Goal: Task Accomplishment & Management: Manage account settings

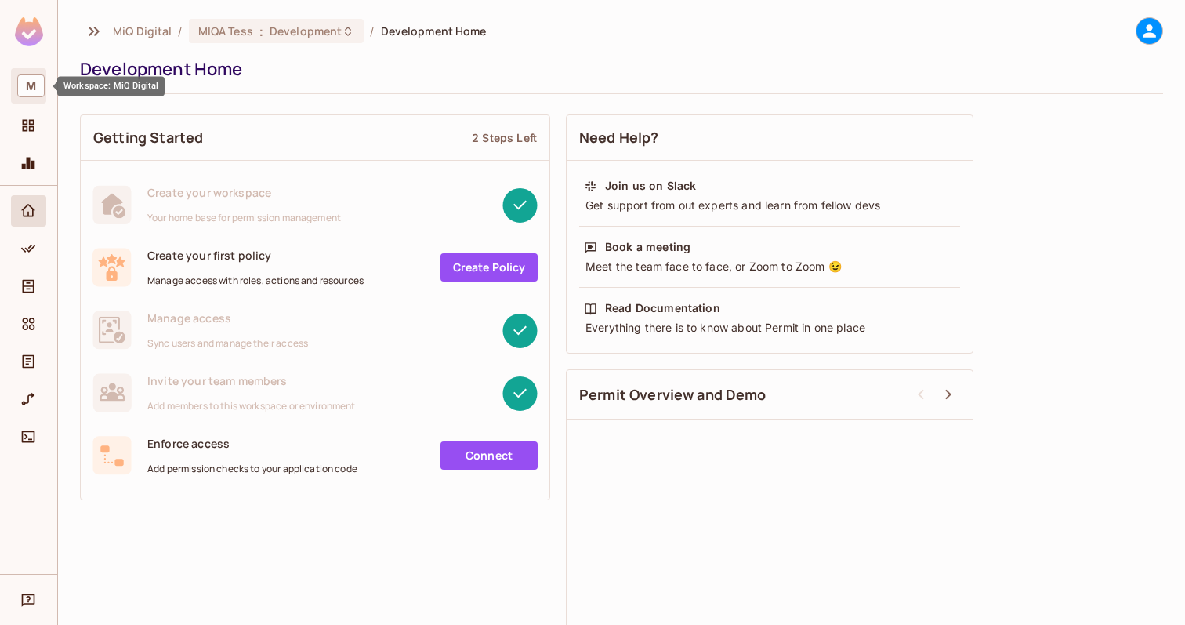
click at [27, 85] on span "M" at bounding box center [30, 85] width 27 height 23
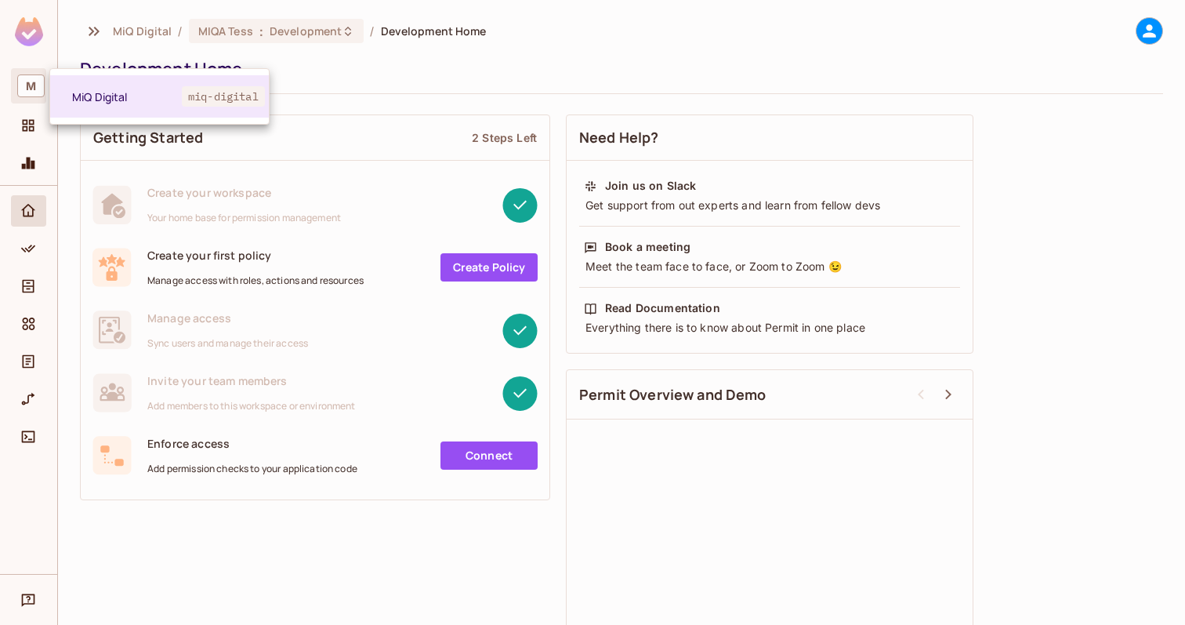
click at [27, 85] on div at bounding box center [592, 312] width 1185 height 625
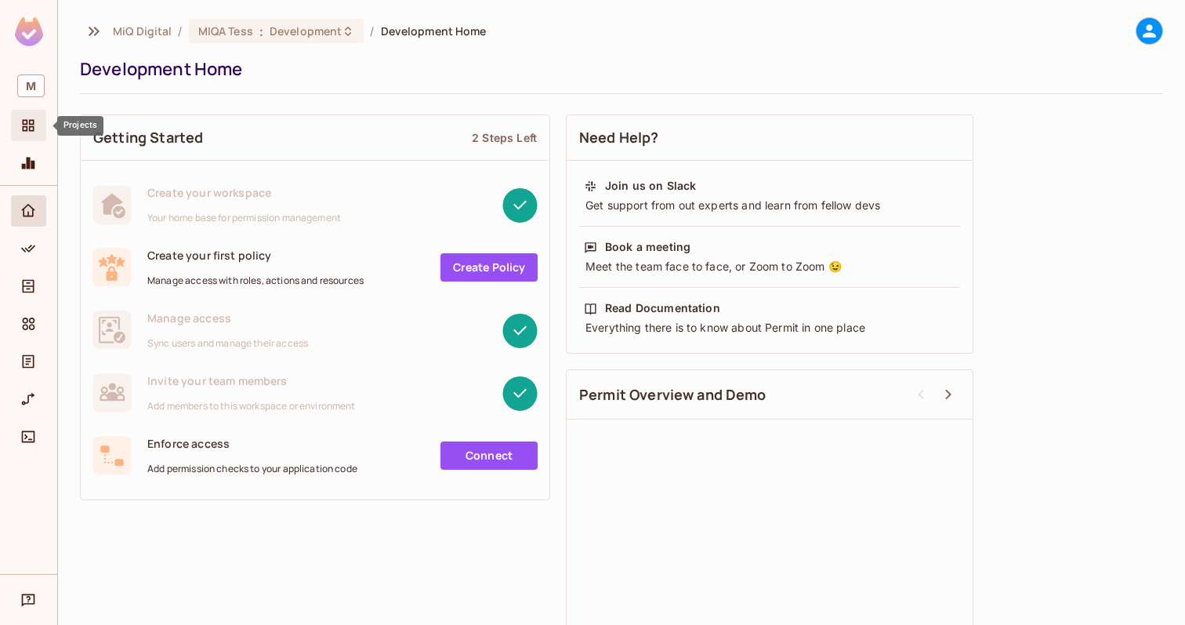
click at [27, 114] on div "Projects" at bounding box center [28, 125] width 35 height 31
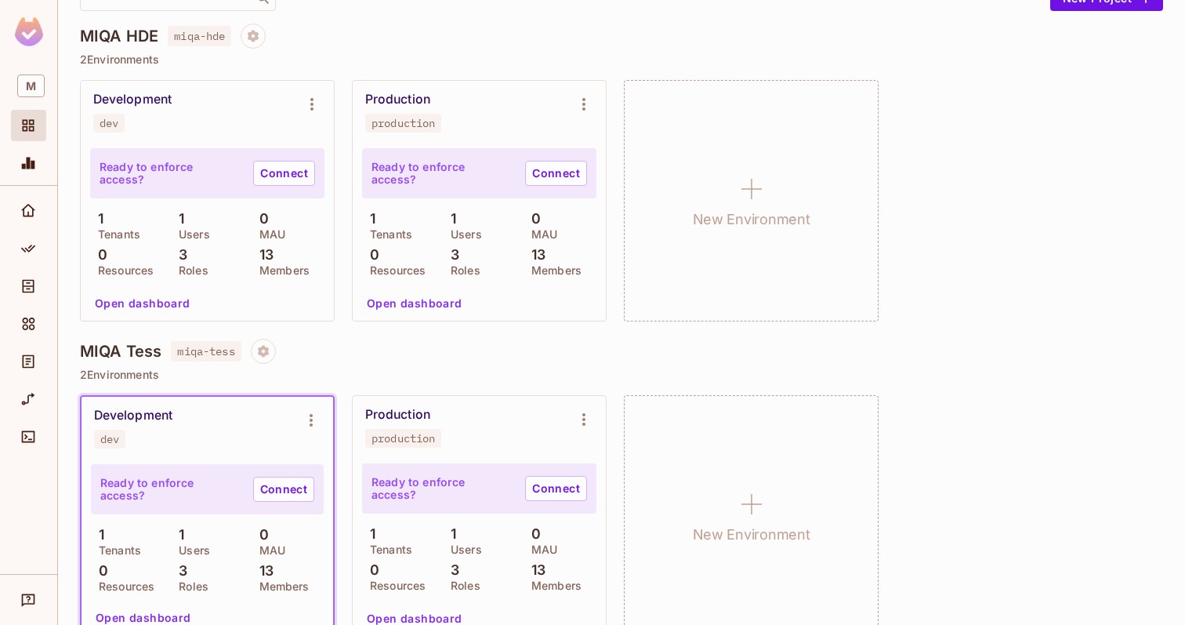
scroll to position [150, 0]
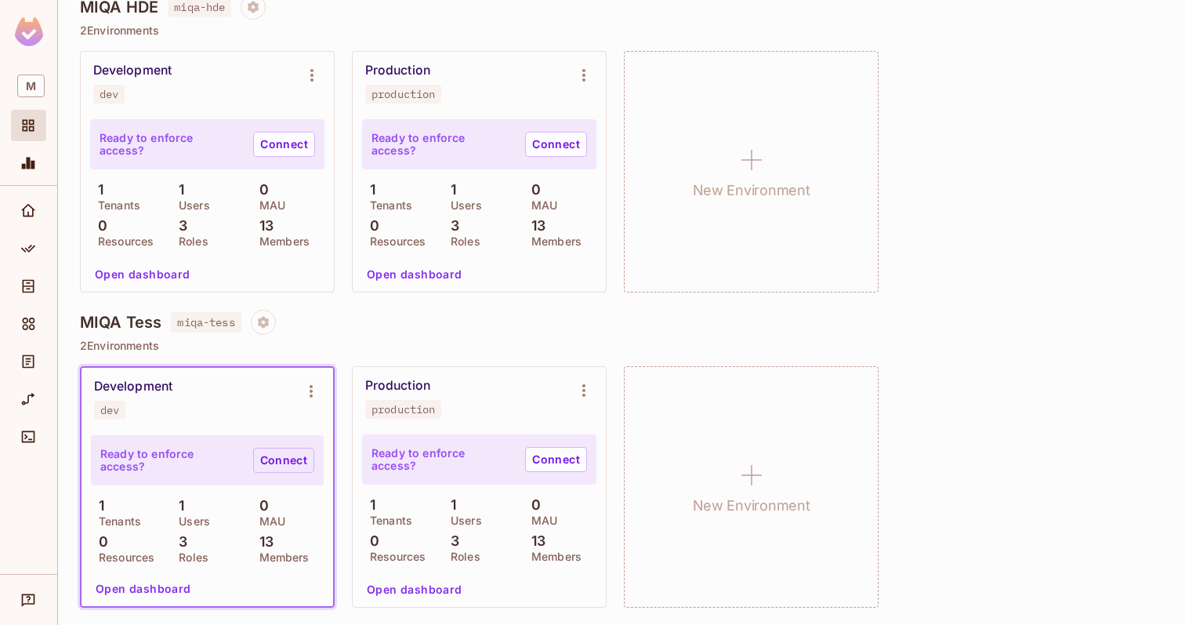
click at [261, 455] on link "Connect" at bounding box center [283, 460] width 61 height 25
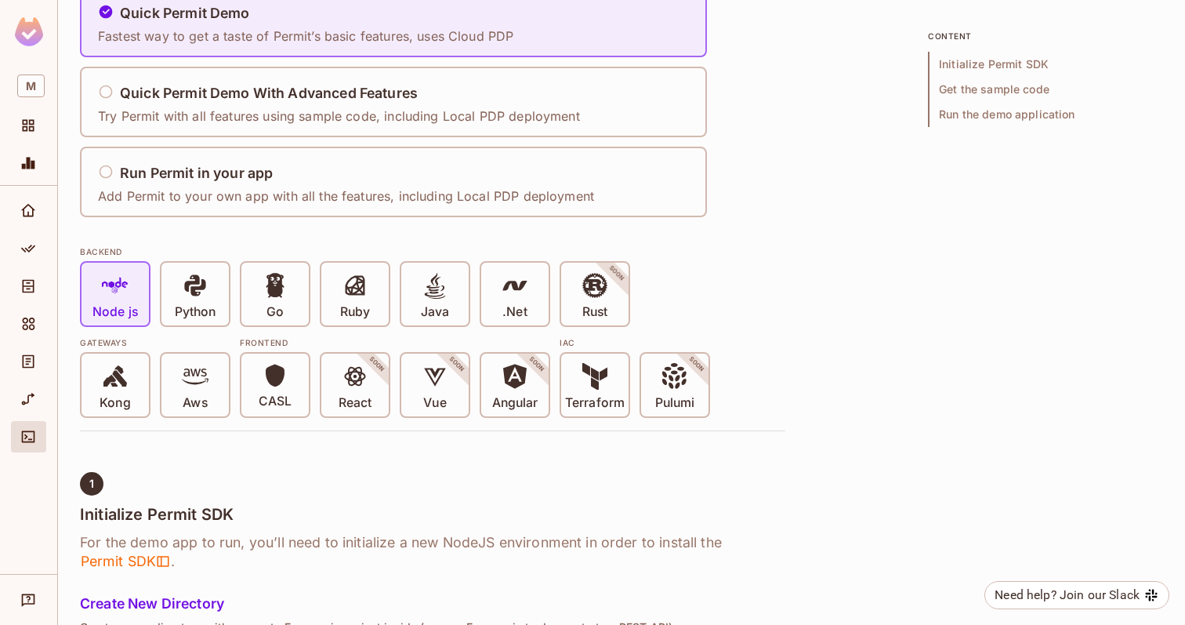
scroll to position [152, 0]
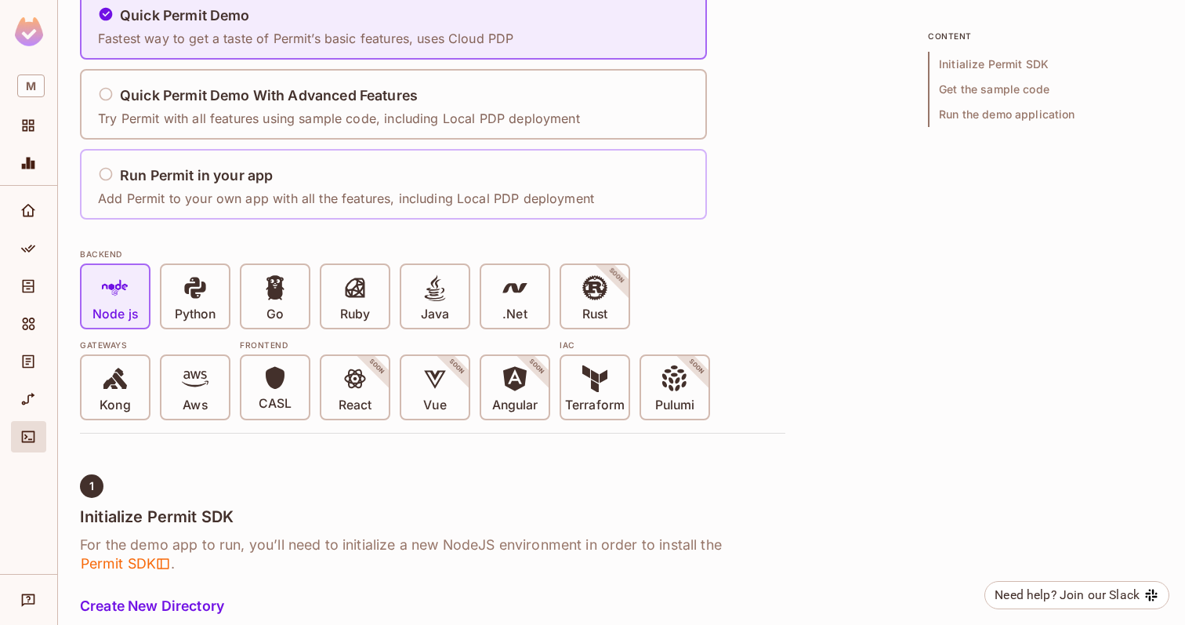
click at [190, 173] on h5 "Run Permit in your app" at bounding box center [196, 176] width 153 height 16
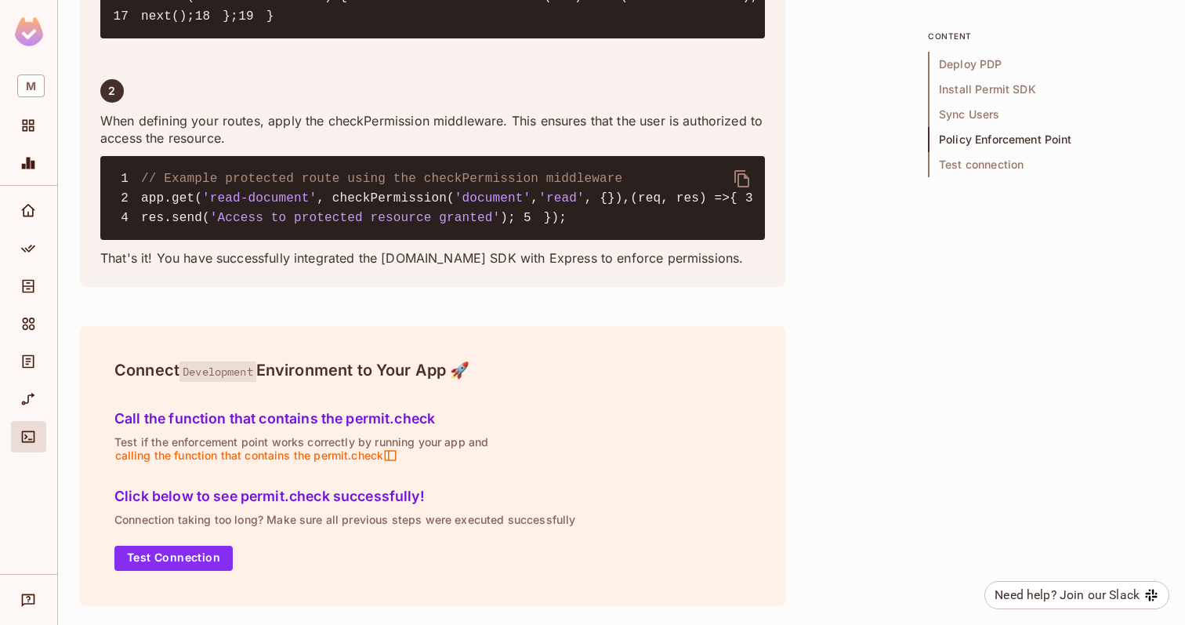
scroll to position [3251, 0]
click at [163, 560] on button "Test Connection" at bounding box center [173, 558] width 118 height 25
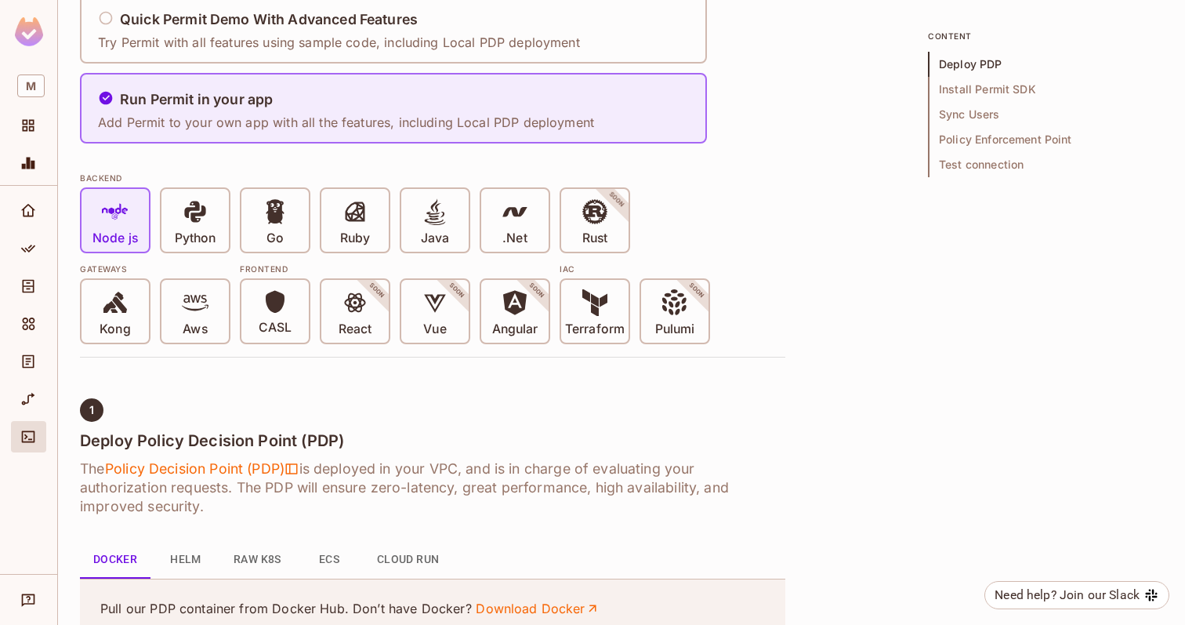
scroll to position [0, 0]
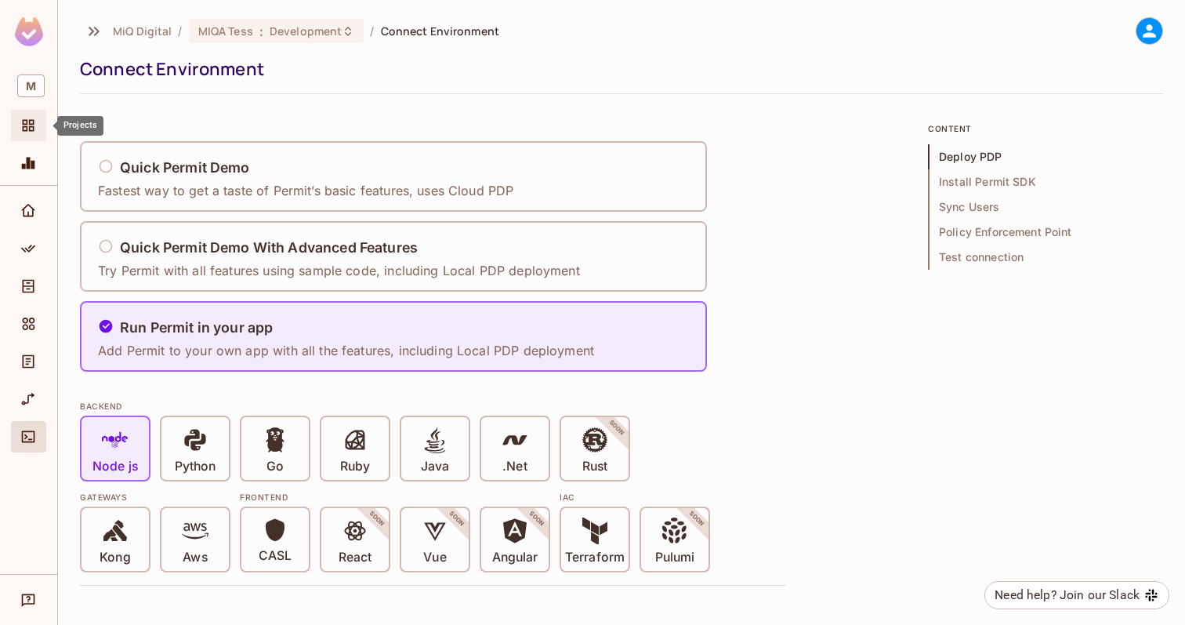
click at [35, 129] on icon "Projects" at bounding box center [28, 126] width 16 height 16
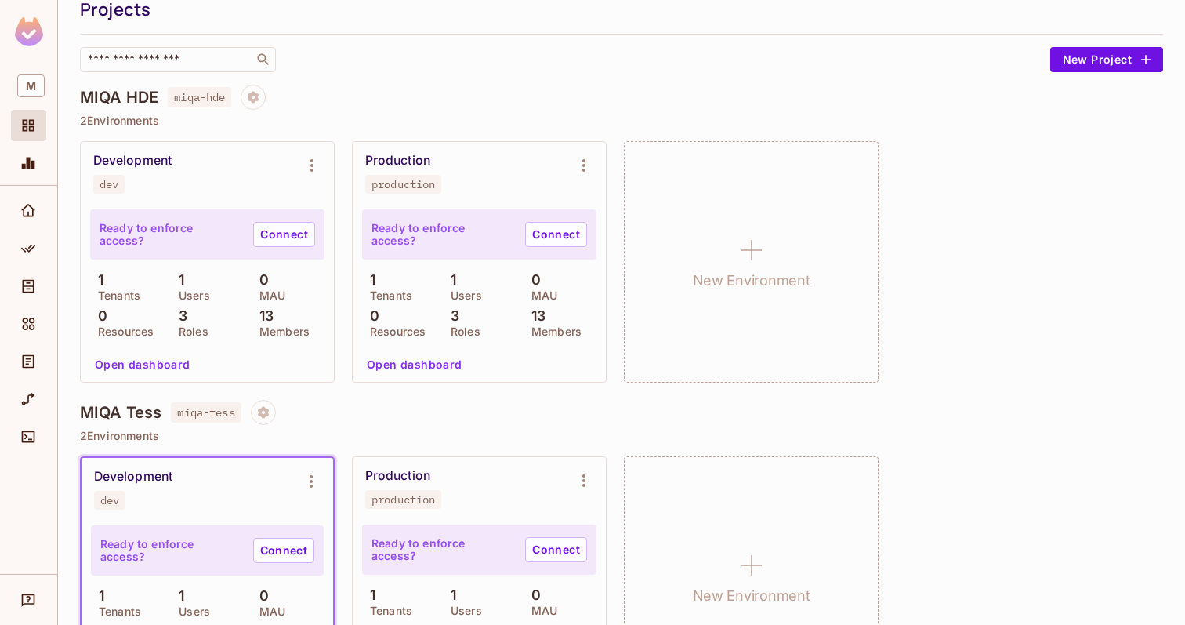
scroll to position [150, 0]
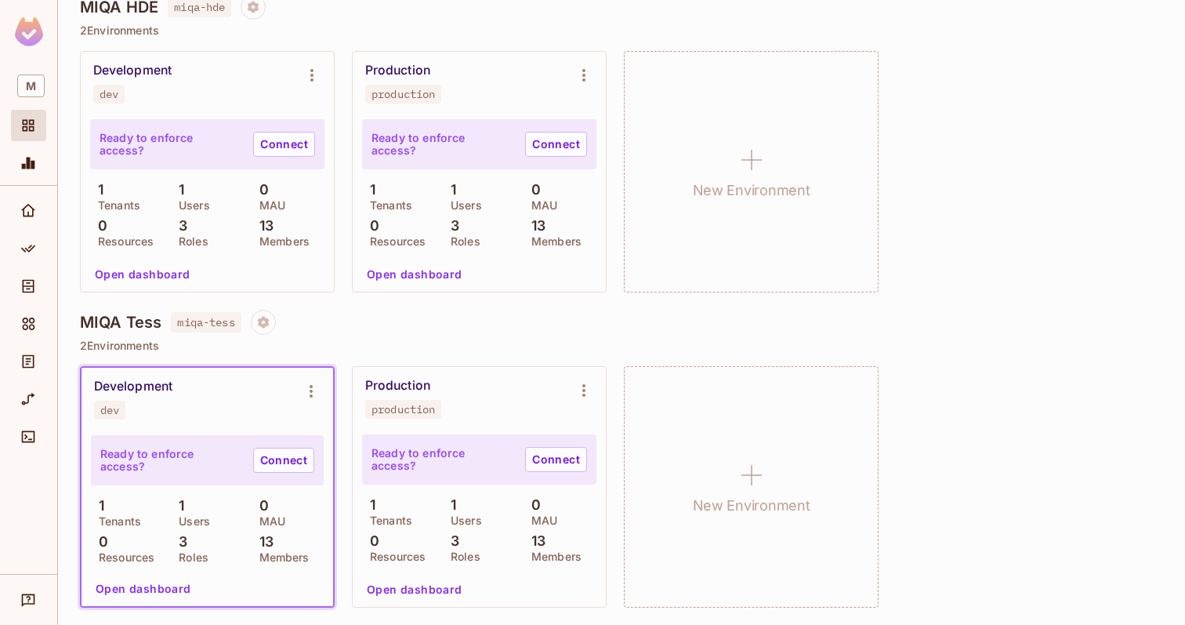
click at [127, 320] on h4 "MIQA Tess" at bounding box center [121, 322] width 82 height 19
click at [137, 586] on button "Open dashboard" at bounding box center [143, 588] width 108 height 25
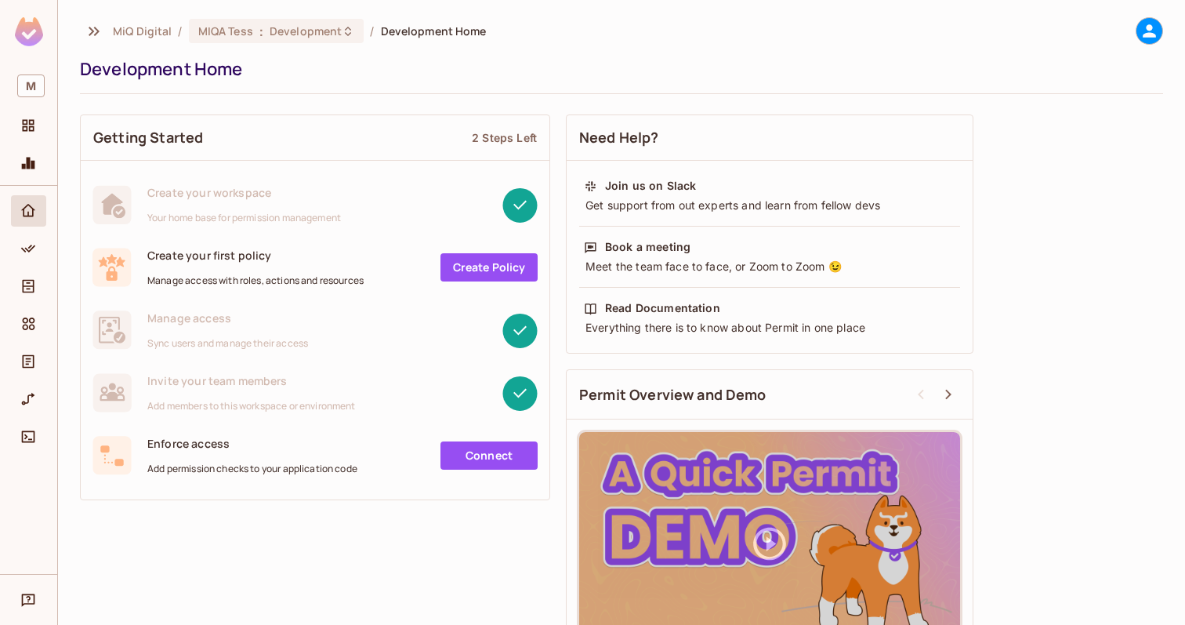
click at [484, 277] on link "Create Policy" at bounding box center [489, 267] width 97 height 28
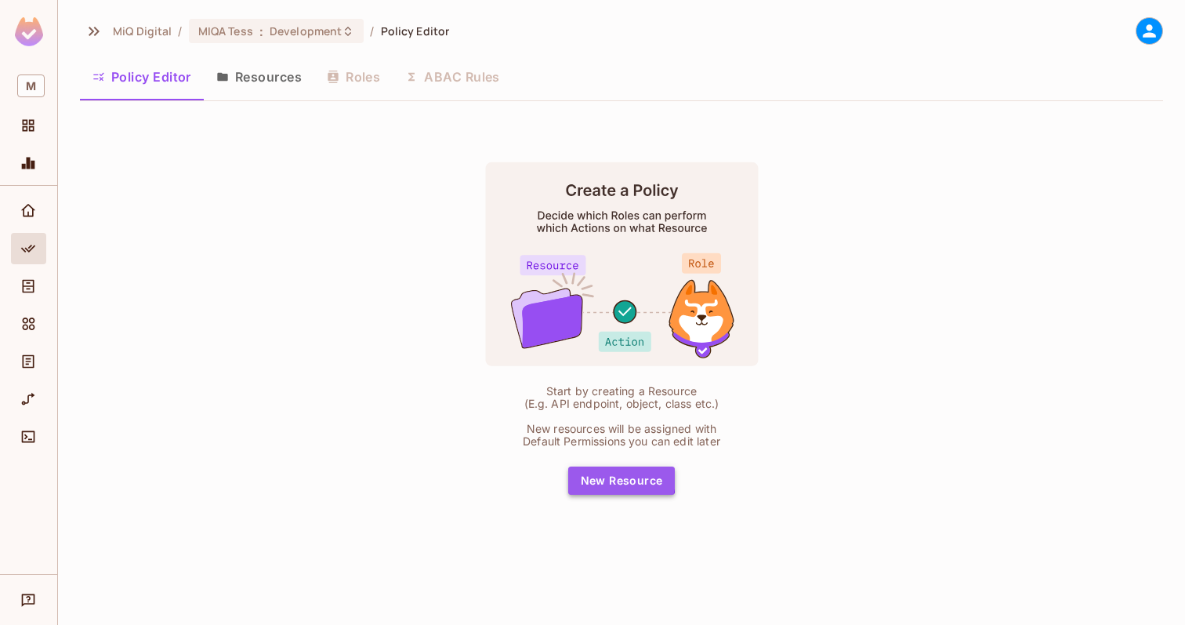
click at [601, 477] on button "New Resource" at bounding box center [621, 480] width 107 height 28
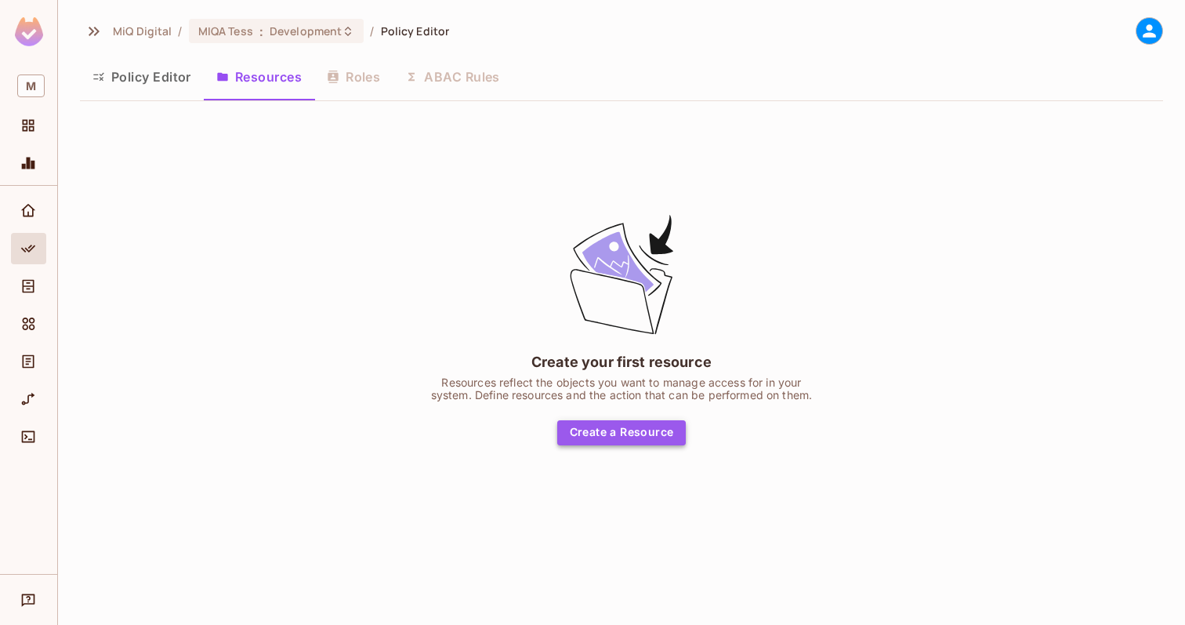
click at [624, 428] on button "Create a Resource" at bounding box center [621, 432] width 129 height 25
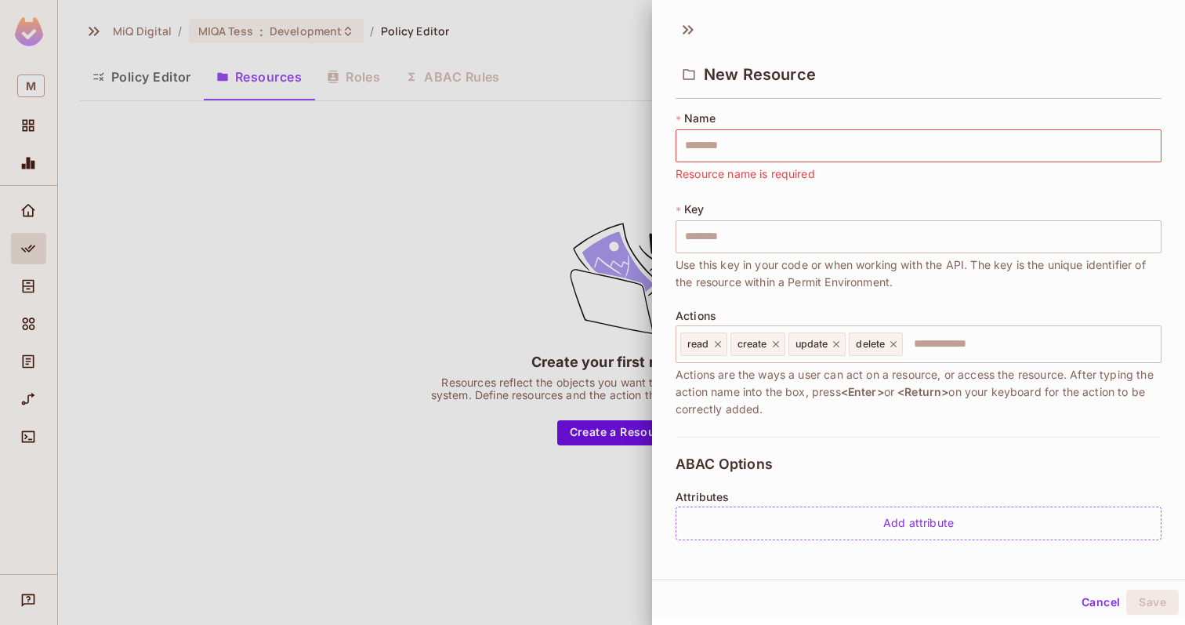
click at [447, 227] on div at bounding box center [592, 312] width 1185 height 625
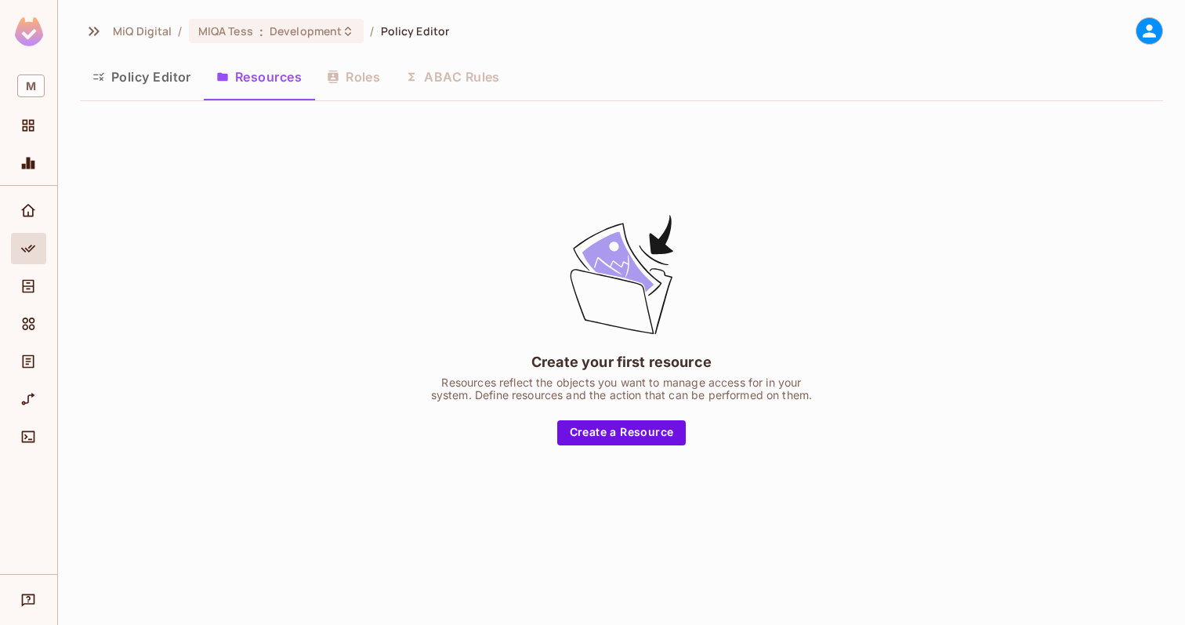
click at [362, 81] on div "Policy Editor Resources Roles ABAC Rules" at bounding box center [622, 76] width 1084 height 39
click at [461, 87] on div "Policy Editor Resources Roles ABAC Rules" at bounding box center [622, 76] width 1084 height 39
click at [183, 74] on button "Policy Editor" at bounding box center [142, 76] width 124 height 39
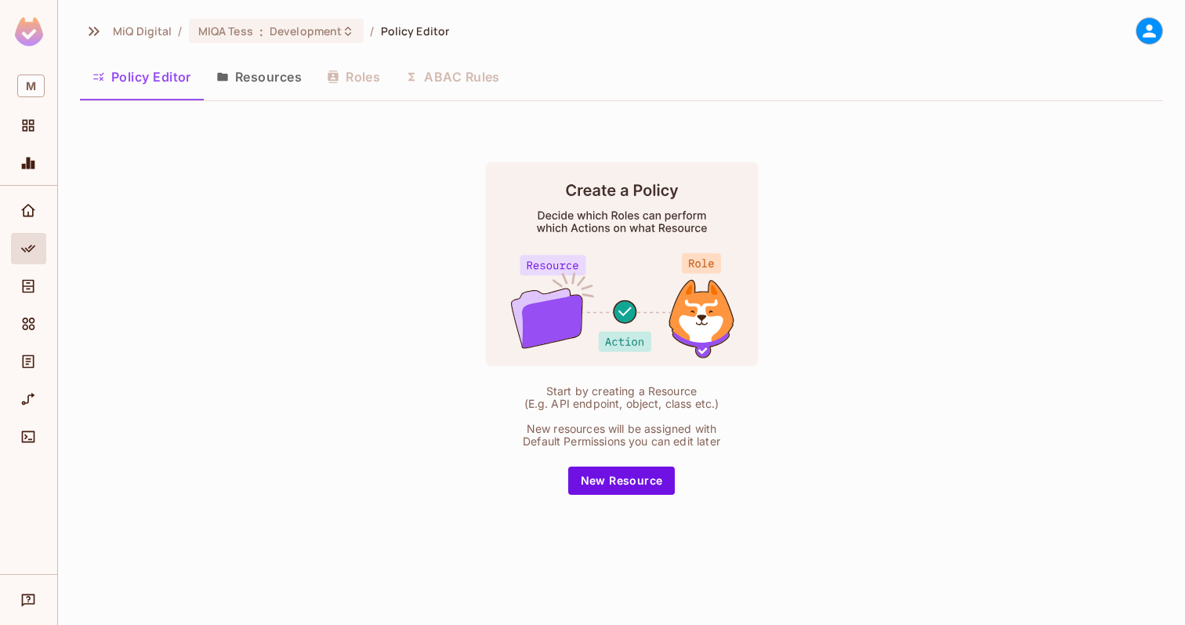
click at [252, 71] on button "Resources" at bounding box center [259, 76] width 111 height 39
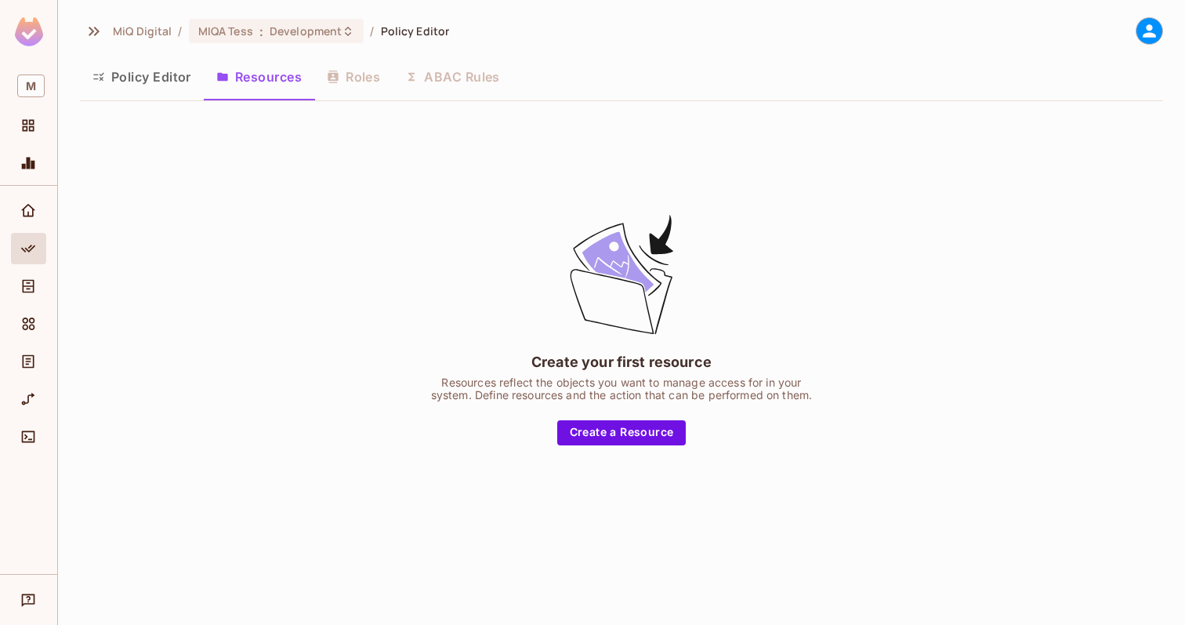
click at [331, 79] on div "Policy Editor Resources Roles ABAC Rules" at bounding box center [622, 76] width 1084 height 39
click at [356, 79] on div "Policy Editor Resources Roles ABAC Rules" at bounding box center [622, 76] width 1084 height 39
click at [634, 411] on div "Create your first resource Resources reflect the objects you want to manage acc…" at bounding box center [622, 329] width 392 height 234
click at [634, 427] on button "Create a Resource" at bounding box center [621, 432] width 129 height 25
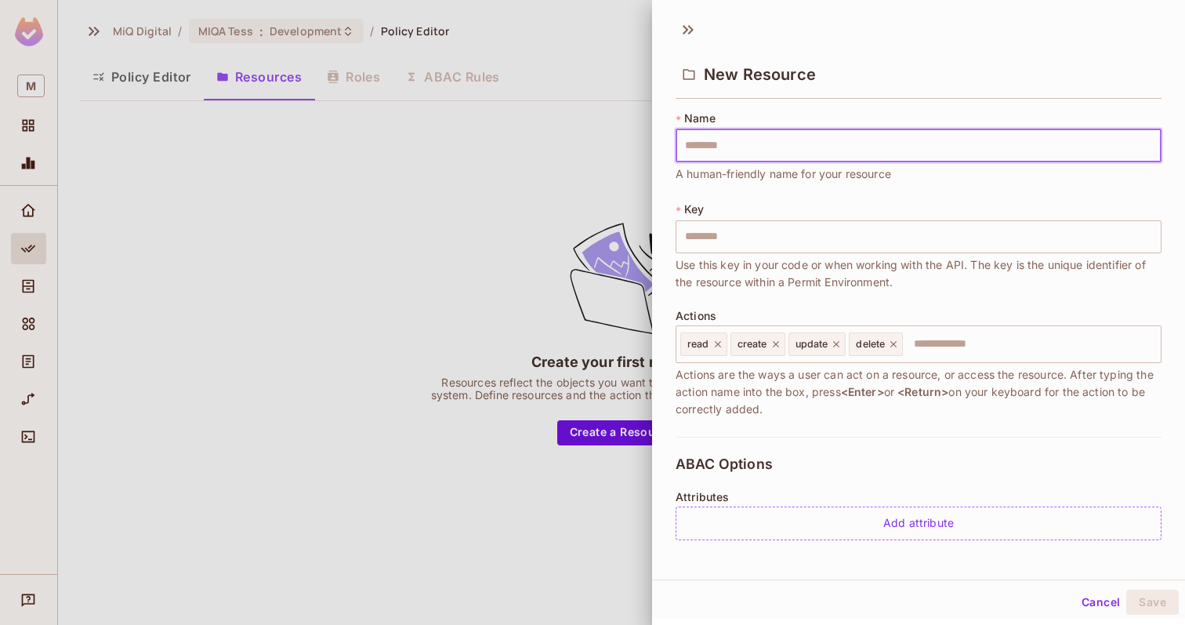
type input "*"
type input "**"
type input "***"
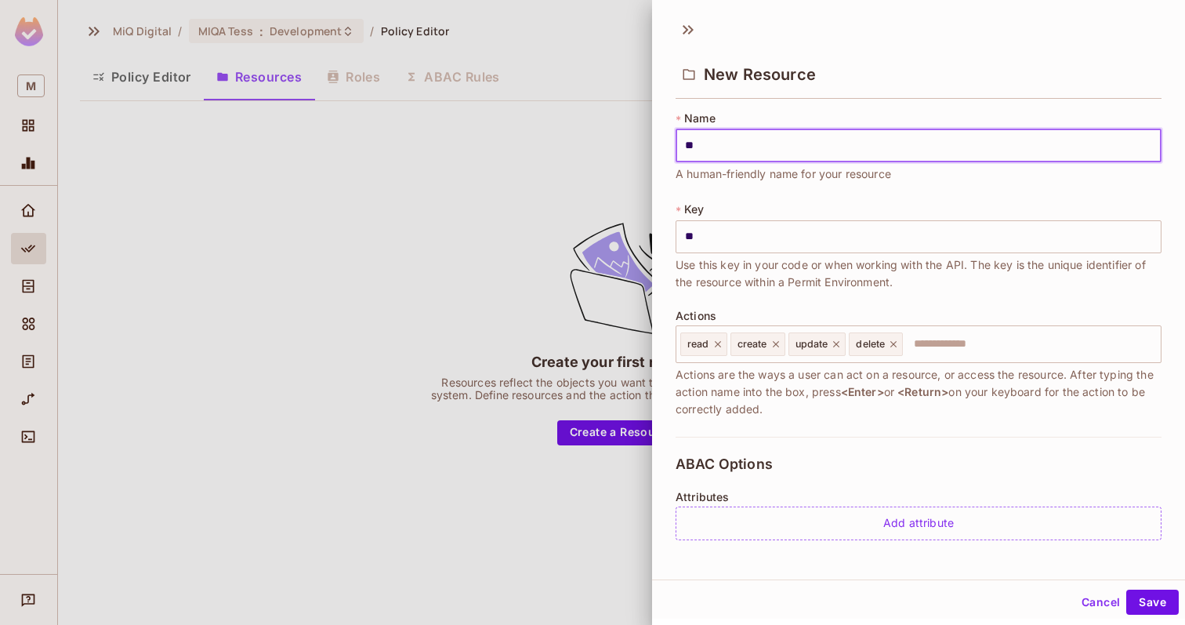
type input "***"
type input "****"
type input "*****"
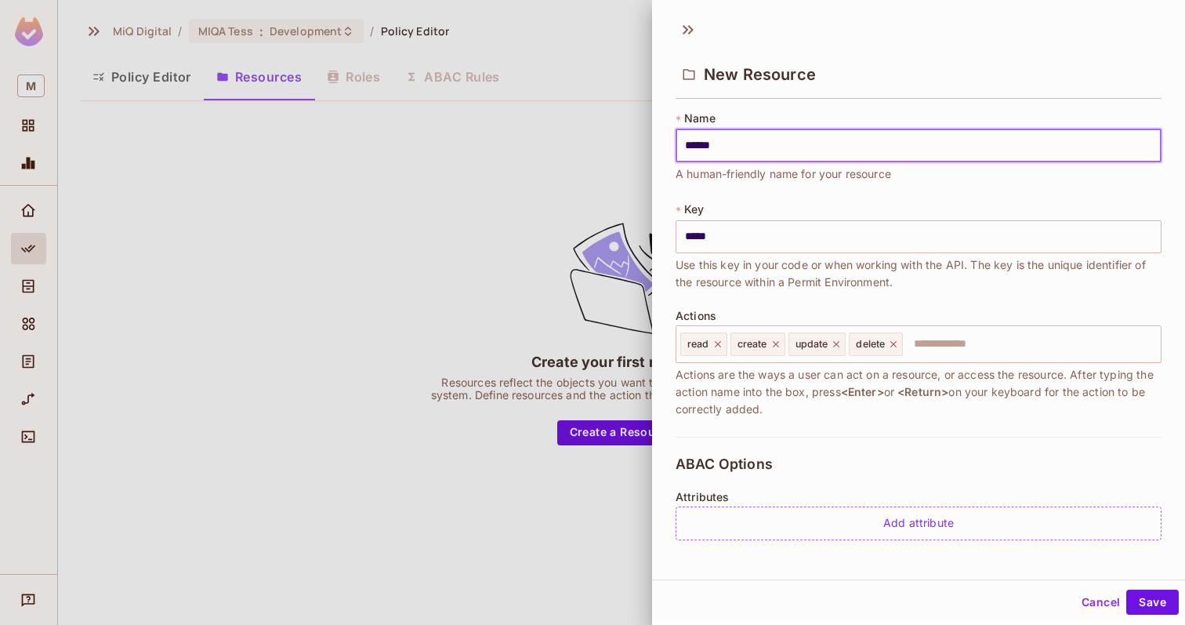
type input "*******"
type input "********"
type input "*********"
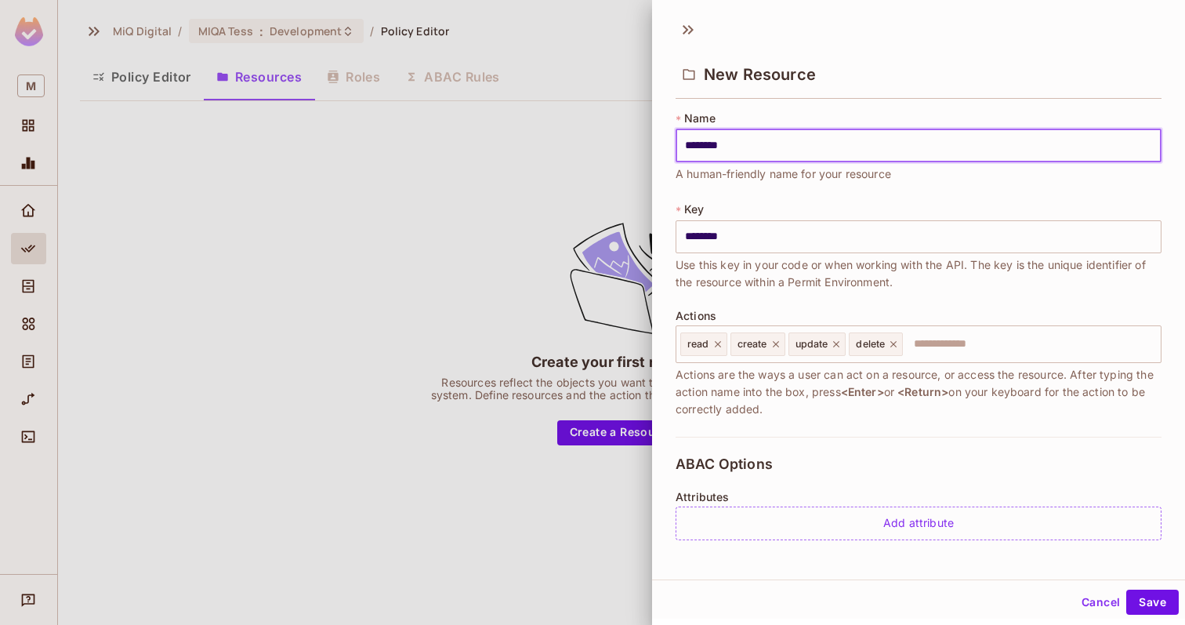
type input "*********"
type input "**********"
click at [721, 149] on input "**********" at bounding box center [919, 145] width 486 height 33
type input "*********"
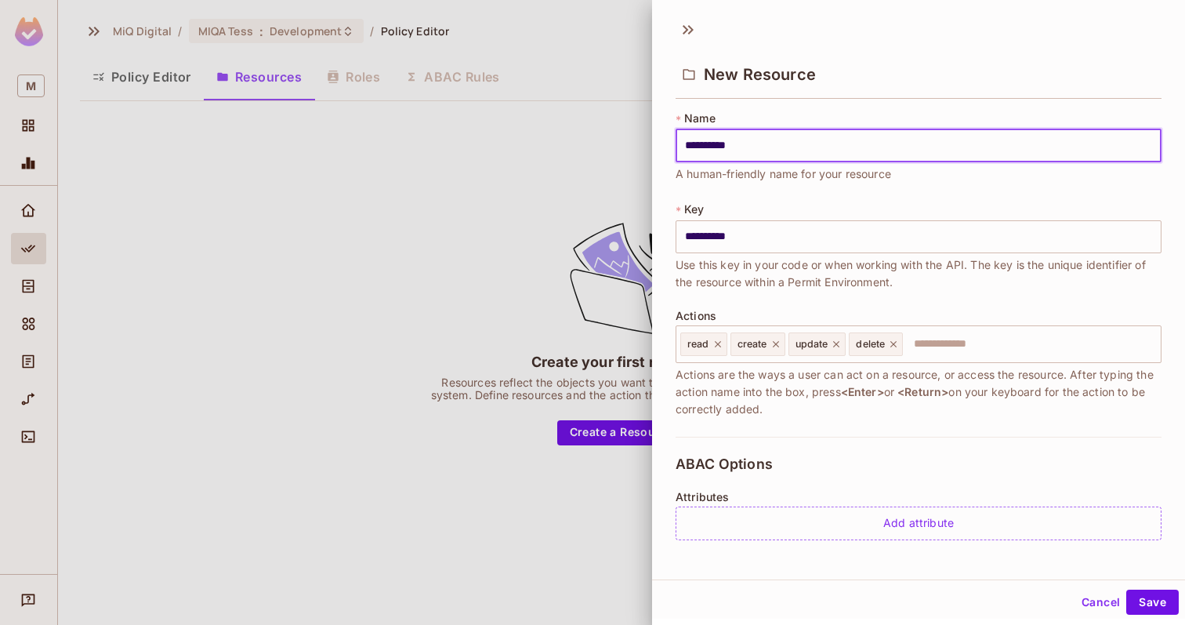
type input "*********"
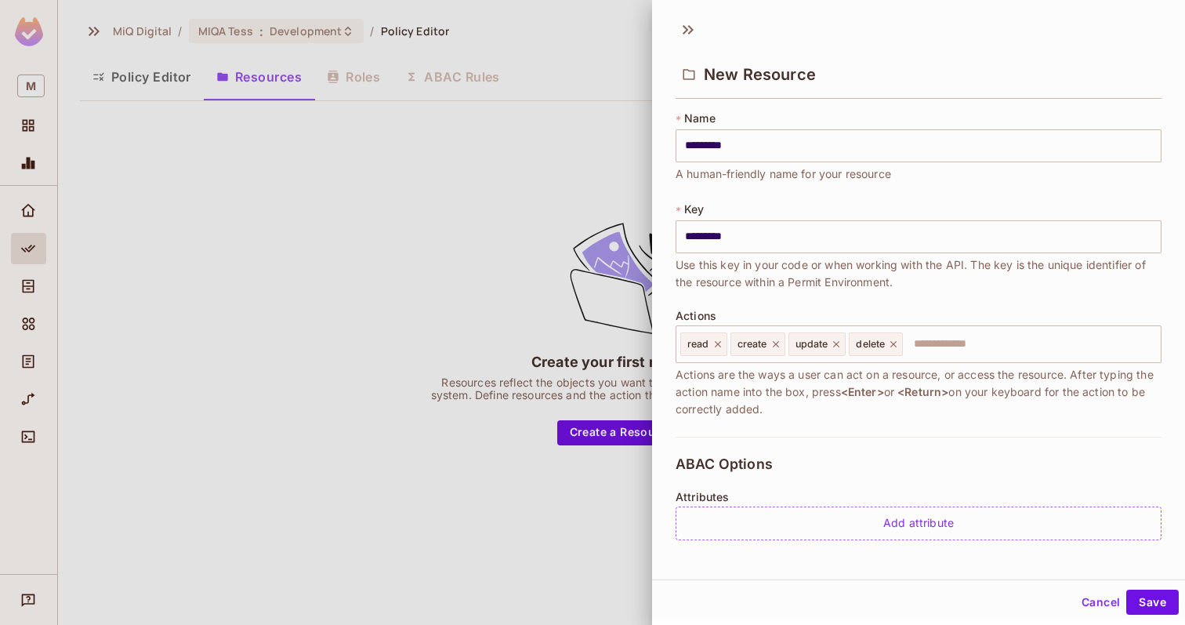
click at [360, 250] on div at bounding box center [592, 312] width 1185 height 625
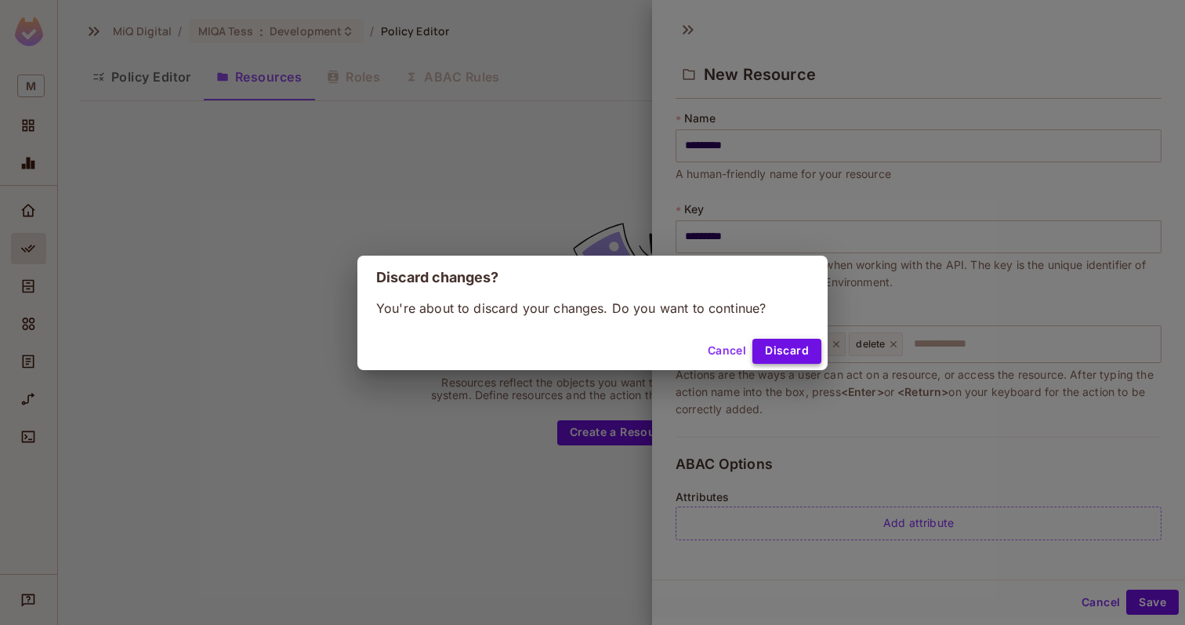
click at [786, 354] on button "Discard" at bounding box center [787, 351] width 69 height 25
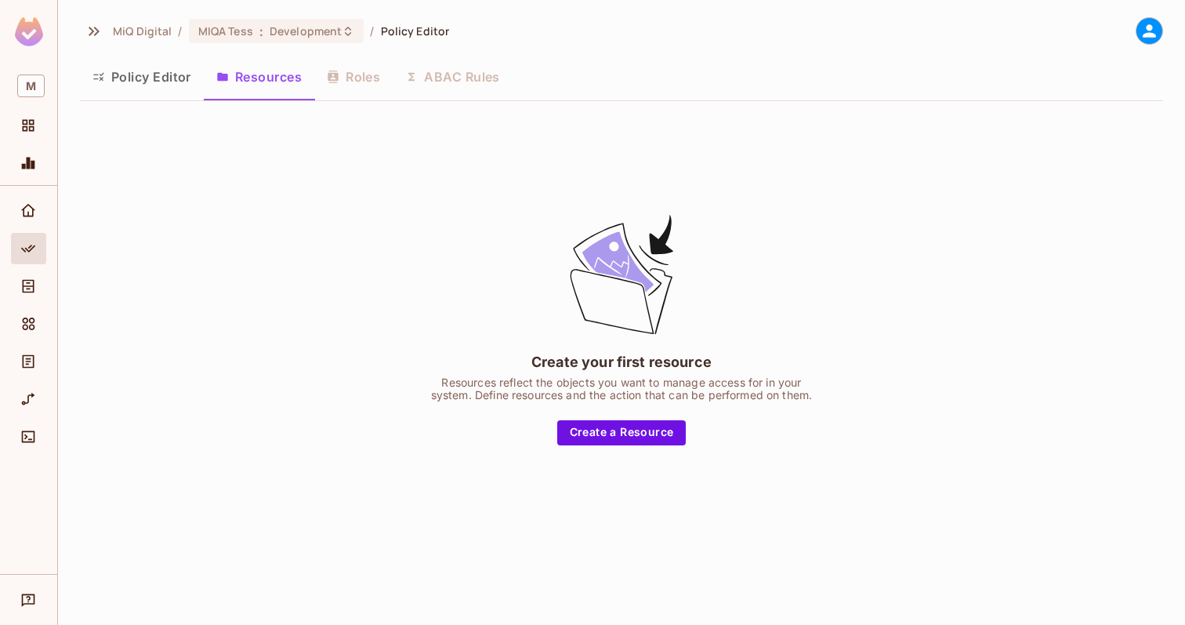
click at [31, 24] on img at bounding box center [29, 31] width 28 height 29
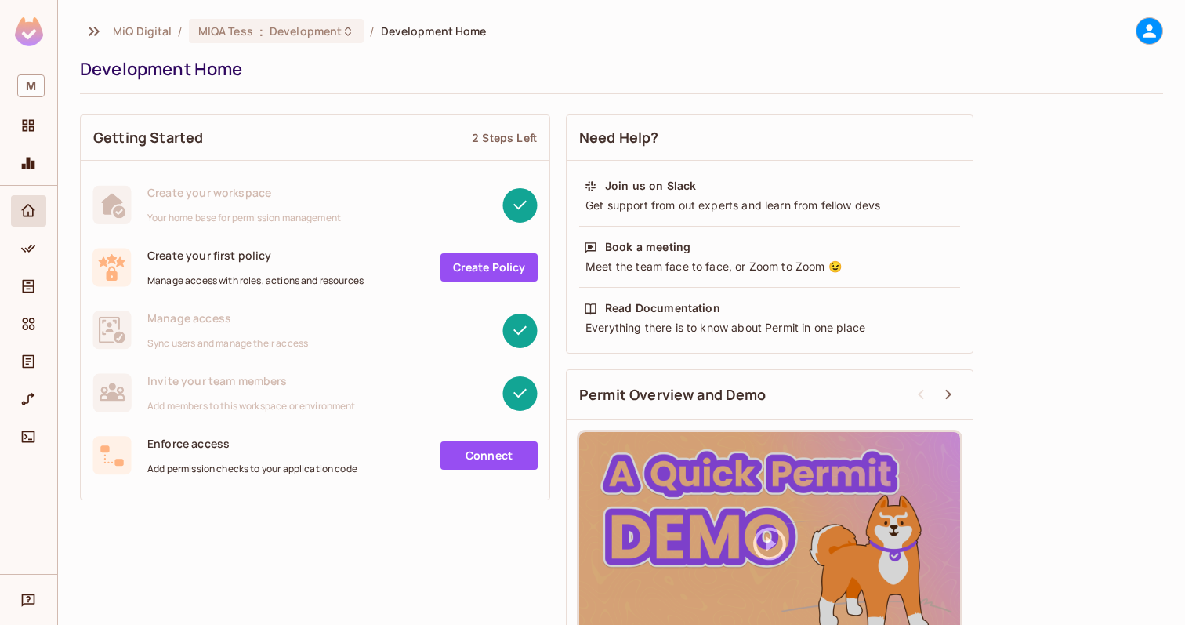
click at [1156, 35] on icon at bounding box center [1150, 31] width 20 height 20
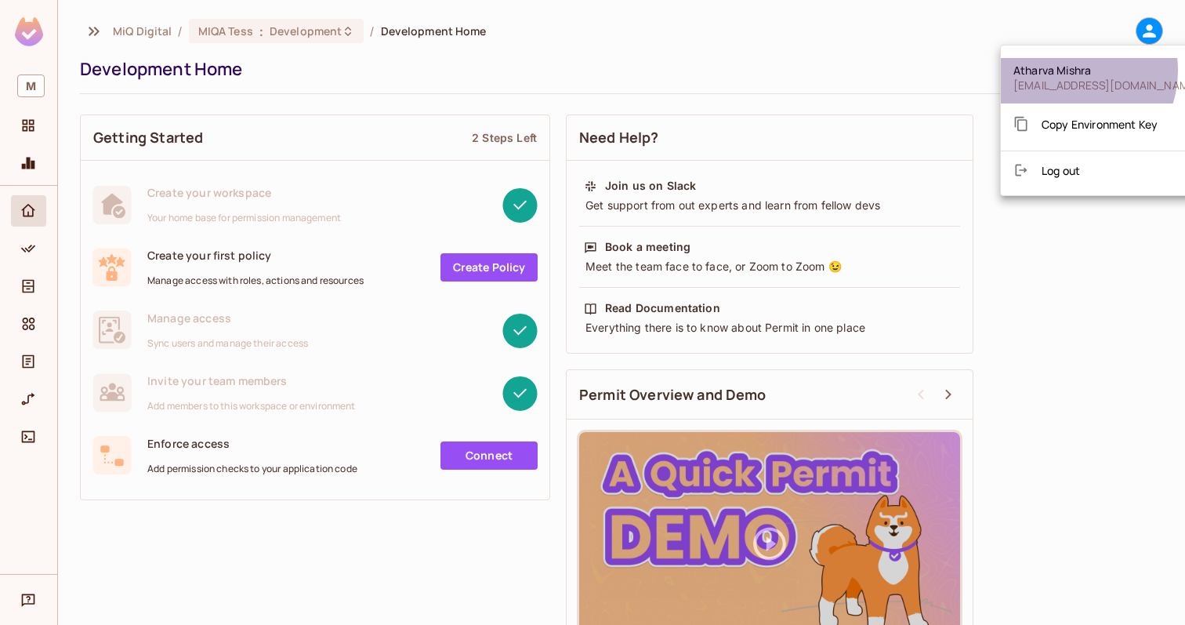
click at [1069, 71] on span "[PERSON_NAME]" at bounding box center [1107, 70] width 187 height 15
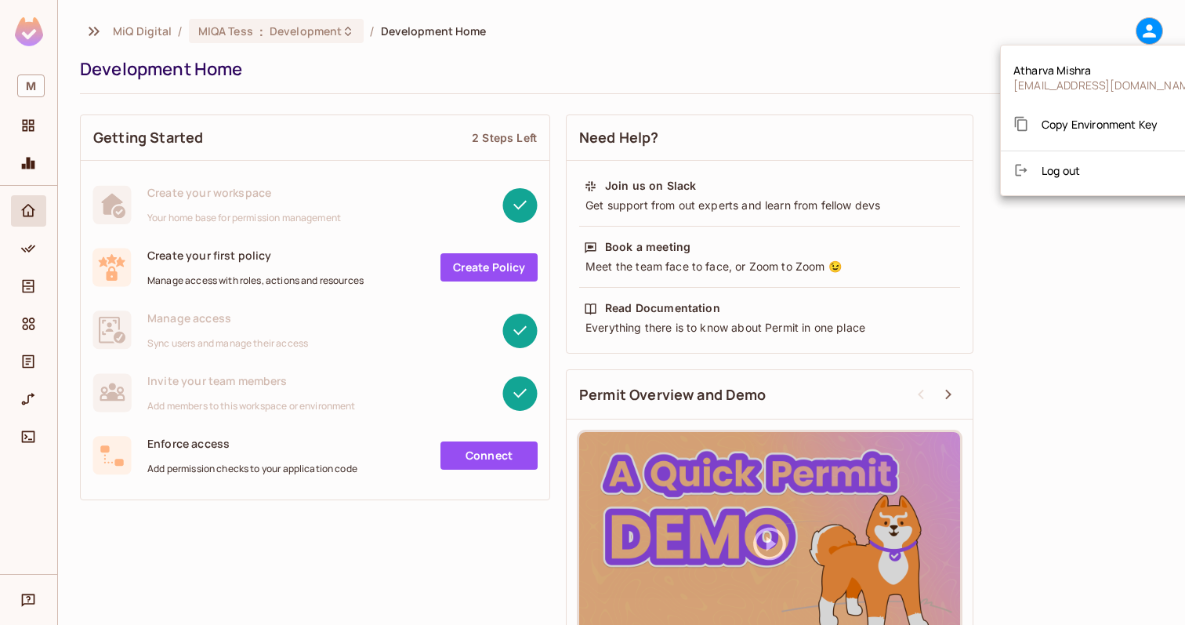
click at [27, 248] on div at bounding box center [592, 312] width 1185 height 625
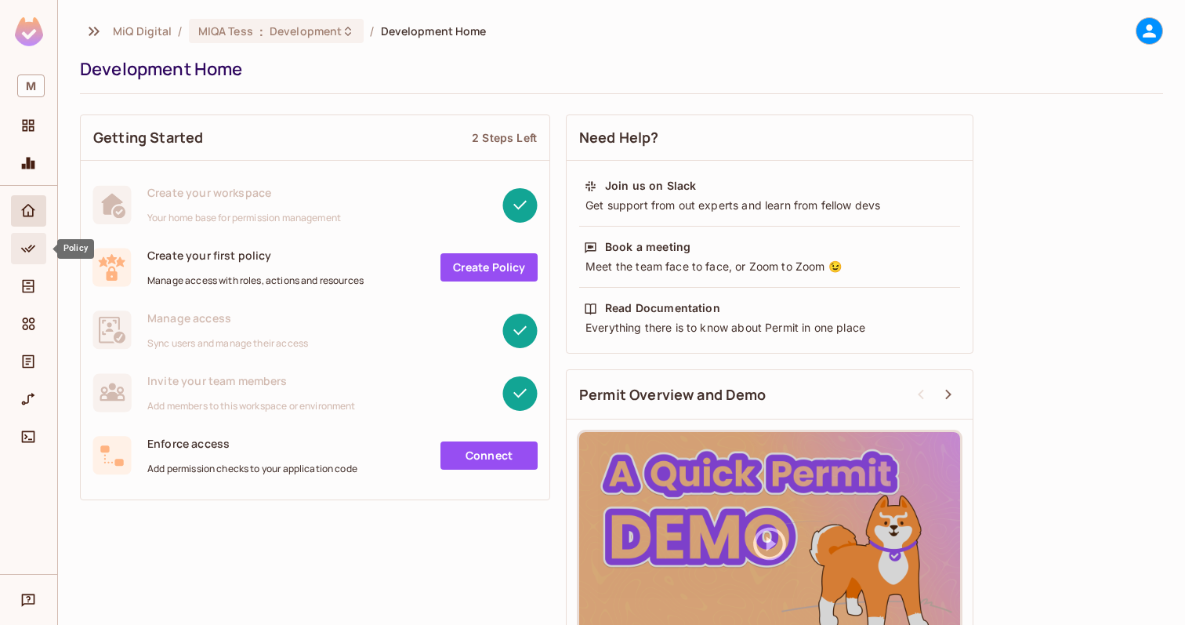
click at [38, 250] on div "Policy" at bounding box center [30, 248] width 27 height 19
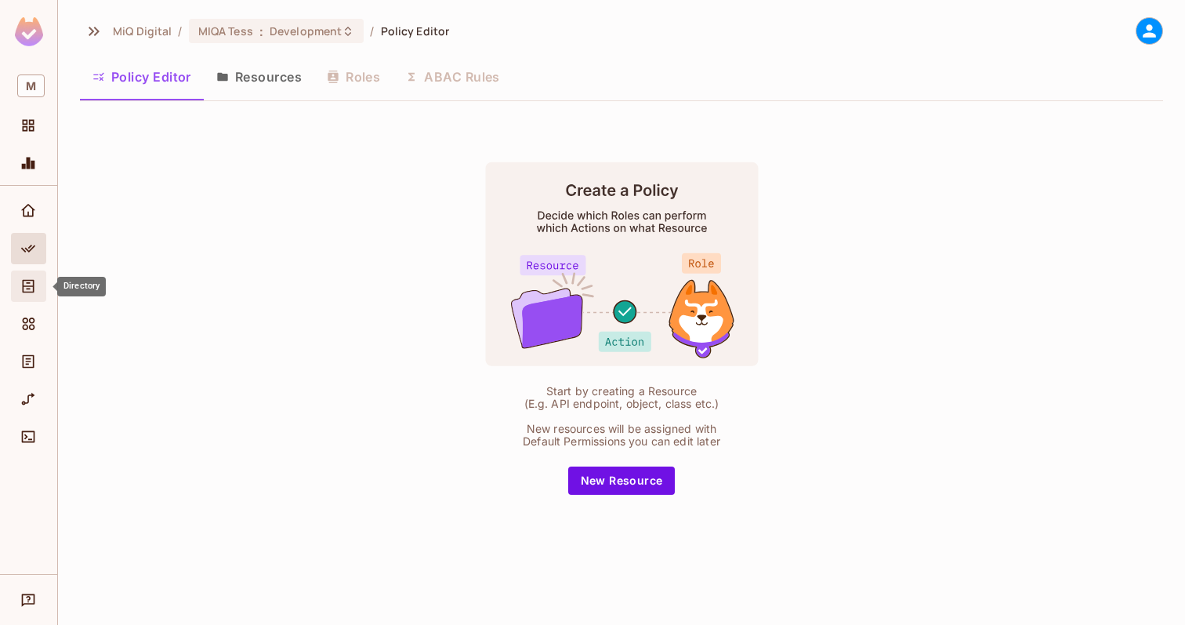
click at [29, 285] on icon "Directory" at bounding box center [28, 286] width 16 height 16
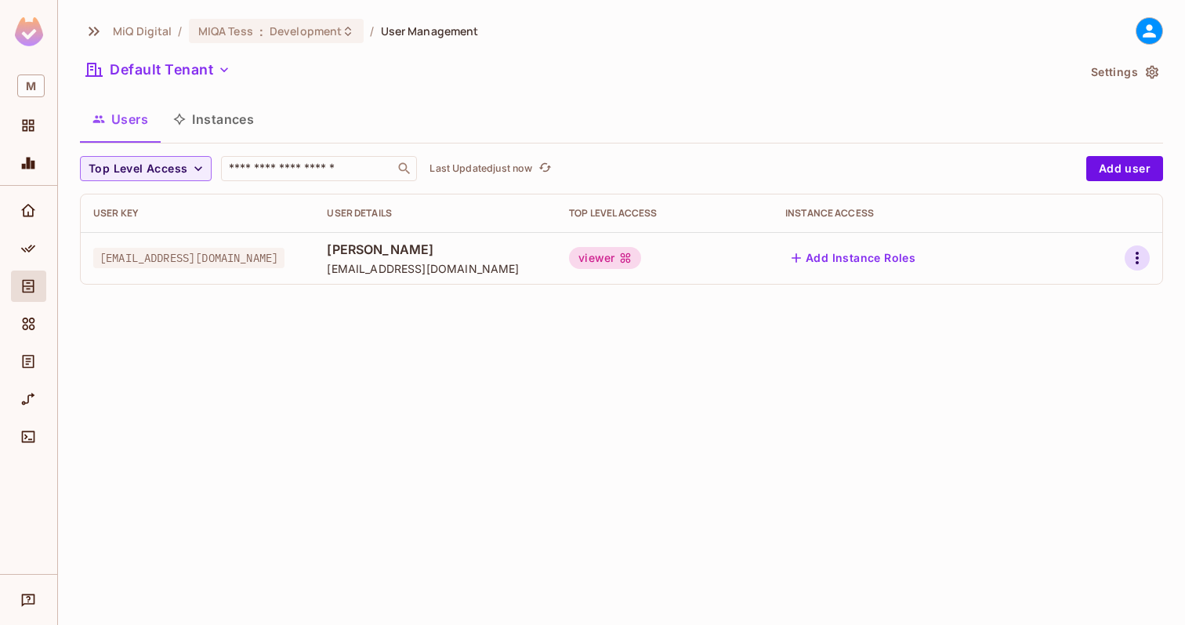
click at [1138, 252] on icon "button" at bounding box center [1137, 258] width 19 height 19
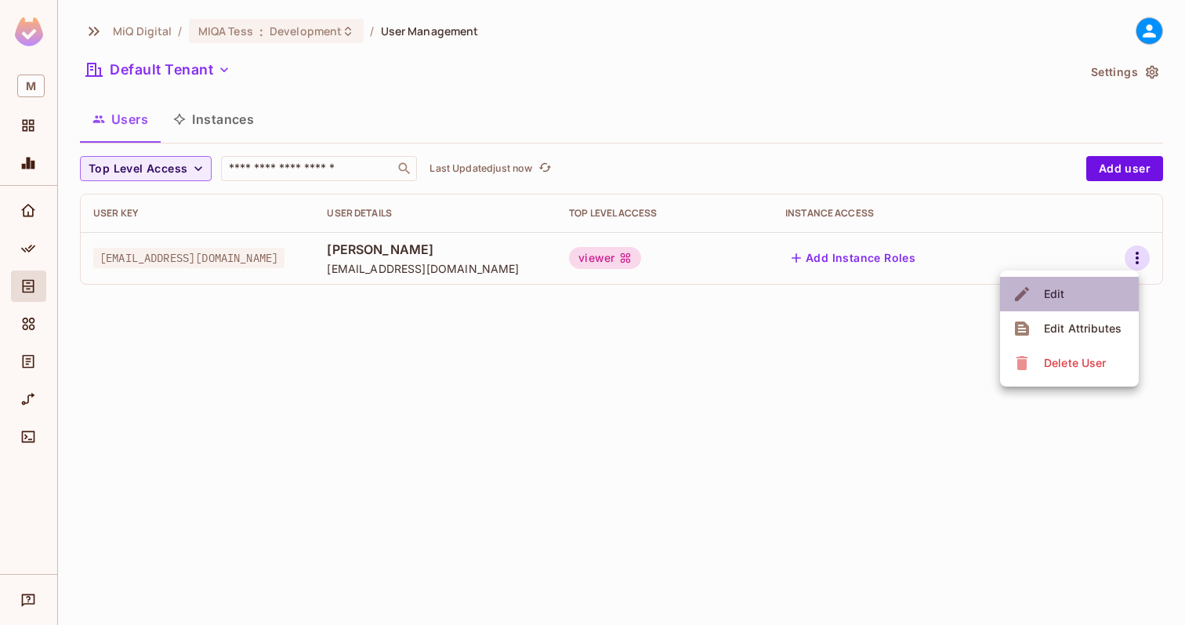
click at [1073, 292] on li "Edit" at bounding box center [1069, 294] width 139 height 34
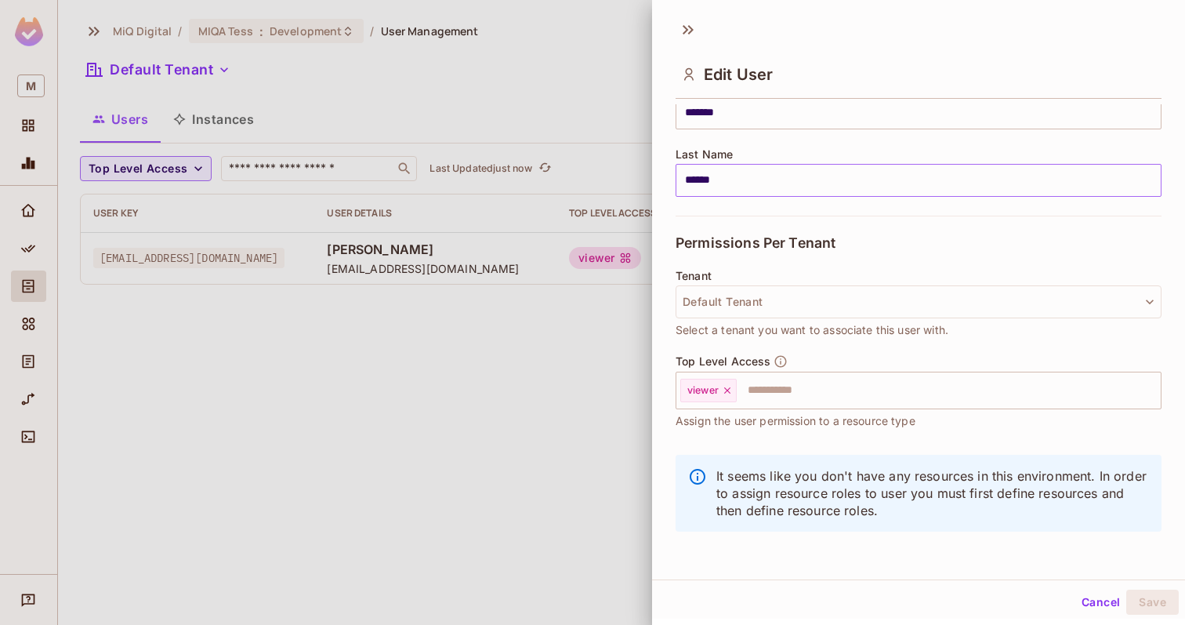
scroll to position [2, 0]
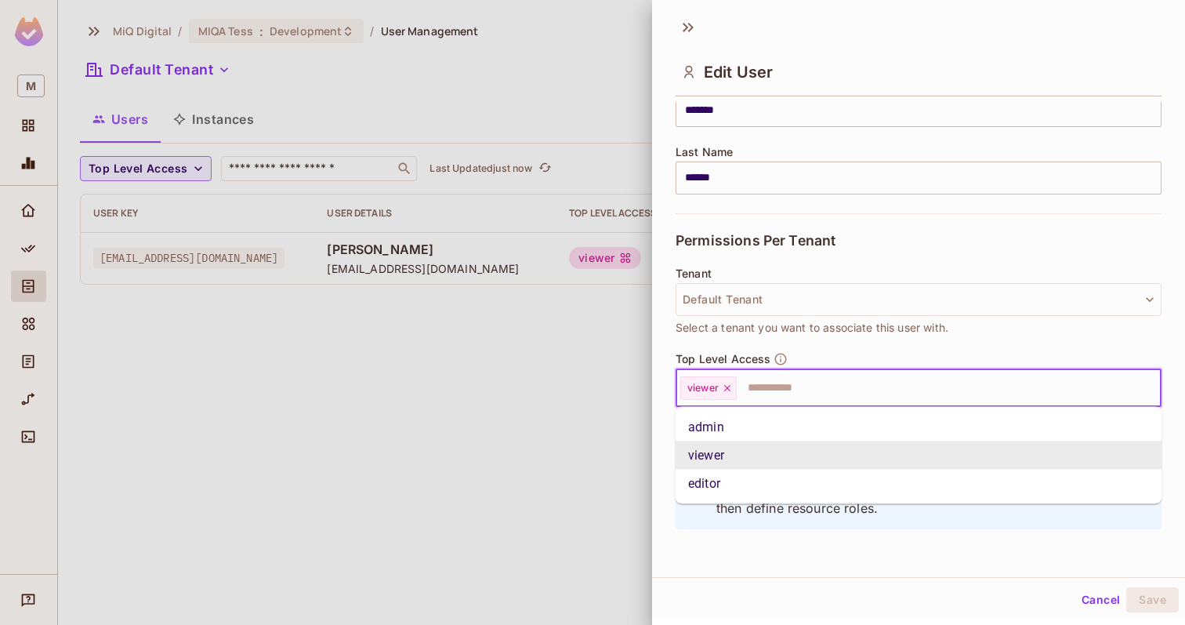
click at [769, 394] on input "text" at bounding box center [935, 387] width 393 height 31
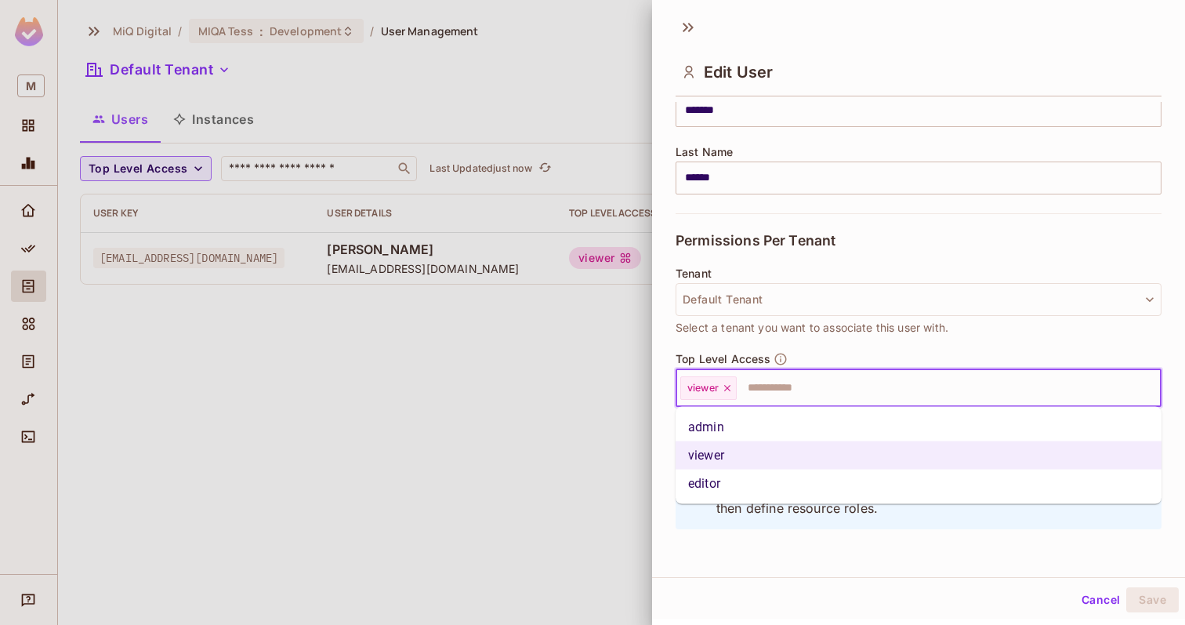
click at [729, 429] on li "admin" at bounding box center [919, 427] width 486 height 28
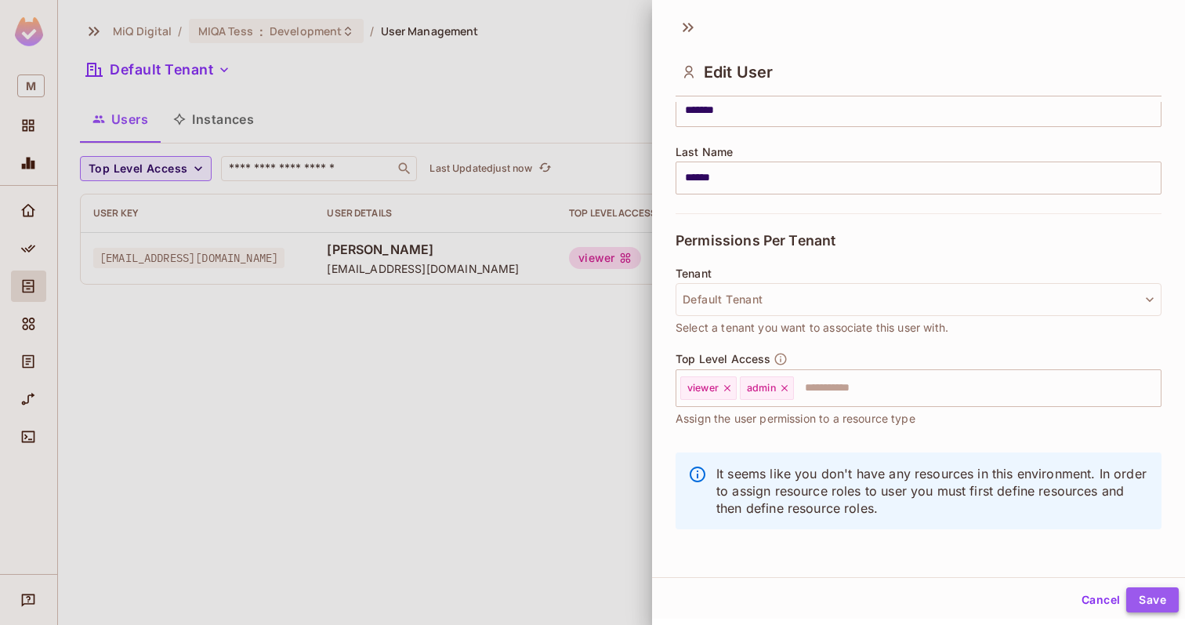
click at [1160, 601] on button "Save" at bounding box center [1153, 599] width 53 height 25
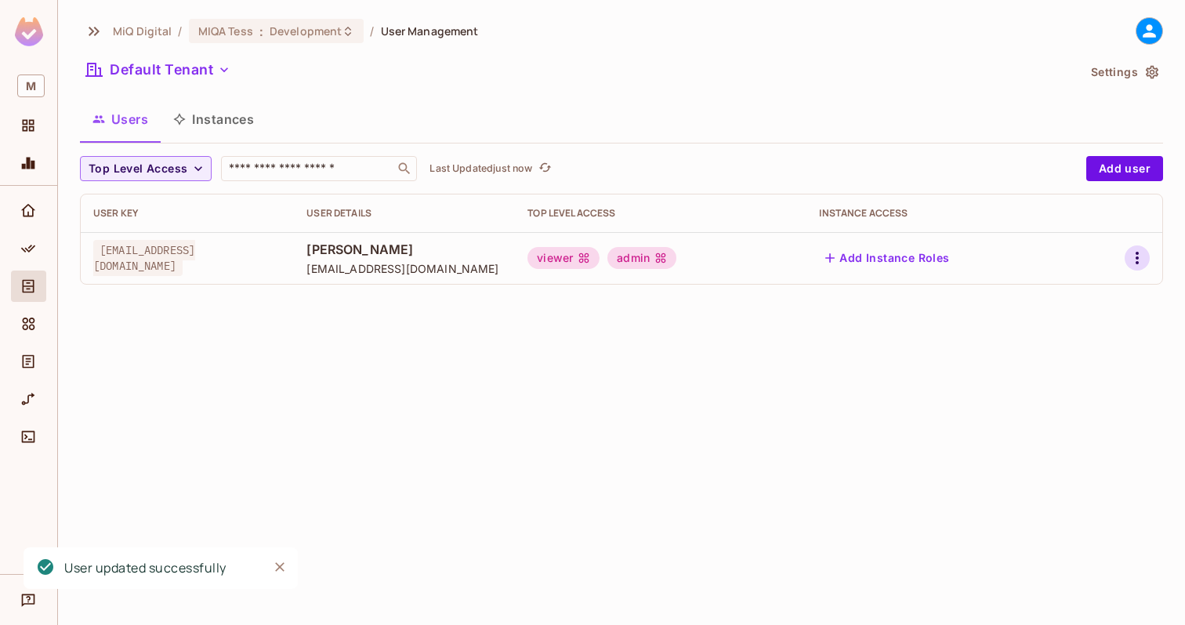
click at [1138, 263] on icon "button" at bounding box center [1137, 258] width 3 height 13
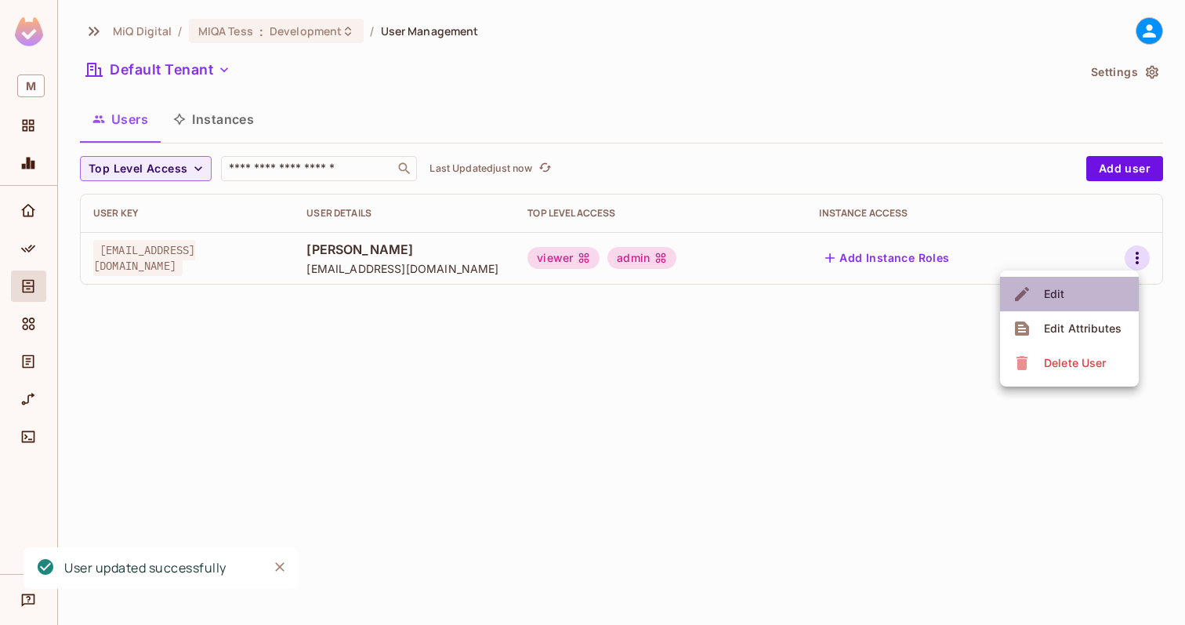
click at [1087, 303] on li "Edit" at bounding box center [1069, 294] width 139 height 34
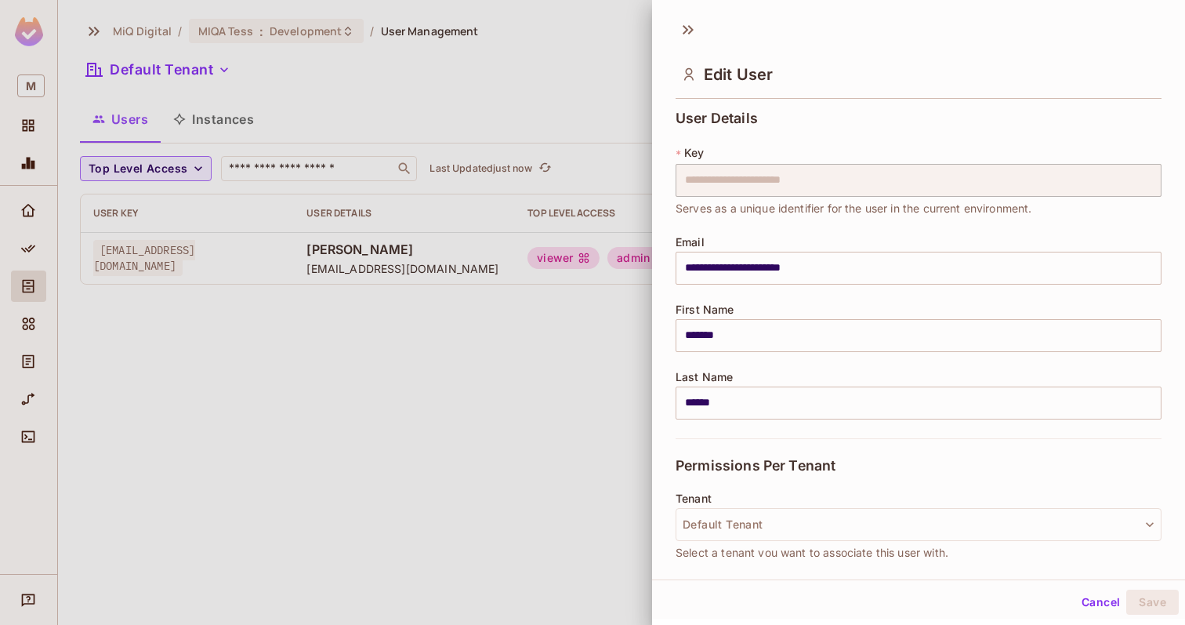
scroll to position [223, 0]
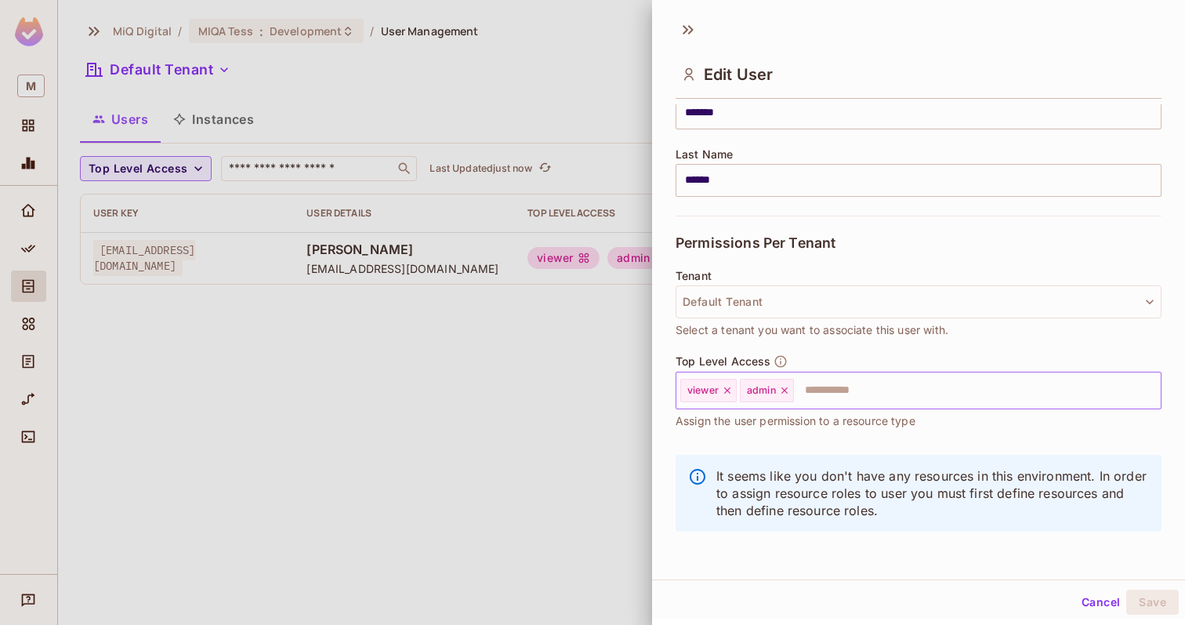
click at [728, 393] on icon at bounding box center [727, 390] width 11 height 11
click at [1155, 602] on button "Save" at bounding box center [1153, 602] width 53 height 25
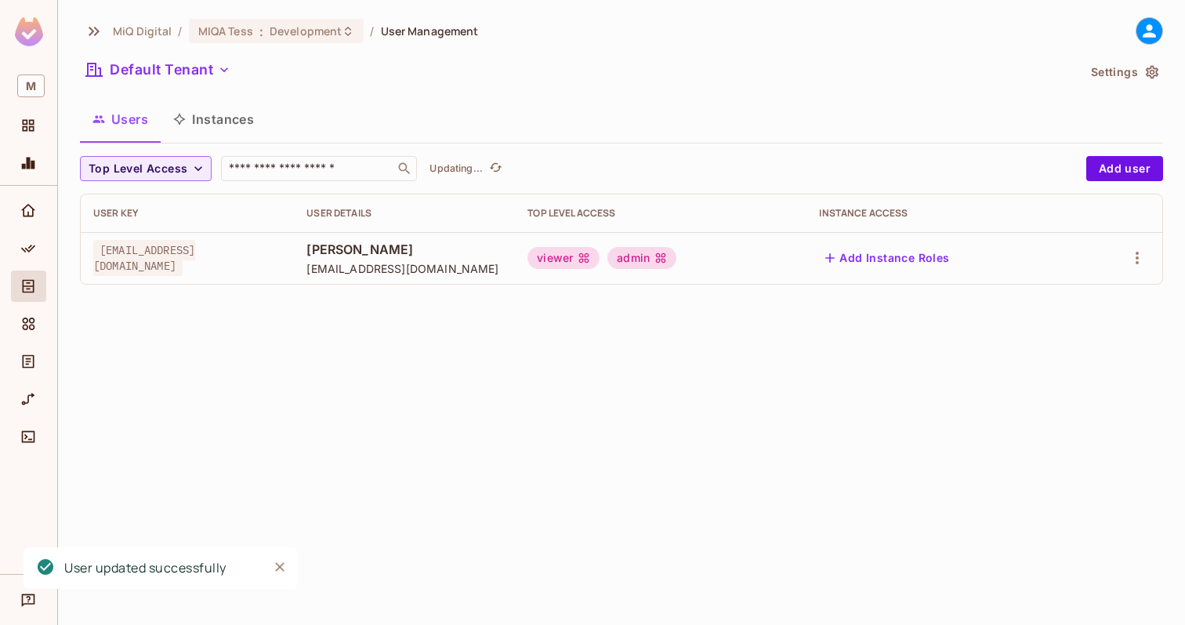
click at [804, 308] on div "MiQ Digital / MIQA Tess : Development / User Management Default Tenant Settings…" at bounding box center [621, 312] width 1127 height 625
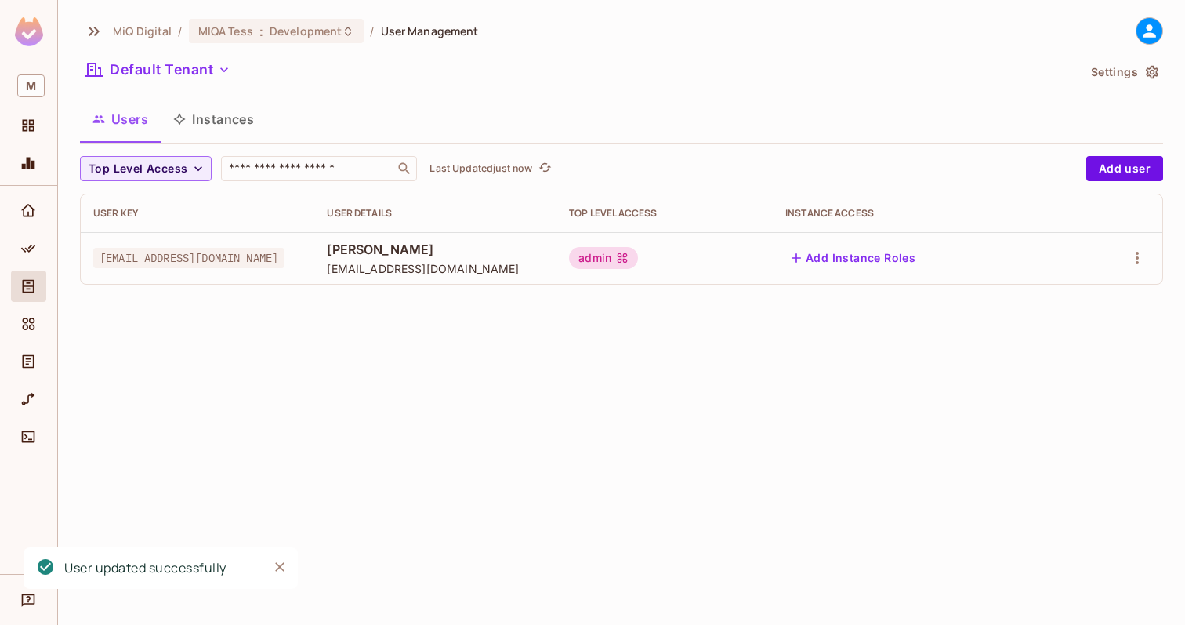
click at [215, 118] on button "Instances" at bounding box center [214, 119] width 106 height 39
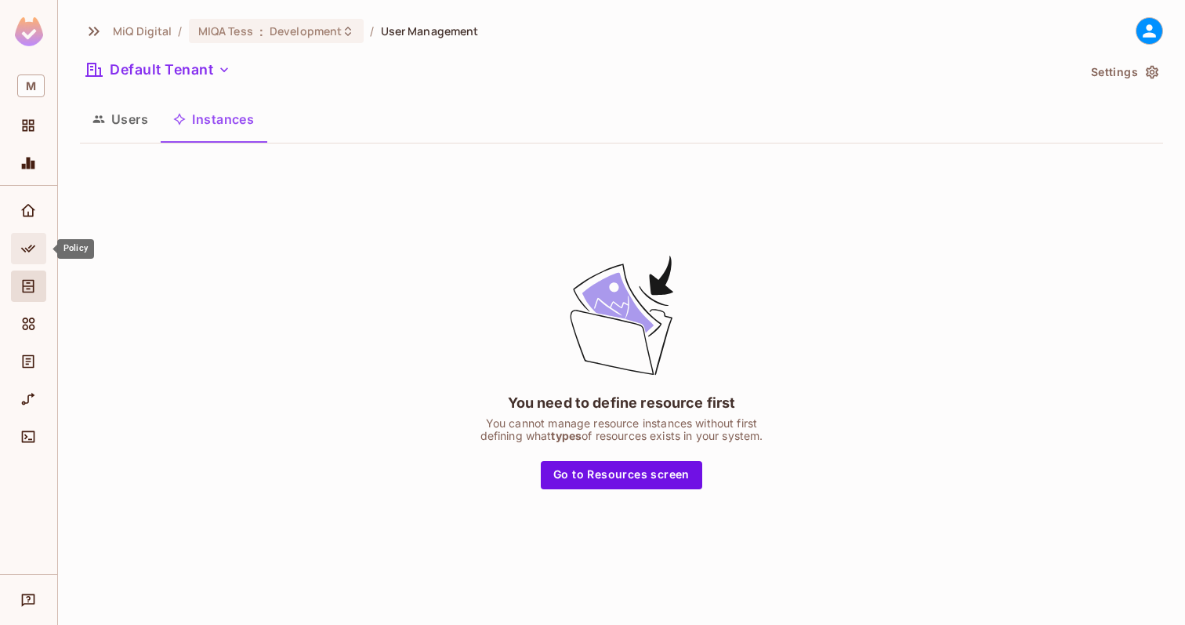
click at [28, 246] on icon "Policy" at bounding box center [28, 249] width 16 height 16
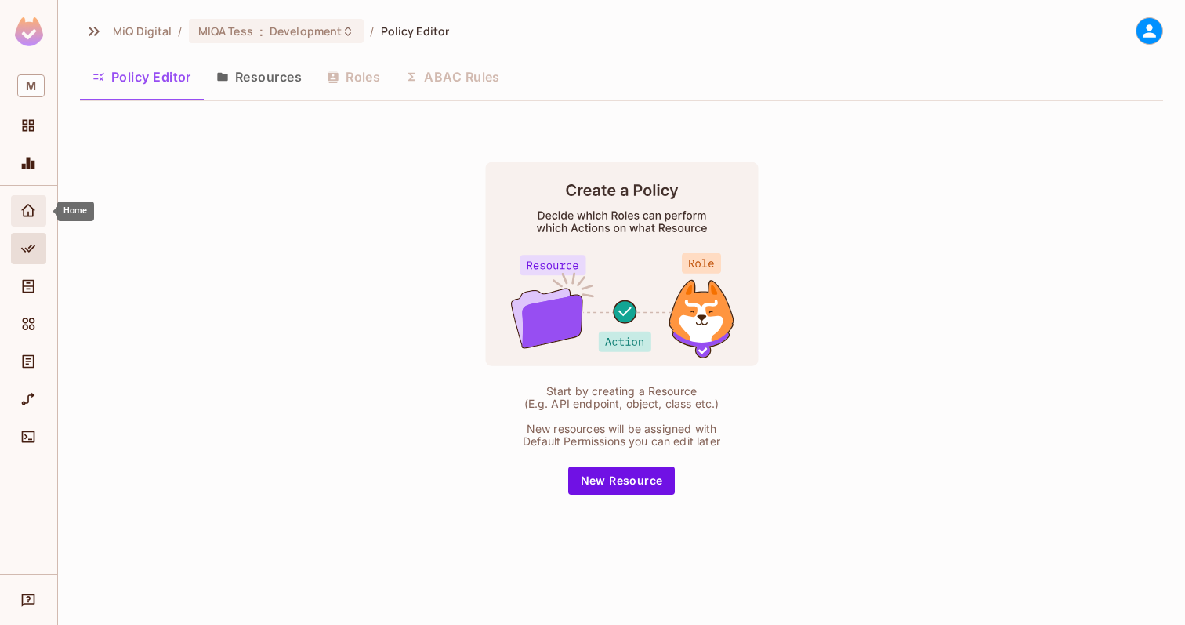
click at [31, 206] on icon "Home" at bounding box center [28, 211] width 16 height 16
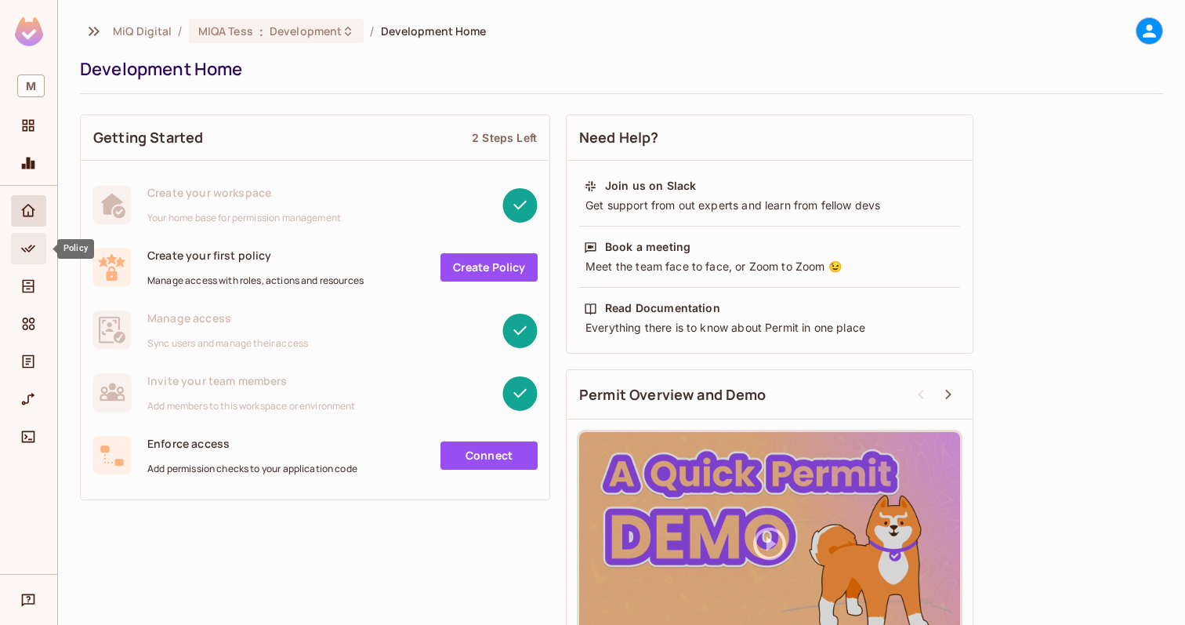
click at [28, 234] on div "Policy" at bounding box center [28, 248] width 35 height 31
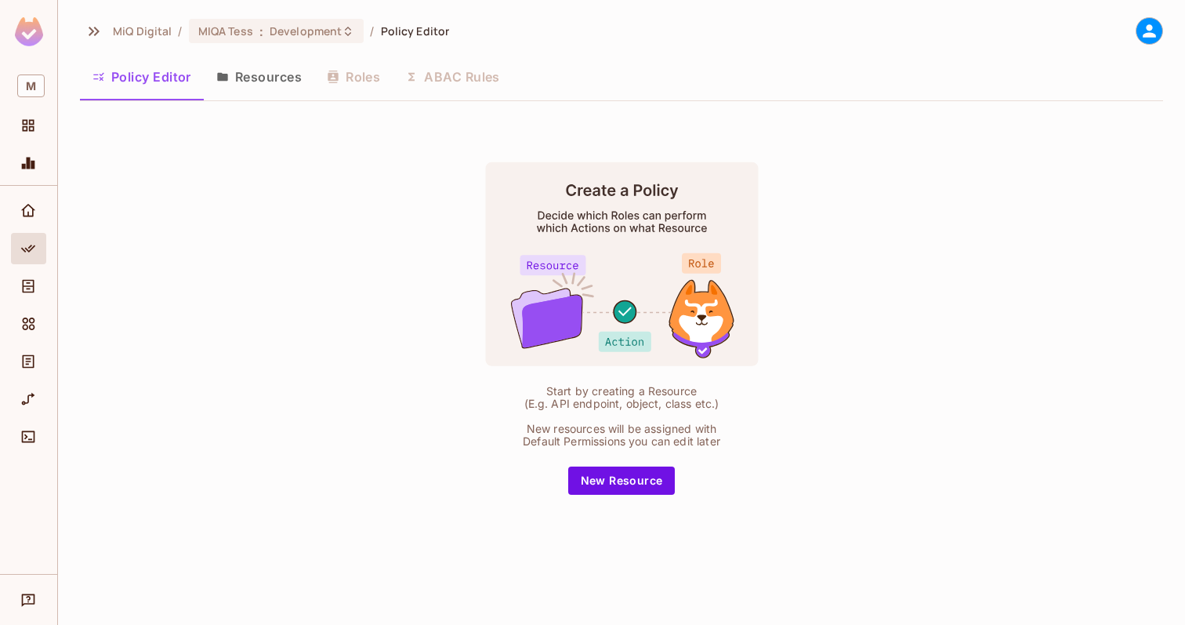
click at [334, 82] on div "Policy Editor Resources Roles ABAC Rules" at bounding box center [622, 76] width 1084 height 39
click at [475, 82] on div "Policy Editor Resources Roles ABAC Rules" at bounding box center [622, 76] width 1084 height 39
click at [1153, 27] on icon at bounding box center [1150, 31] width 20 height 20
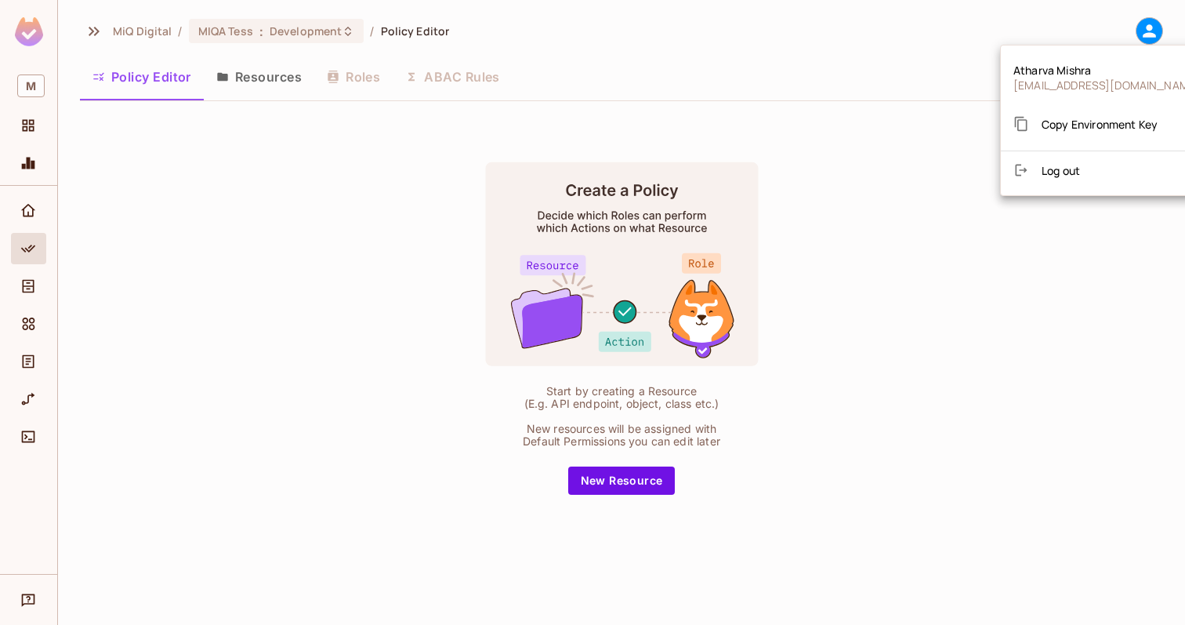
click at [30, 323] on div at bounding box center [592, 312] width 1185 height 625
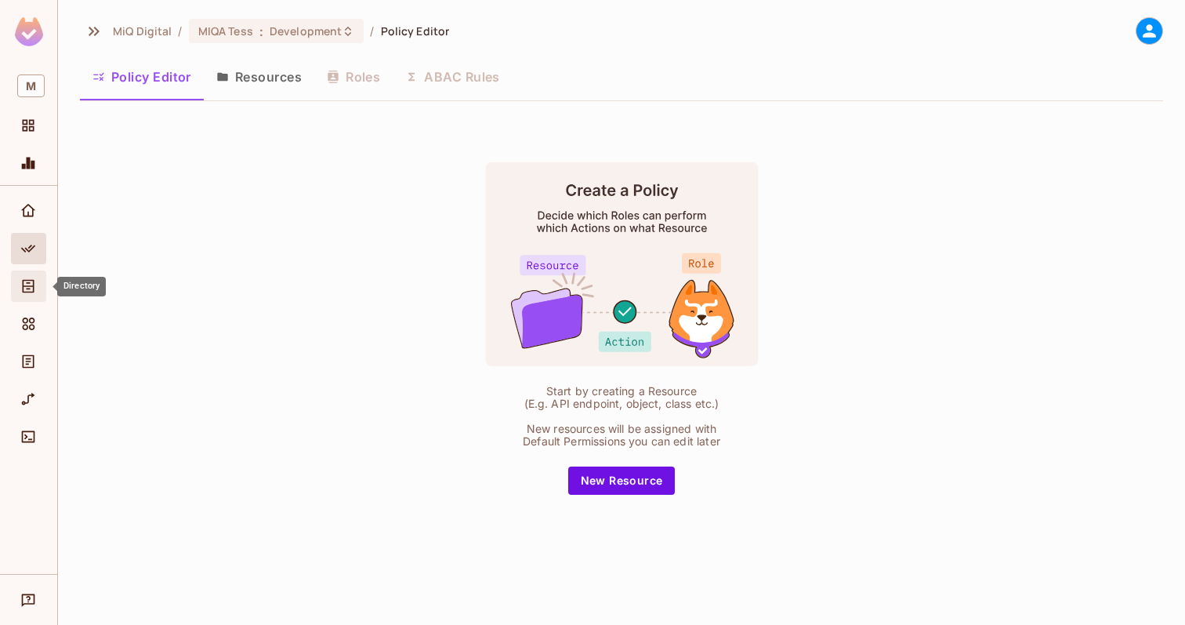
click at [30, 300] on div "Directory" at bounding box center [28, 285] width 35 height 31
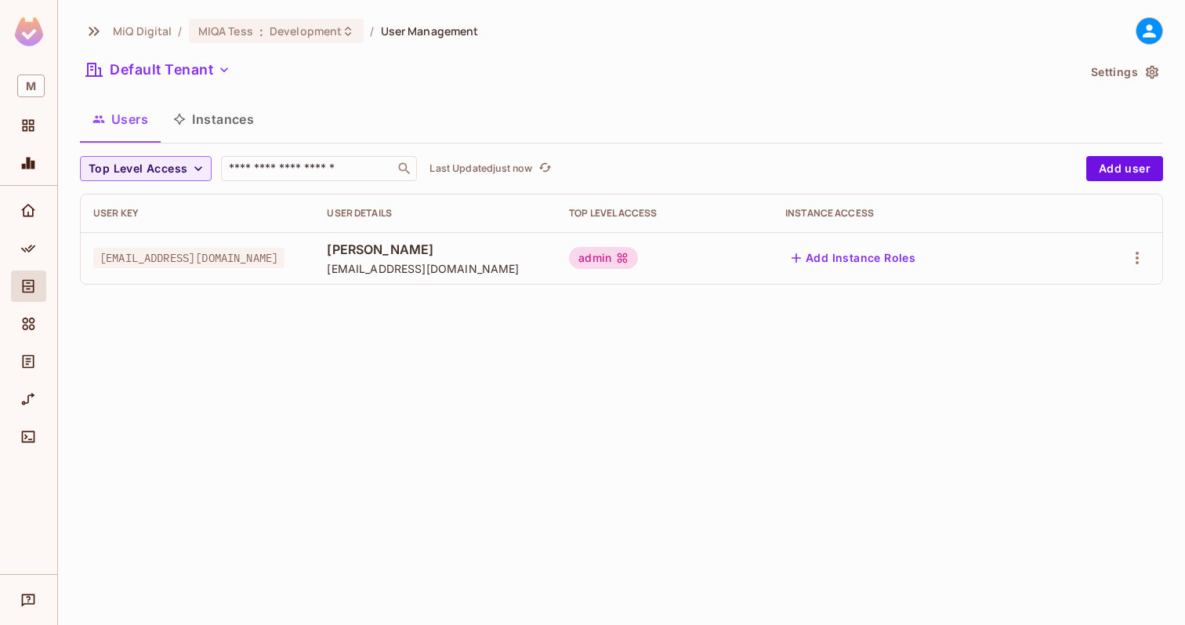
click at [222, 126] on button "Instances" at bounding box center [214, 119] width 106 height 39
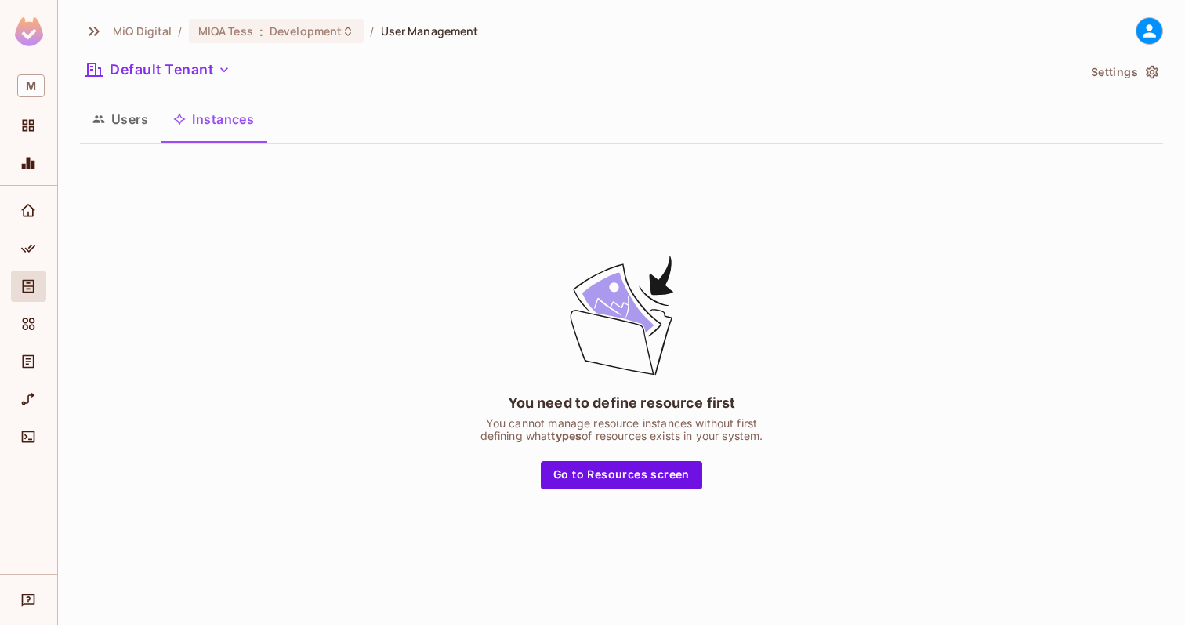
click at [131, 117] on button "Users" at bounding box center [120, 119] width 81 height 39
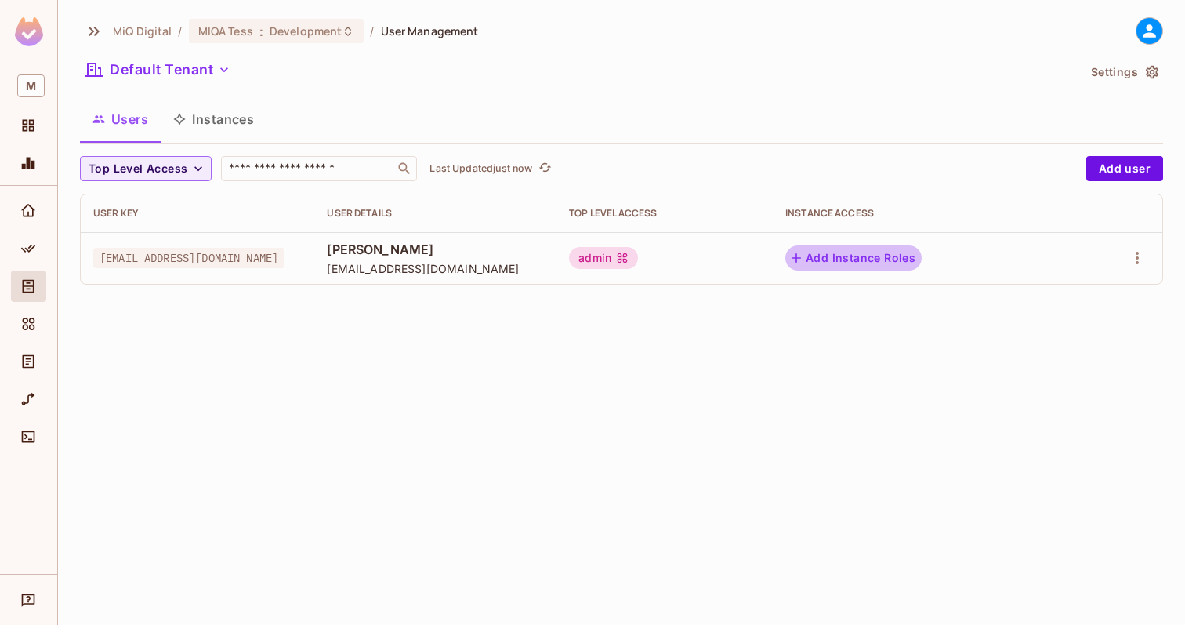
click at [906, 258] on button "Add Instance Roles" at bounding box center [854, 257] width 136 height 25
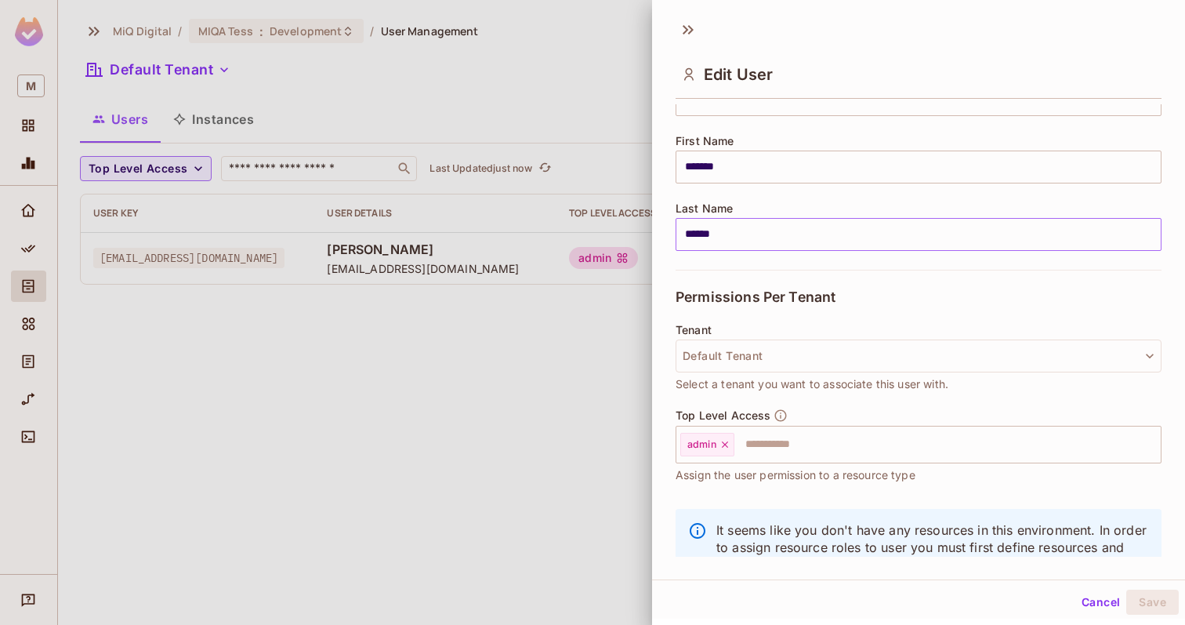
scroll to position [223, 0]
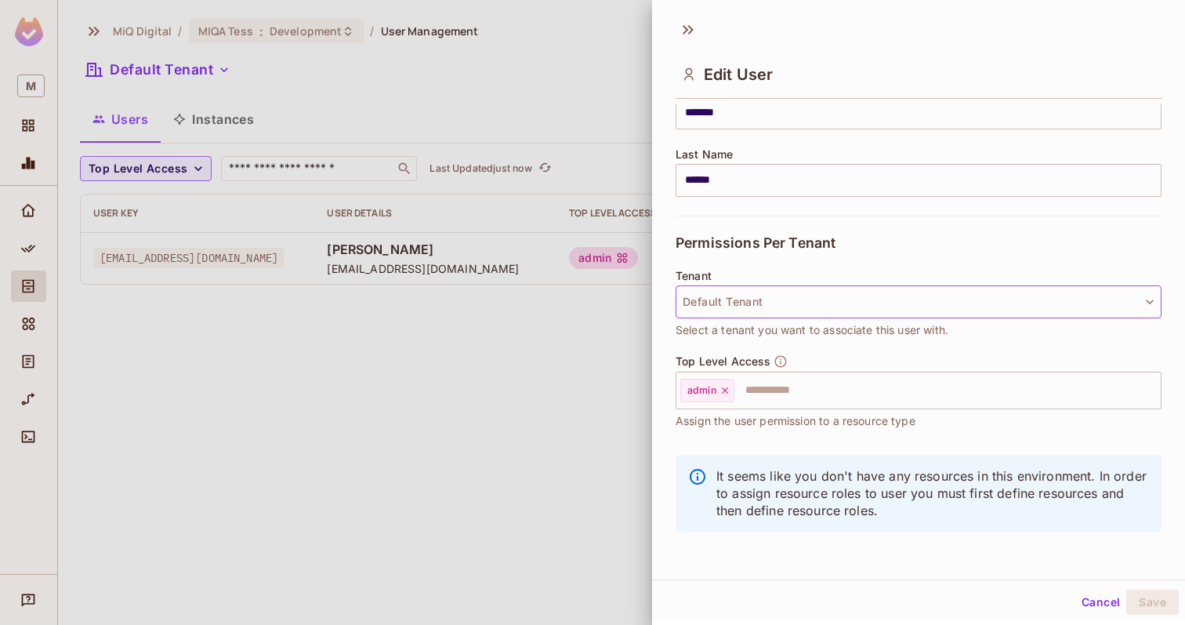
click at [782, 307] on button "Default Tenant" at bounding box center [919, 301] width 486 height 33
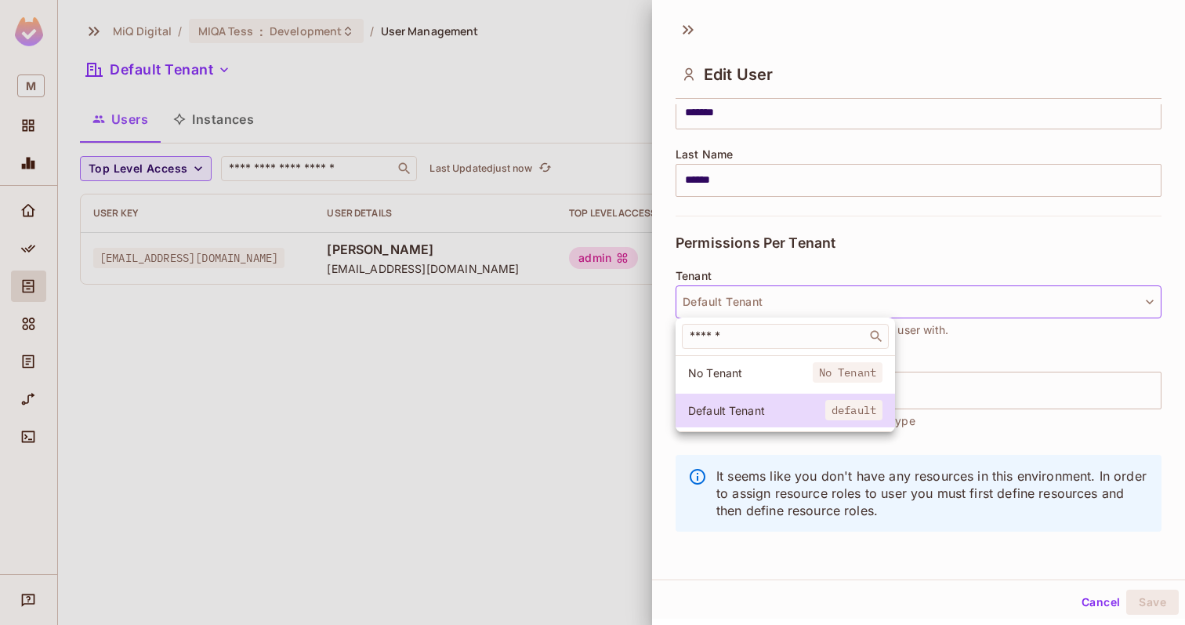
click at [812, 243] on div at bounding box center [592, 312] width 1185 height 625
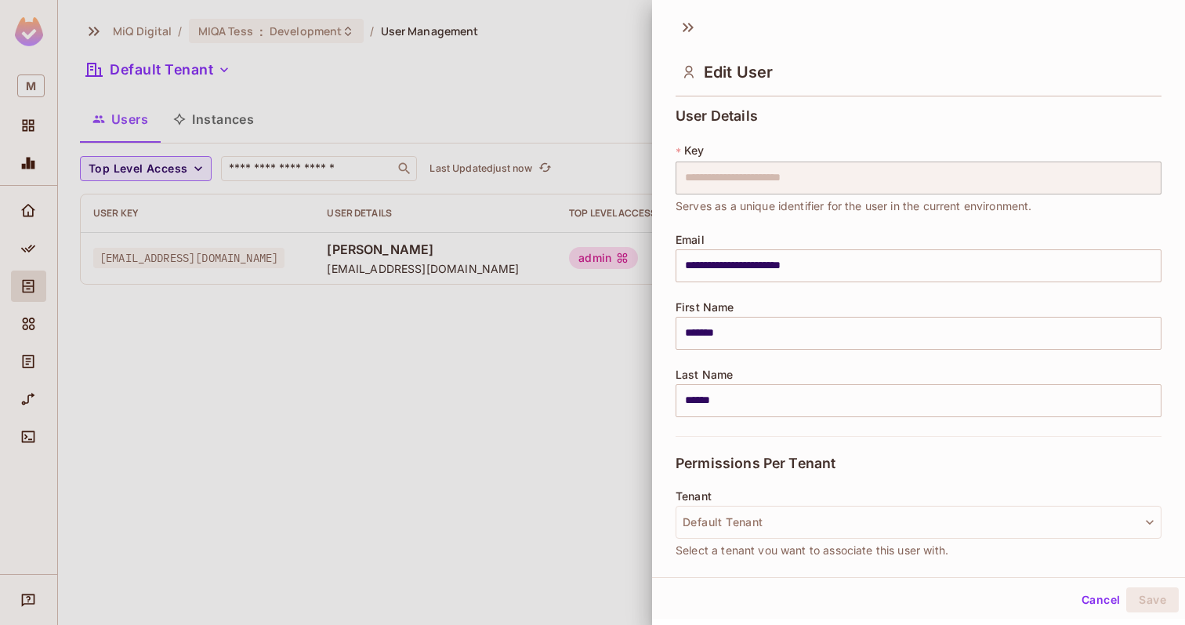
scroll to position [0, 0]
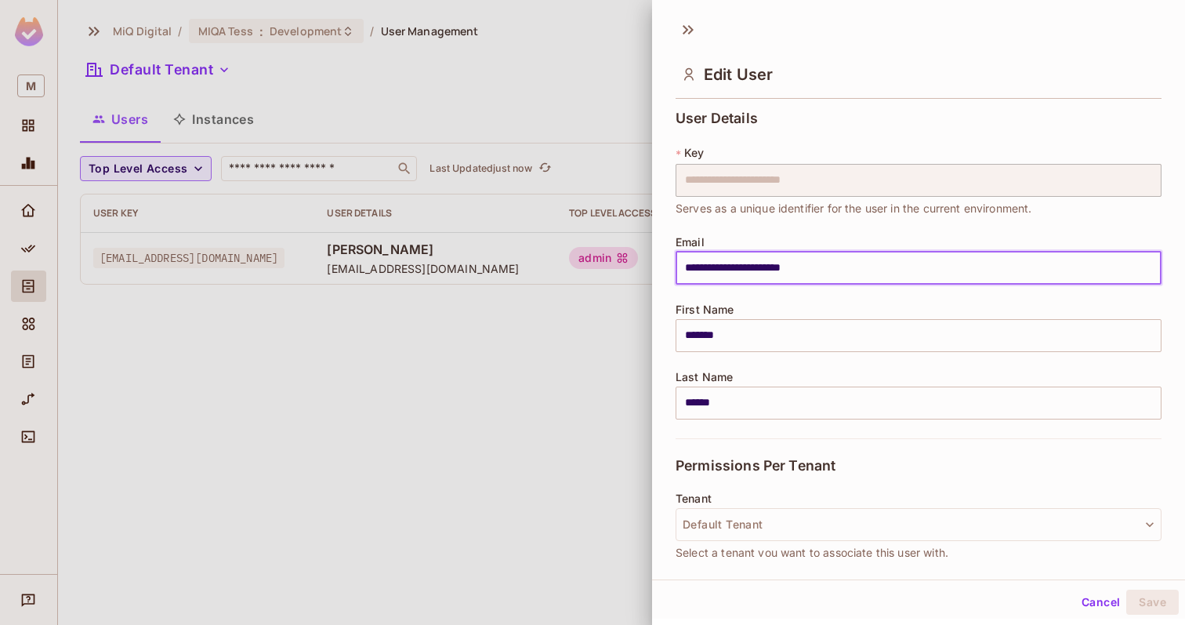
click at [862, 266] on input "**********" at bounding box center [919, 268] width 486 height 33
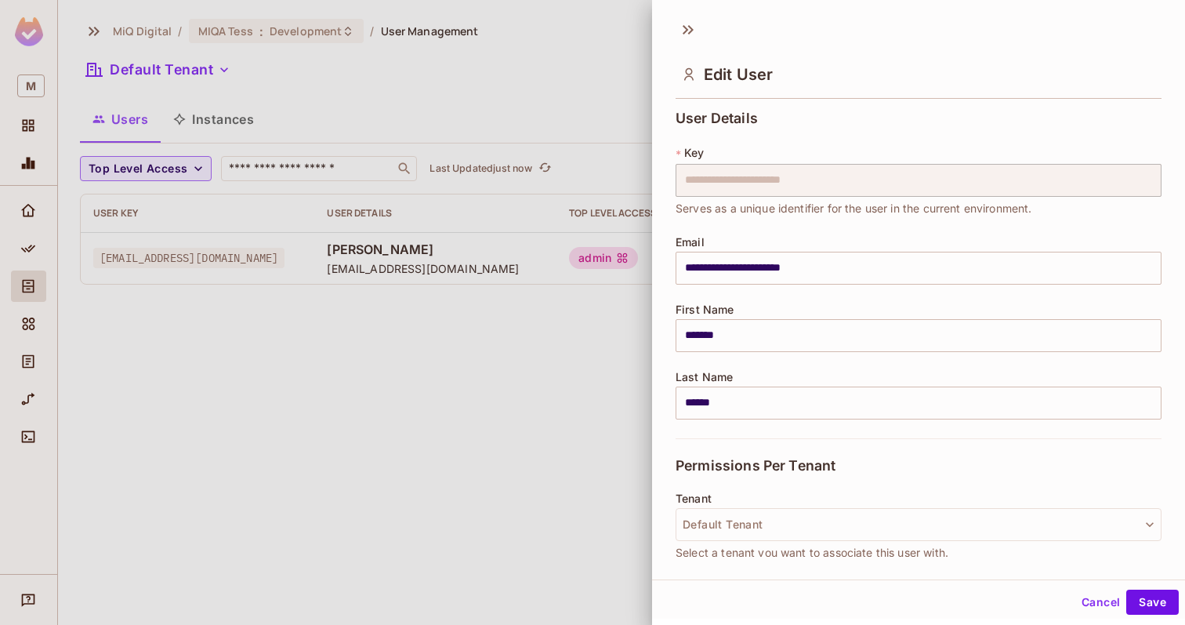
click at [607, 394] on div at bounding box center [592, 312] width 1185 height 625
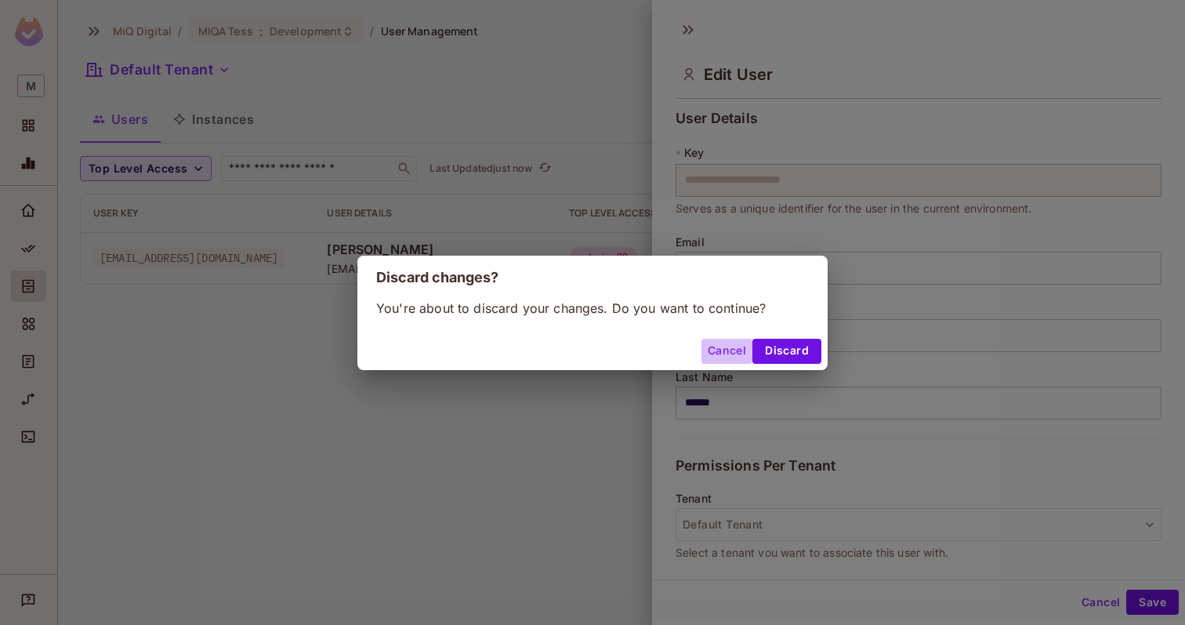
click at [735, 349] on button "Cancel" at bounding box center [727, 351] width 51 height 25
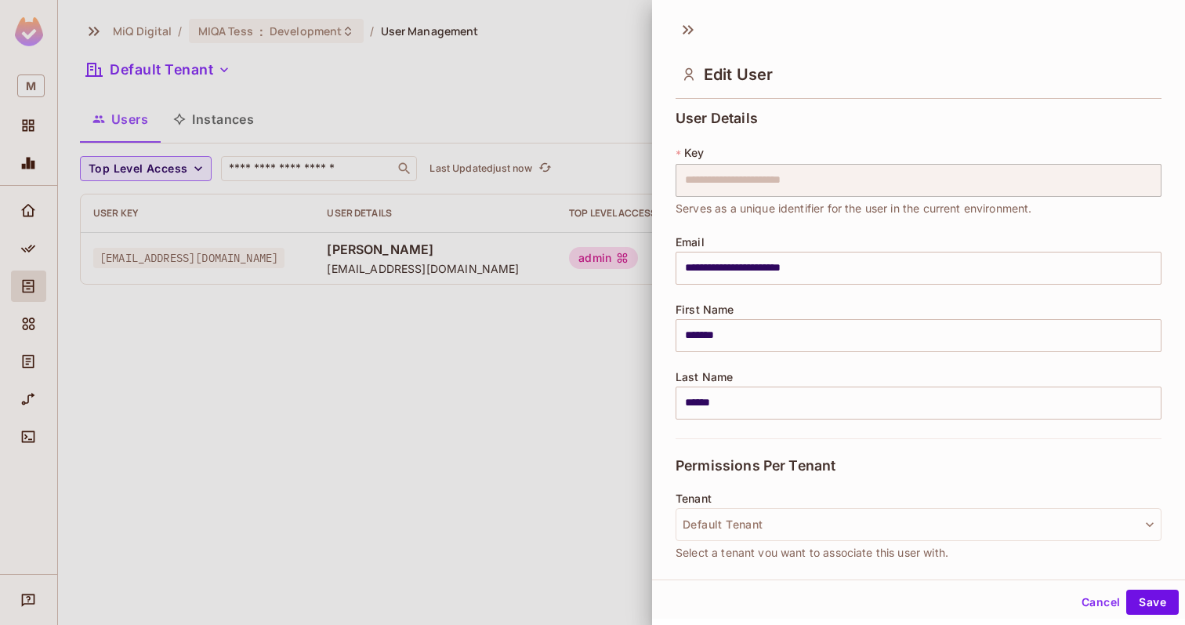
scroll to position [223, 0]
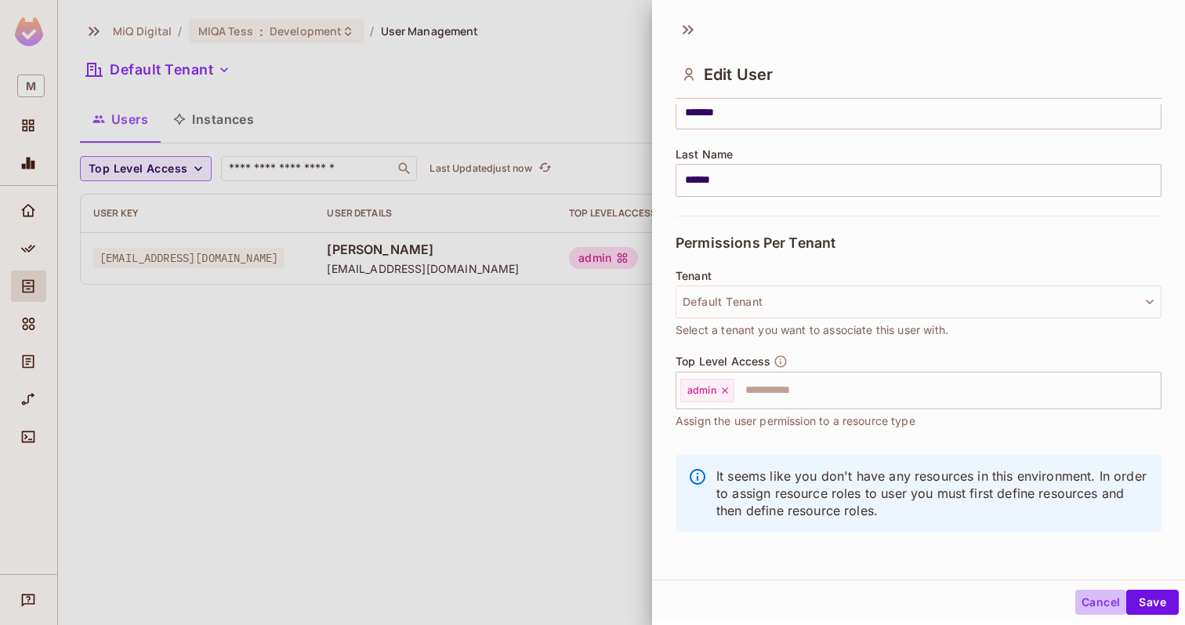
click at [1080, 604] on button "Cancel" at bounding box center [1101, 602] width 51 height 25
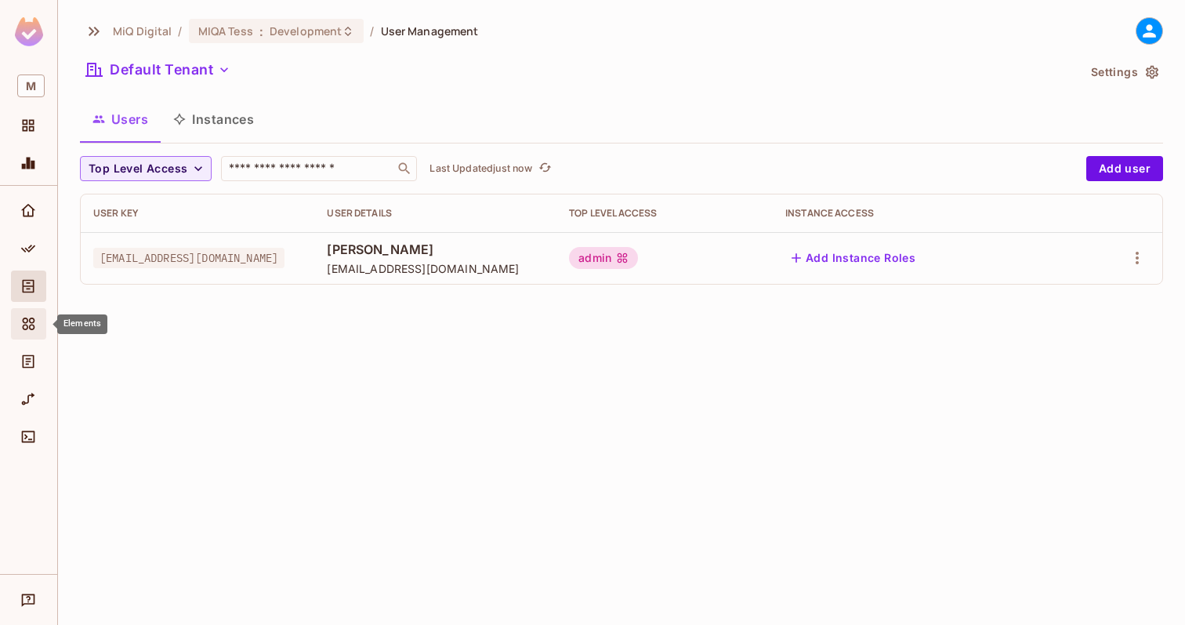
click at [31, 312] on div "Elements" at bounding box center [28, 323] width 35 height 31
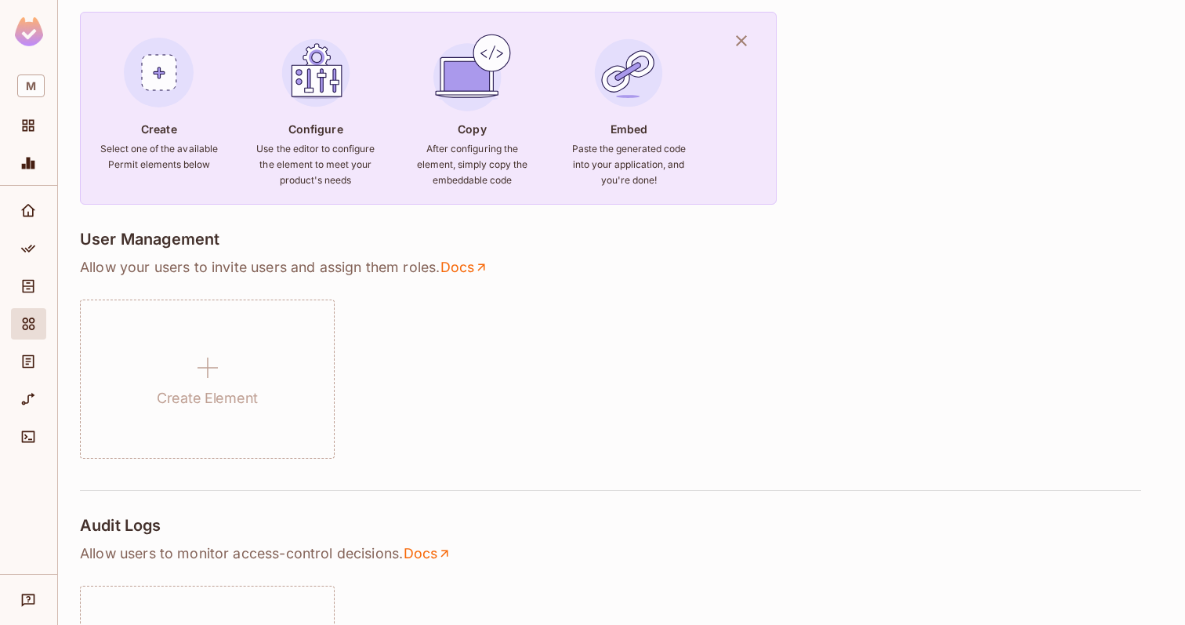
scroll to position [183, 0]
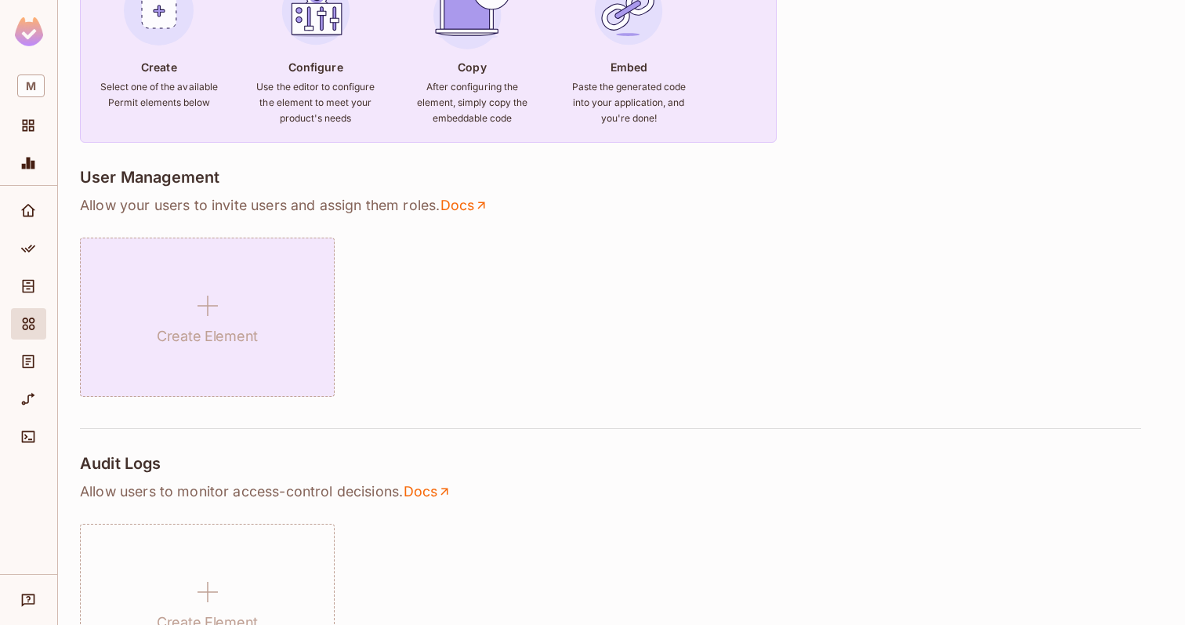
click at [221, 322] on icon at bounding box center [208, 306] width 38 height 38
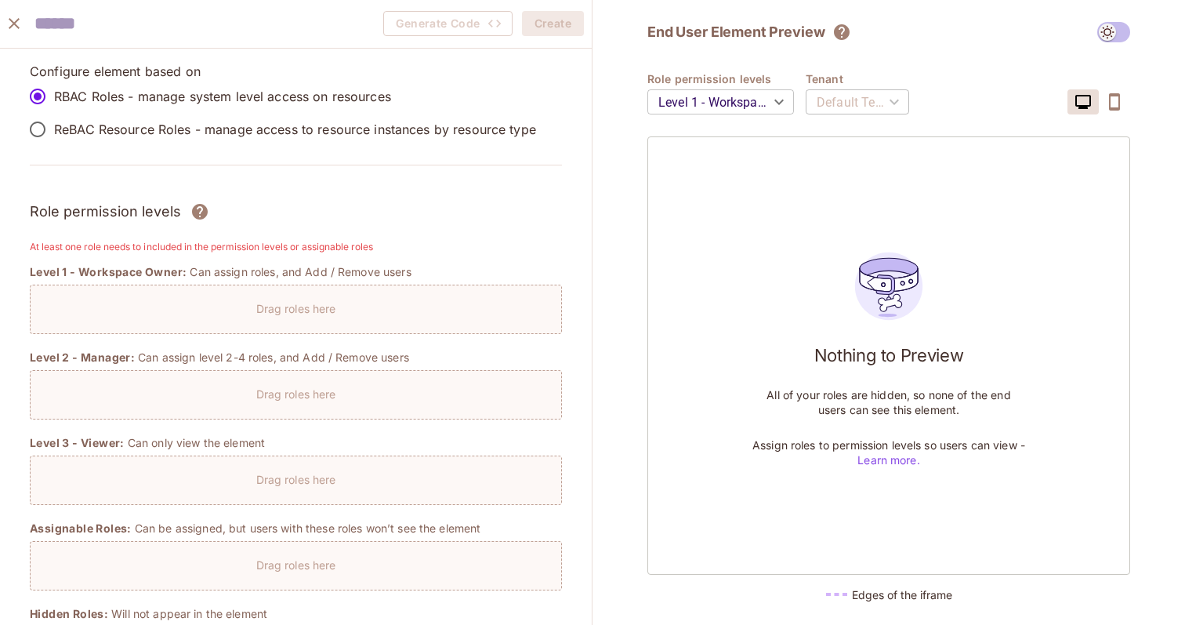
click at [288, 299] on div "Drag roles here" at bounding box center [296, 304] width 531 height 23
click at [285, 306] on p "Drag roles here" at bounding box center [296, 308] width 80 height 15
click at [851, 109] on div "Default Tenant" at bounding box center [857, 102] width 103 height 44
click at [721, 107] on body "M MiQ Digital / MIQA Tess : Development / Permit Elements Permit Elements Setti…" at bounding box center [592, 312] width 1185 height 625
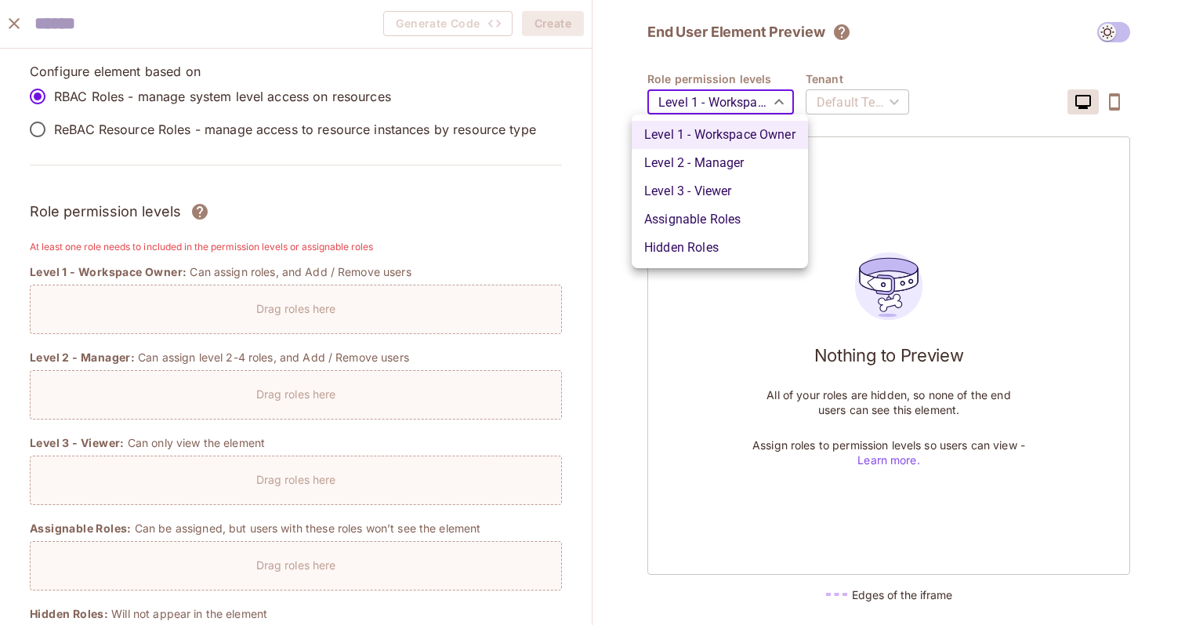
click at [644, 347] on div at bounding box center [592, 312] width 1185 height 625
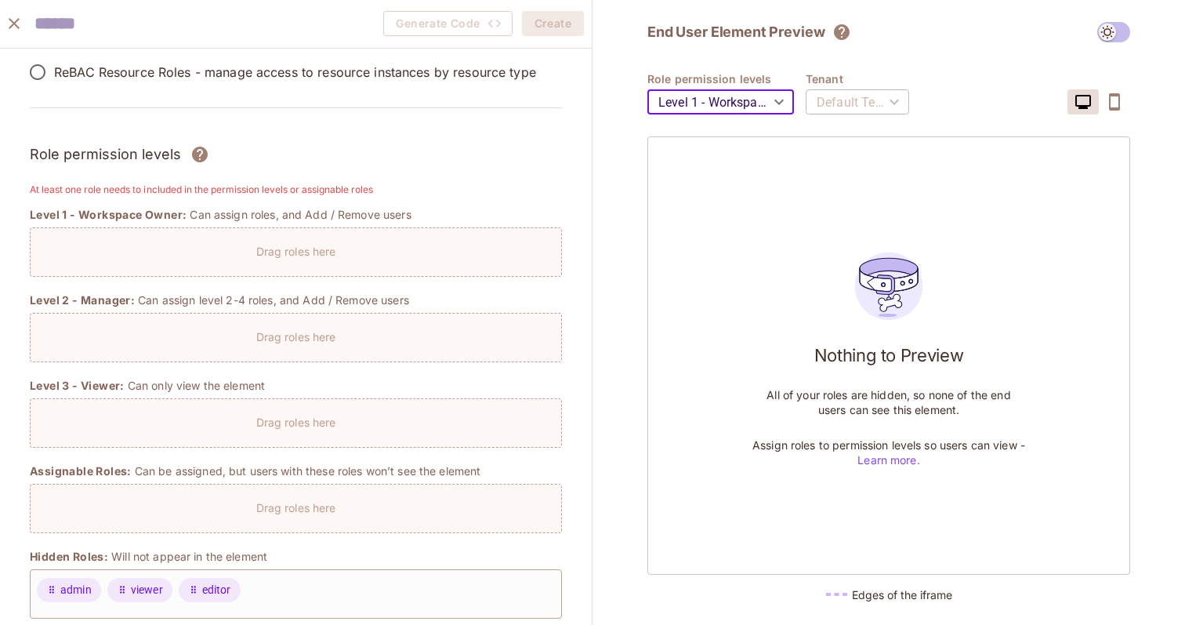
scroll to position [0, 0]
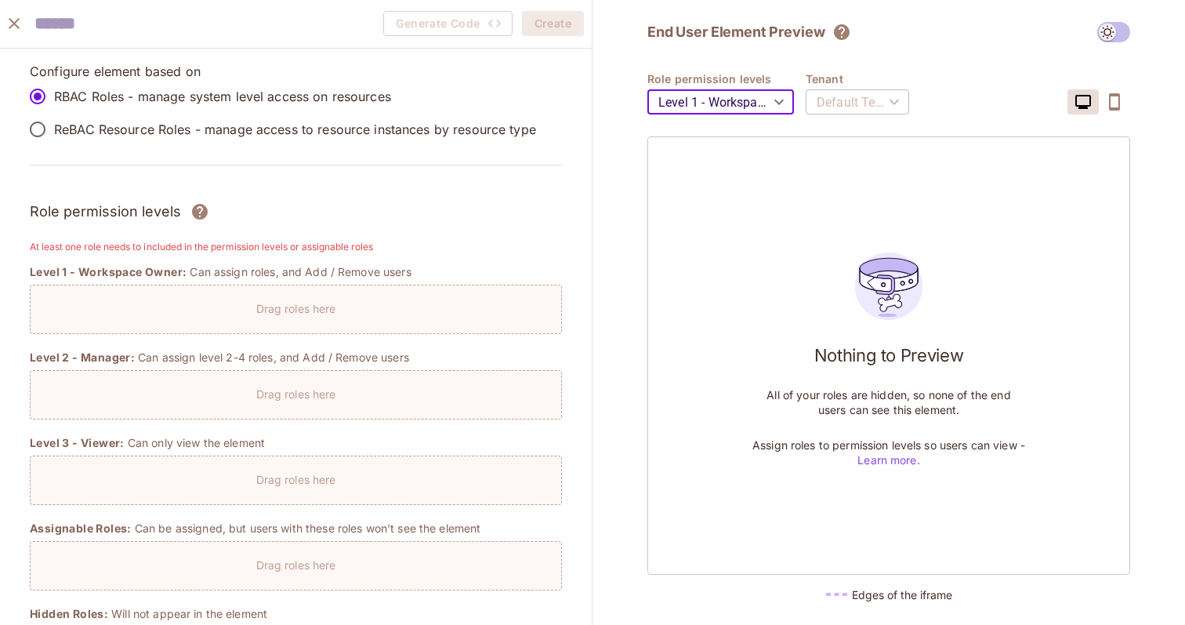
click at [16, 20] on icon "close" at bounding box center [14, 23] width 11 height 11
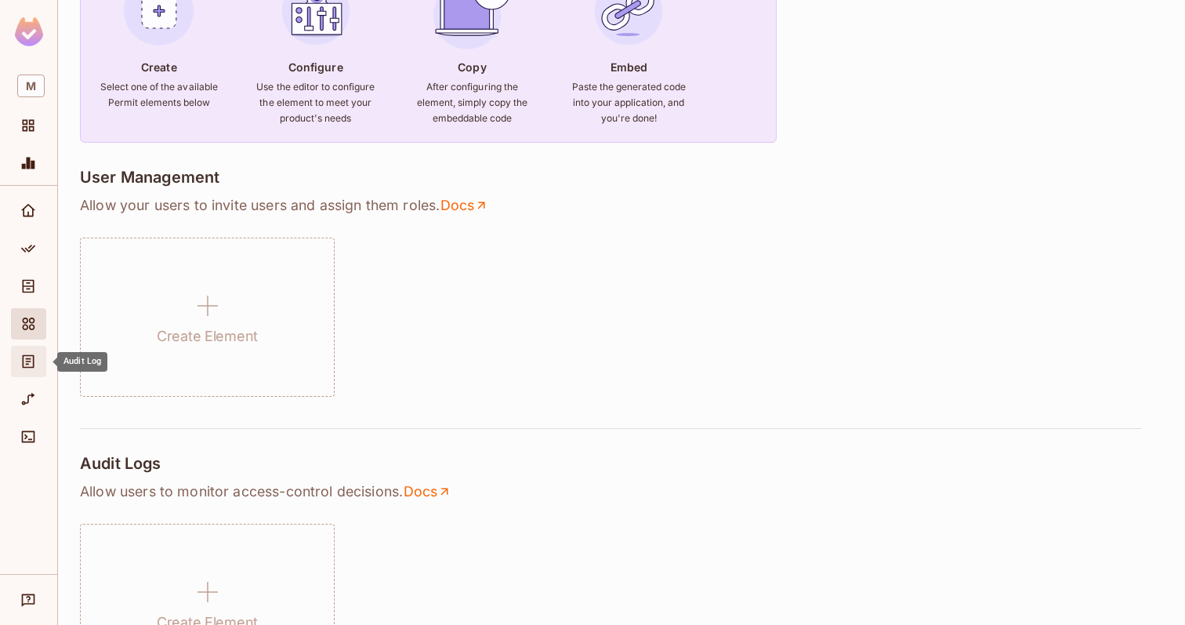
click at [38, 358] on div "Audit Log" at bounding box center [30, 361] width 27 height 19
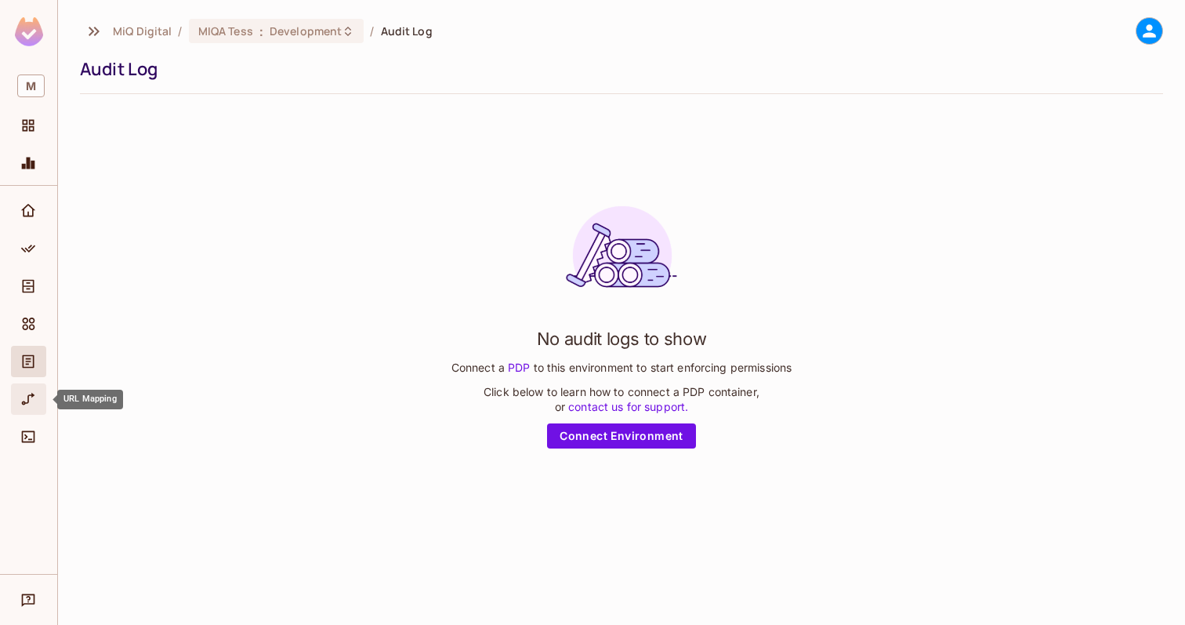
click at [34, 405] on icon "URL Mapping" at bounding box center [28, 399] width 16 height 16
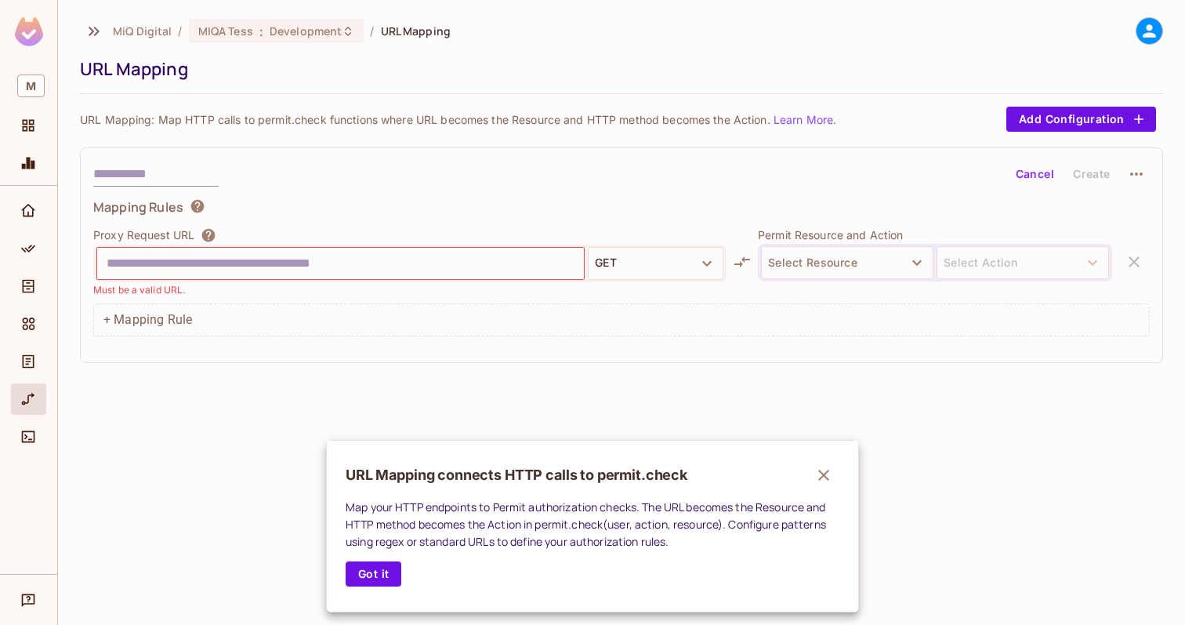
click at [44, 437] on div at bounding box center [592, 312] width 1185 height 625
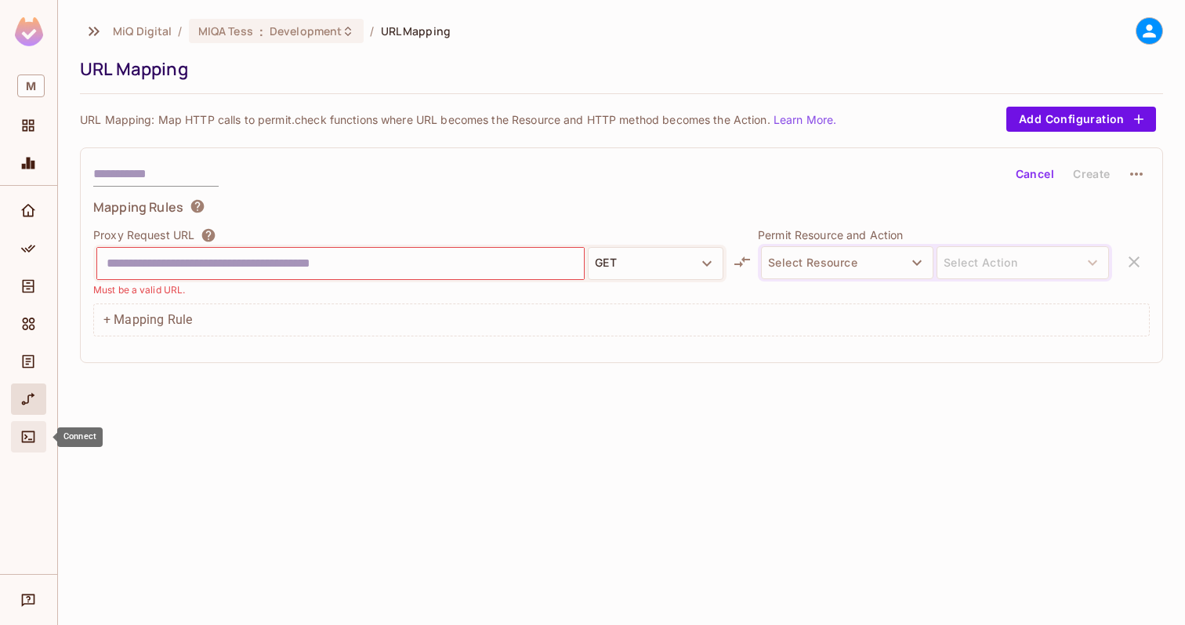
click at [27, 437] on icon "Connect" at bounding box center [28, 437] width 16 height 16
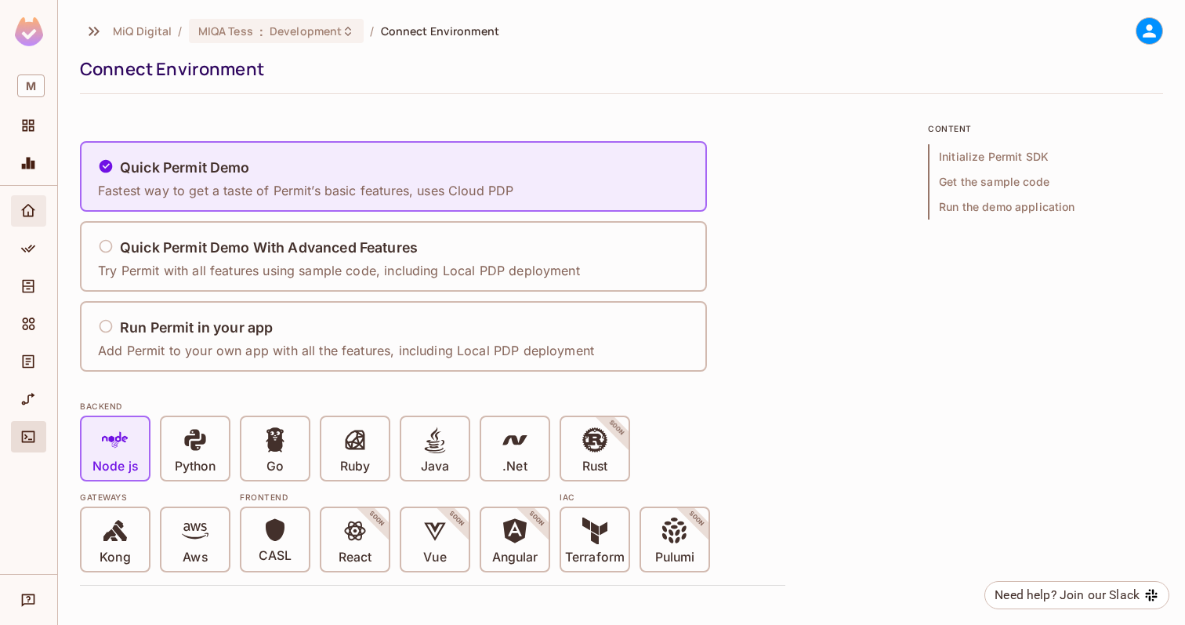
click at [30, 205] on icon "Home" at bounding box center [28, 211] width 16 height 16
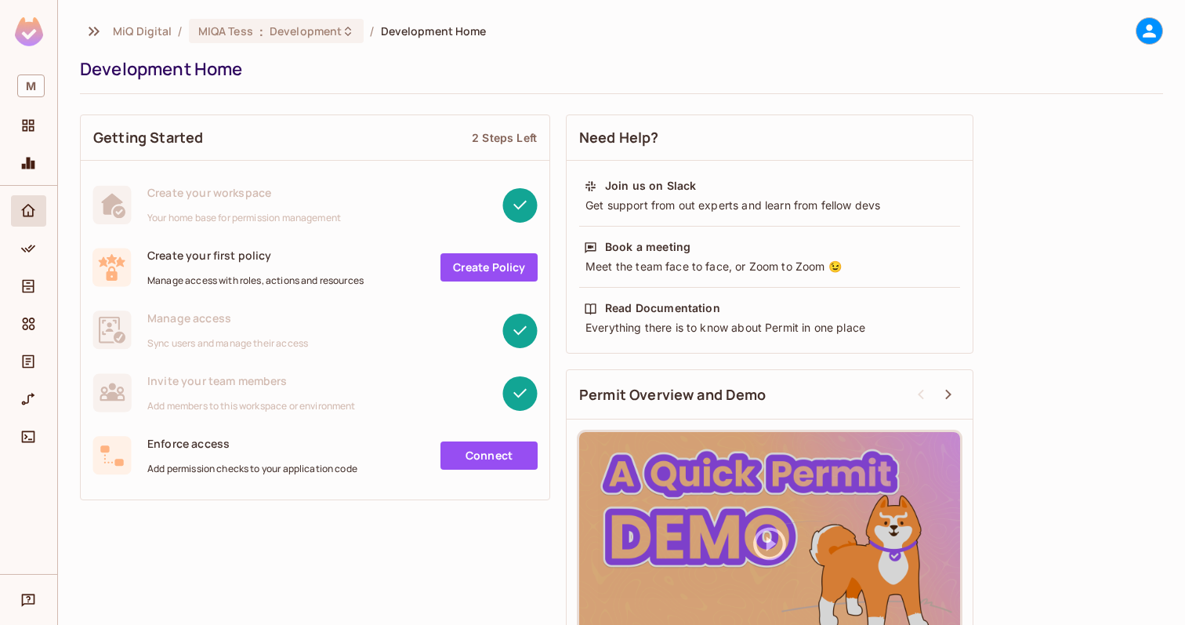
click at [515, 272] on link "Create Policy" at bounding box center [489, 267] width 97 height 28
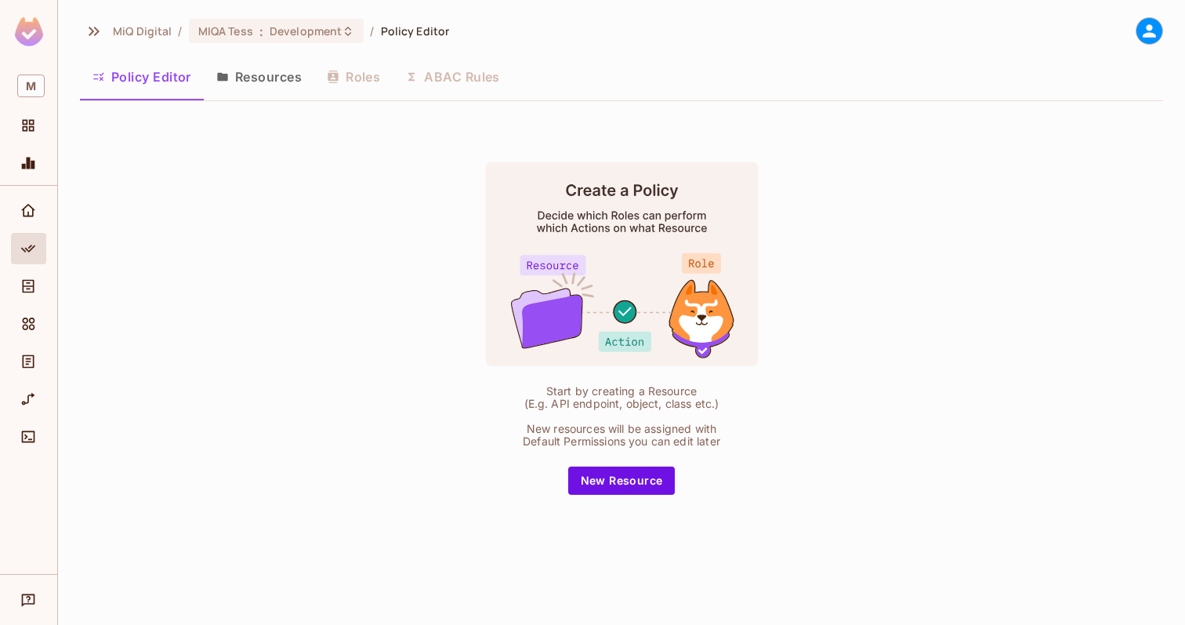
click at [258, 74] on button "Resources" at bounding box center [259, 76] width 111 height 39
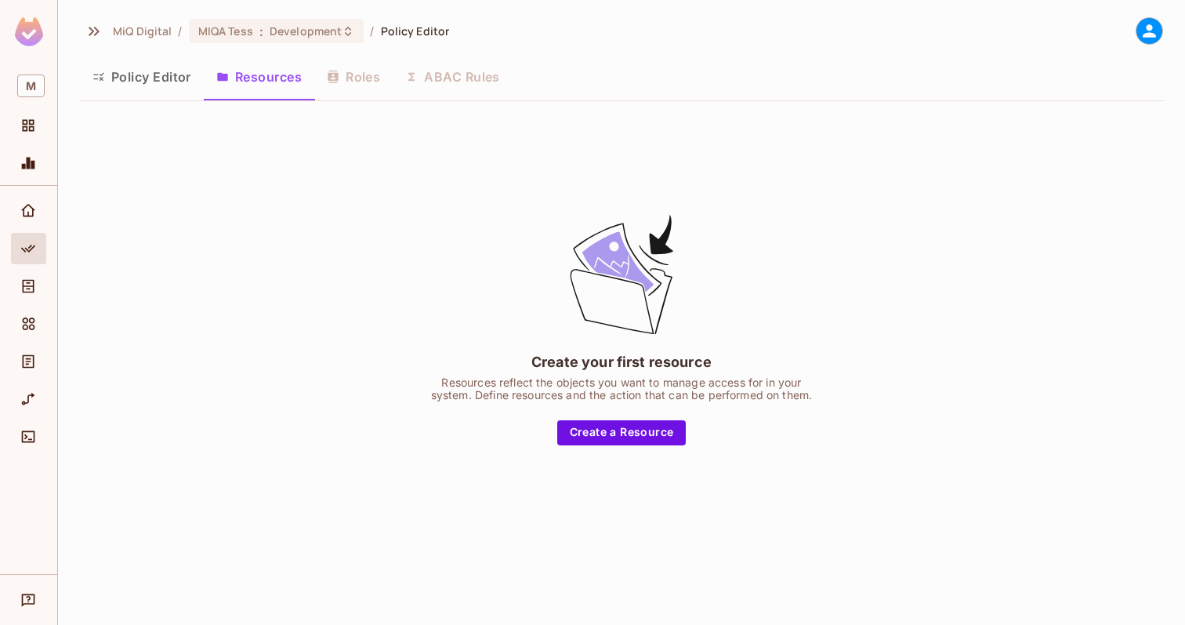
click at [160, 67] on button "Policy Editor" at bounding box center [142, 76] width 124 height 39
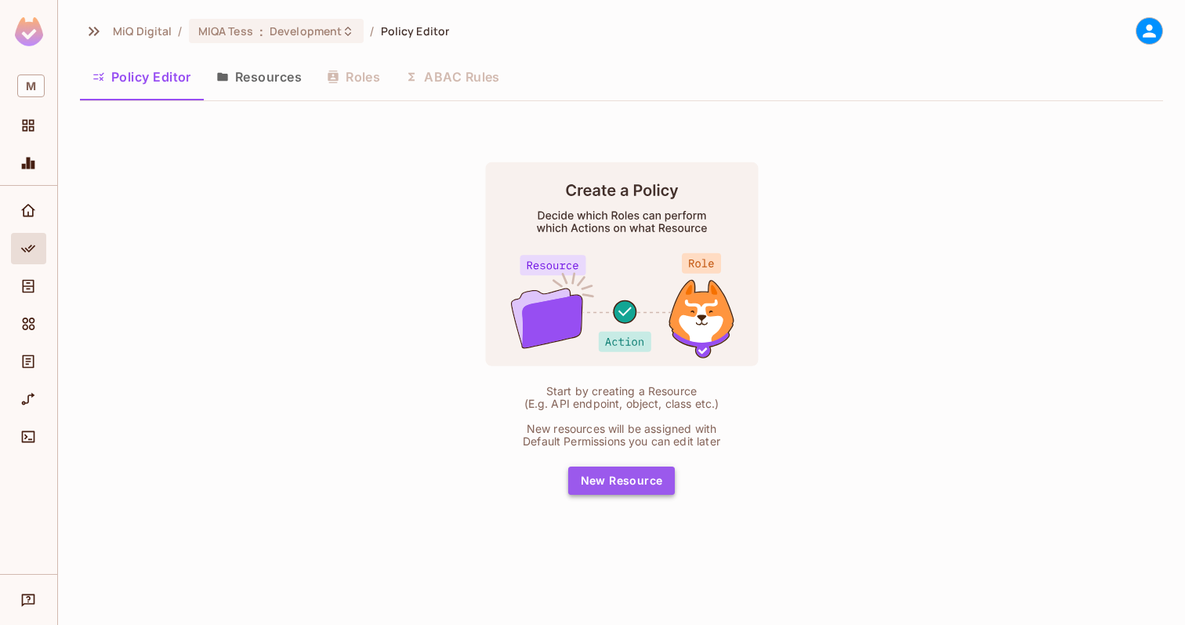
click at [630, 479] on button "New Resource" at bounding box center [621, 480] width 107 height 28
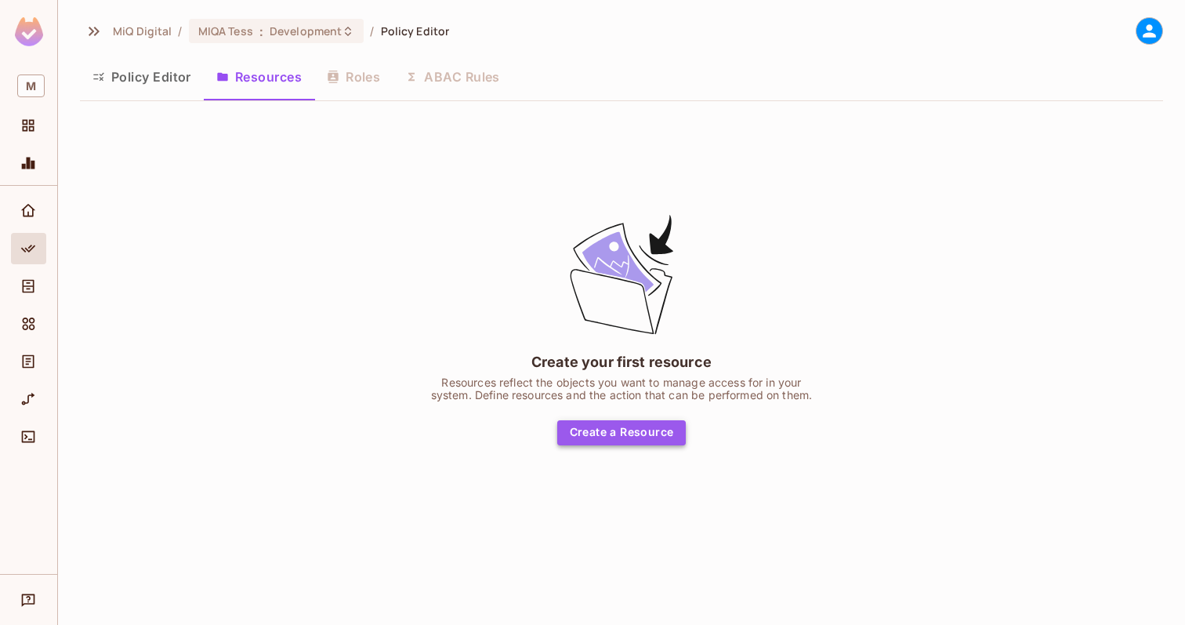
click at [613, 435] on button "Create a Resource" at bounding box center [621, 432] width 129 height 25
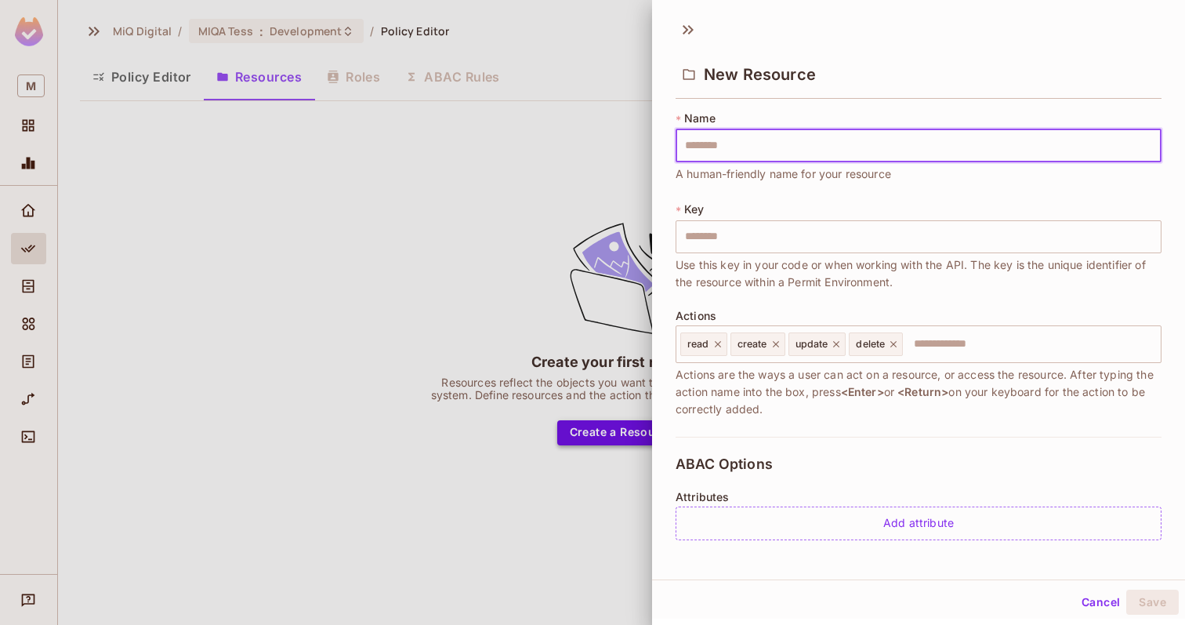
type input "*"
type input "**"
type input "***"
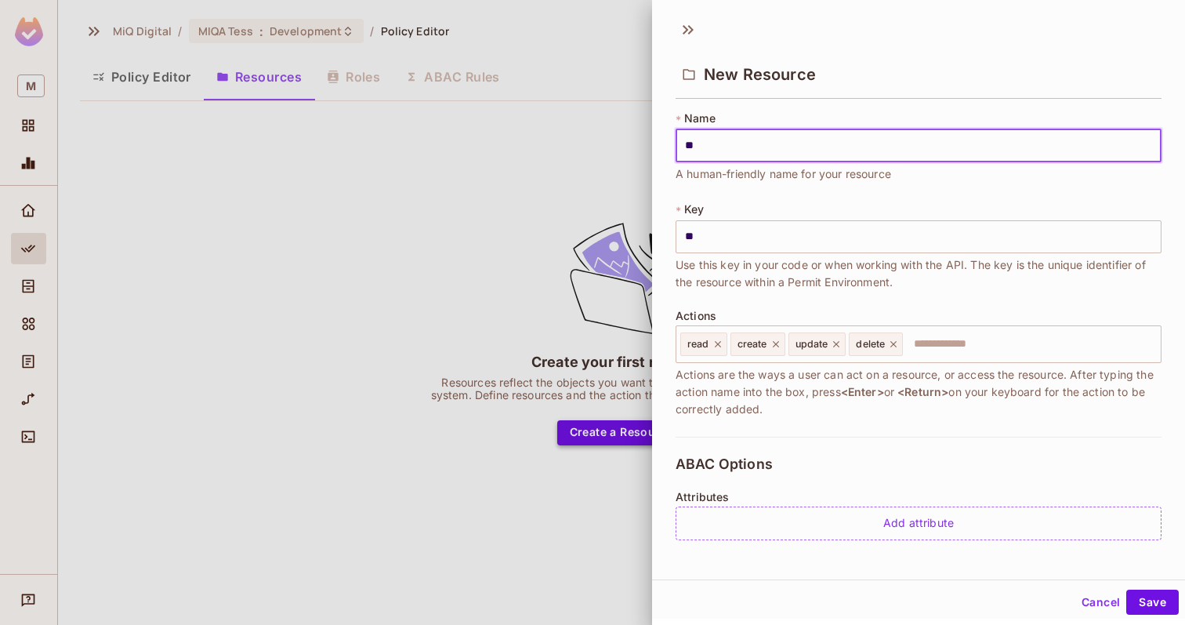
type input "***"
type input "****"
type input "*****"
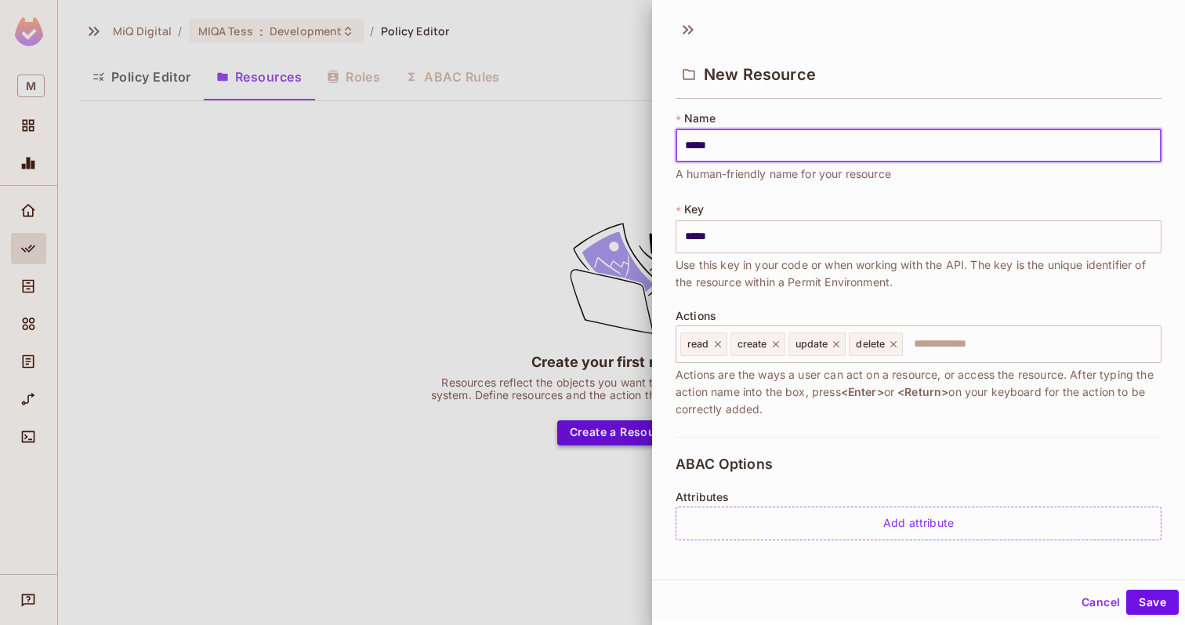
type input "******"
type input "*******"
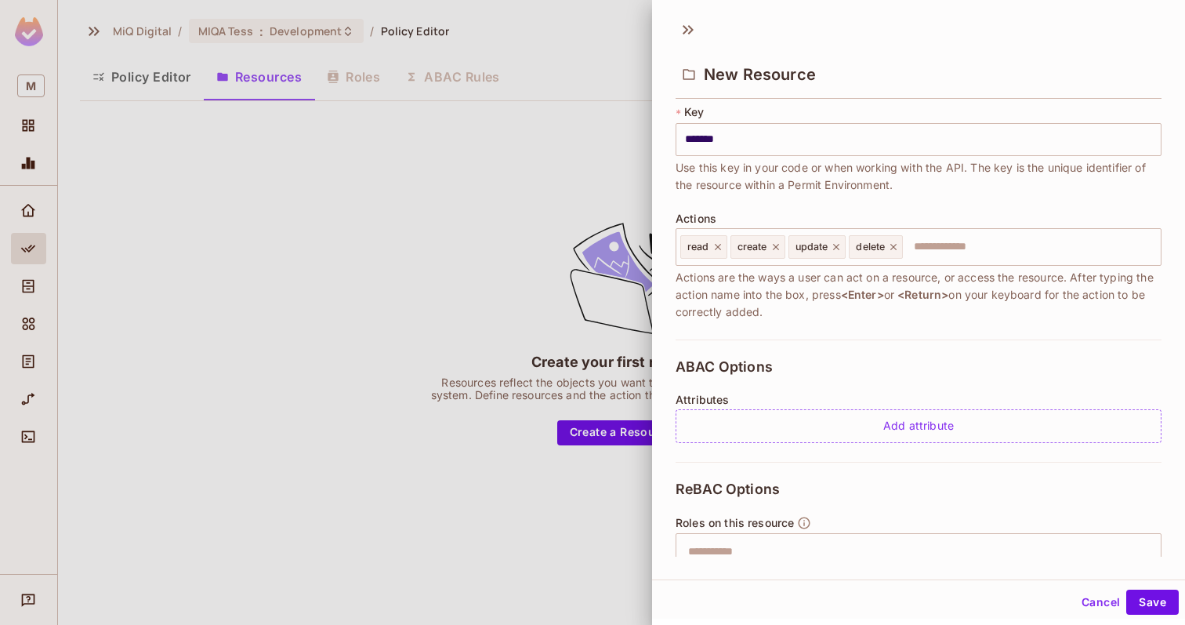
scroll to position [298, 0]
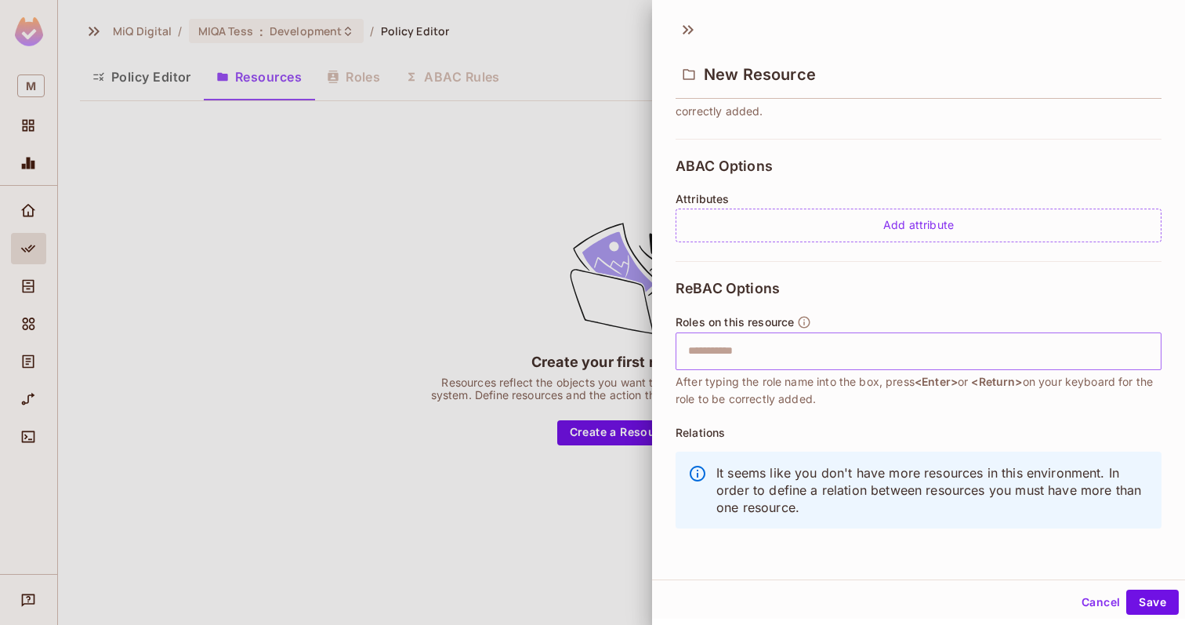
type input "*******"
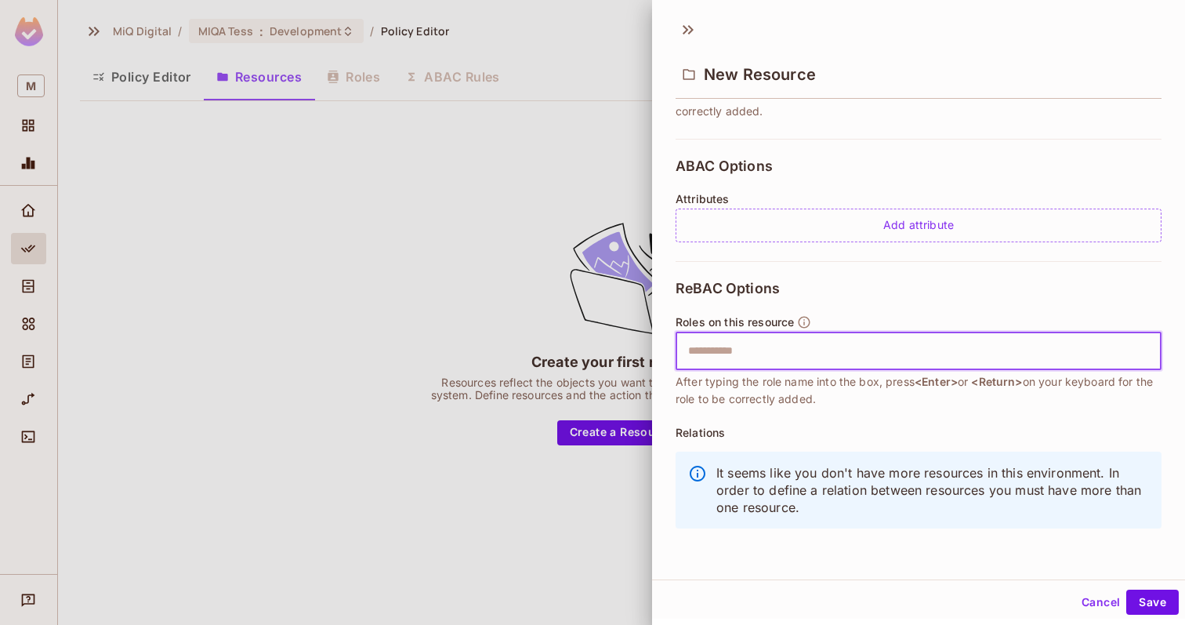
click at [753, 349] on input "text" at bounding box center [917, 351] width 476 height 31
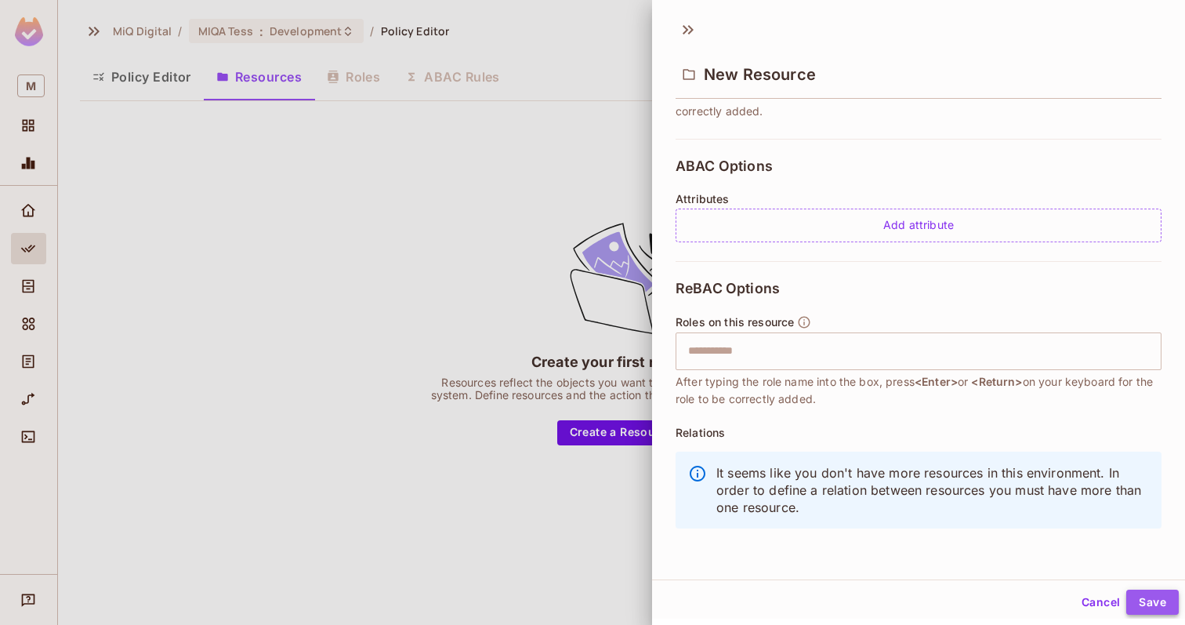
click at [1149, 594] on button "Save" at bounding box center [1153, 602] width 53 height 25
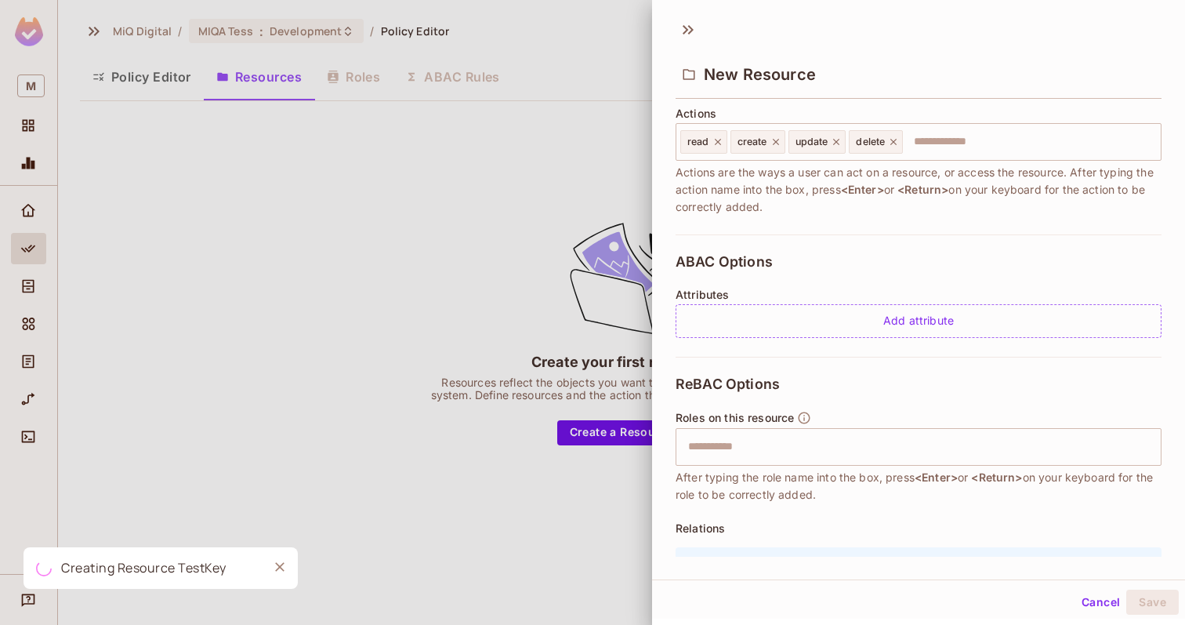
scroll to position [0, 0]
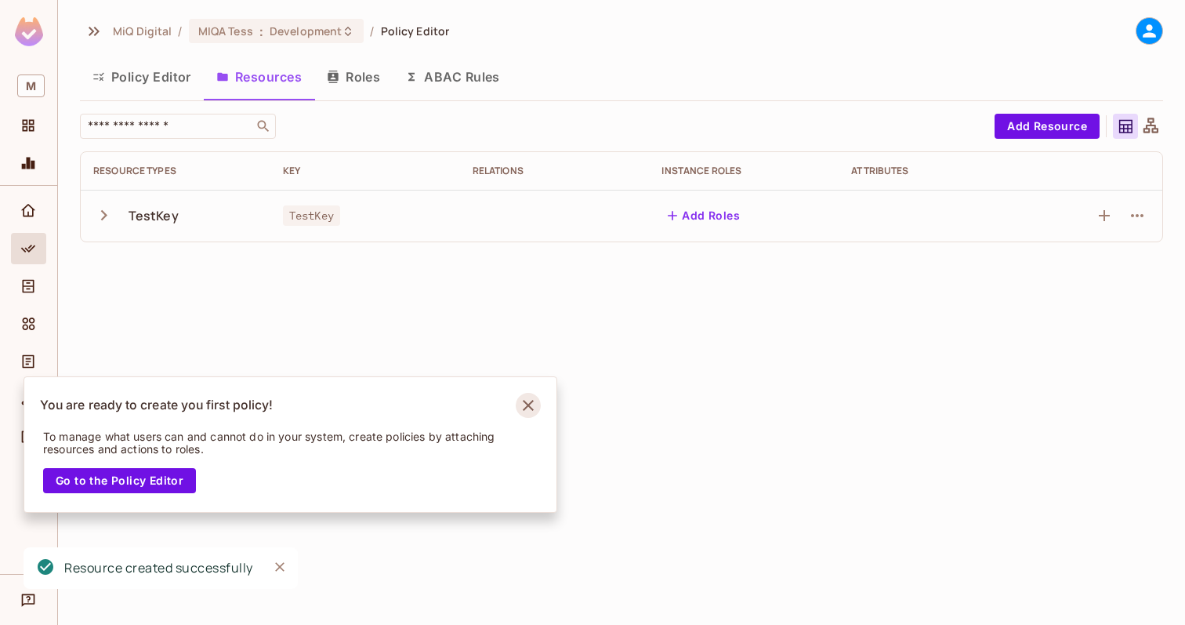
click at [528, 401] on icon "Notifications Alt+T" at bounding box center [528, 405] width 25 height 25
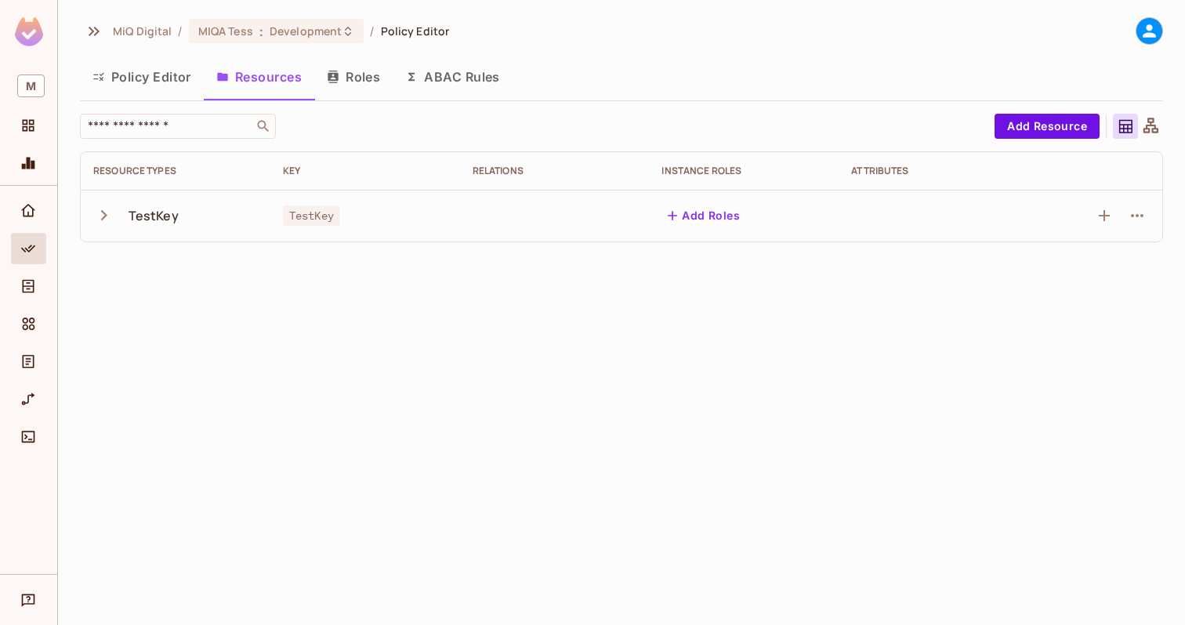
click at [103, 210] on icon "button" at bounding box center [103, 215] width 21 height 21
click at [88, 221] on td "TestKey" at bounding box center [176, 216] width 190 height 52
click at [95, 217] on icon "button" at bounding box center [103, 215] width 21 height 21
click at [1140, 217] on icon "button" at bounding box center [1137, 215] width 19 height 19
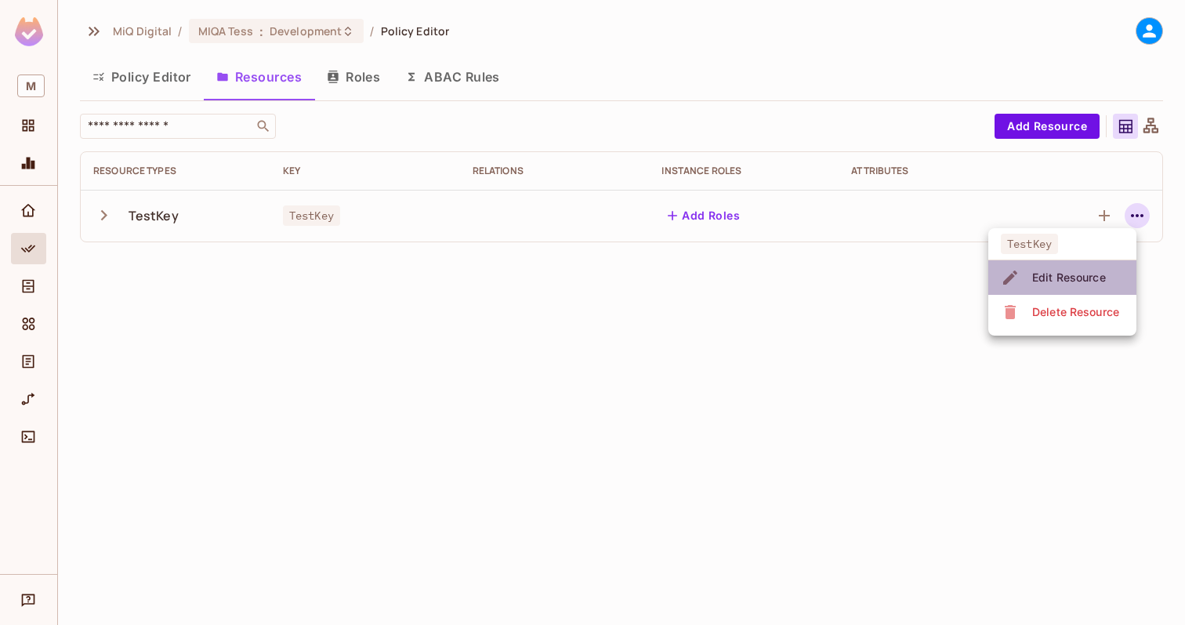
click at [1087, 273] on div "Edit Resource" at bounding box center [1070, 278] width 74 height 16
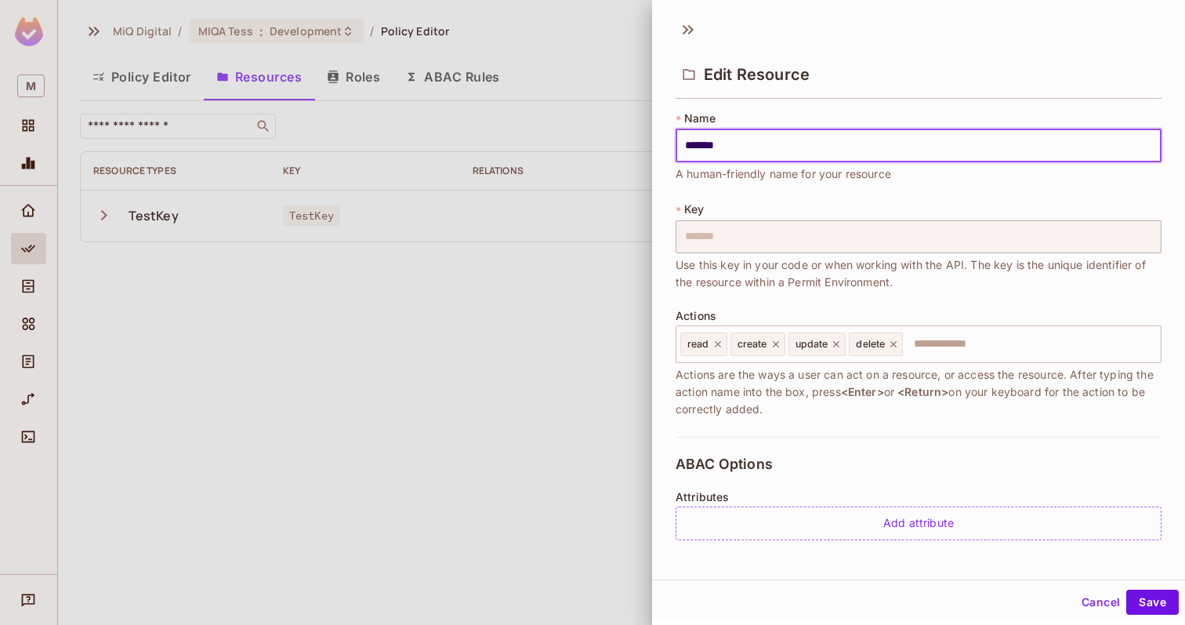
scroll to position [82, 0]
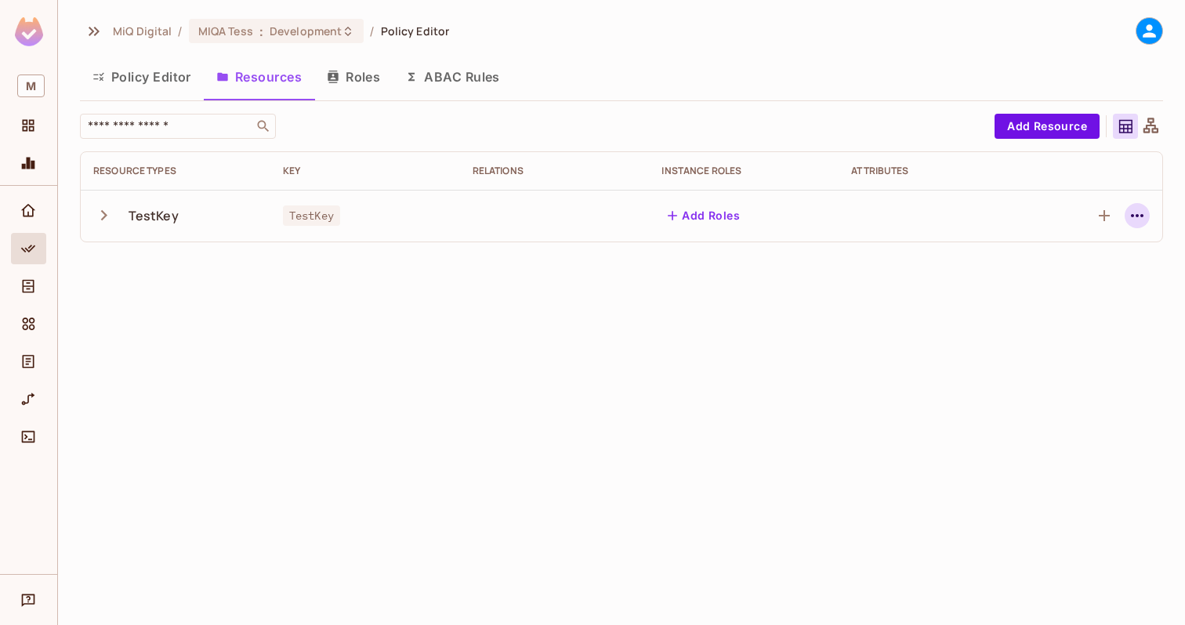
click at [1138, 221] on icon "button" at bounding box center [1137, 215] width 19 height 19
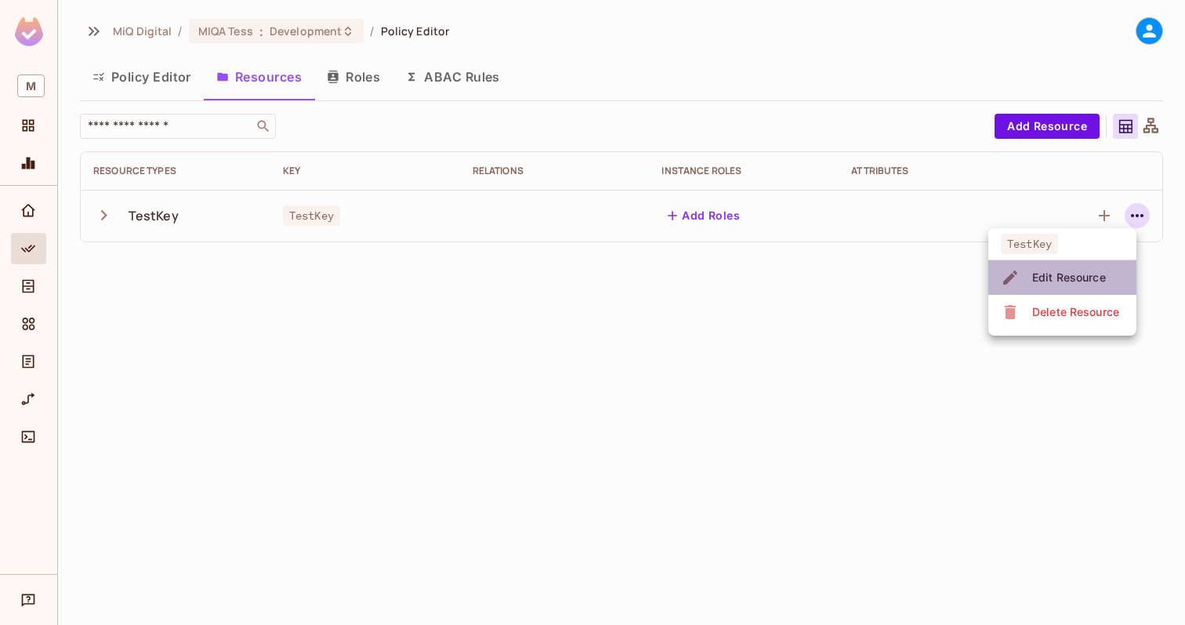
click at [1059, 262] on li "Edit Resource" at bounding box center [1063, 277] width 148 height 34
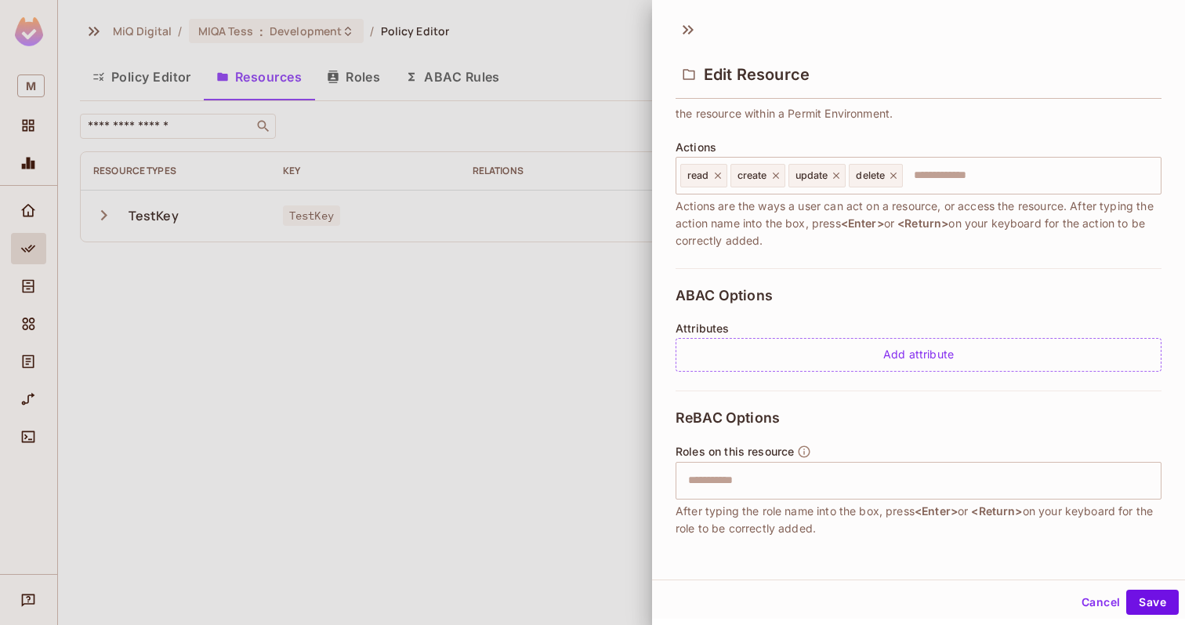
scroll to position [238, 0]
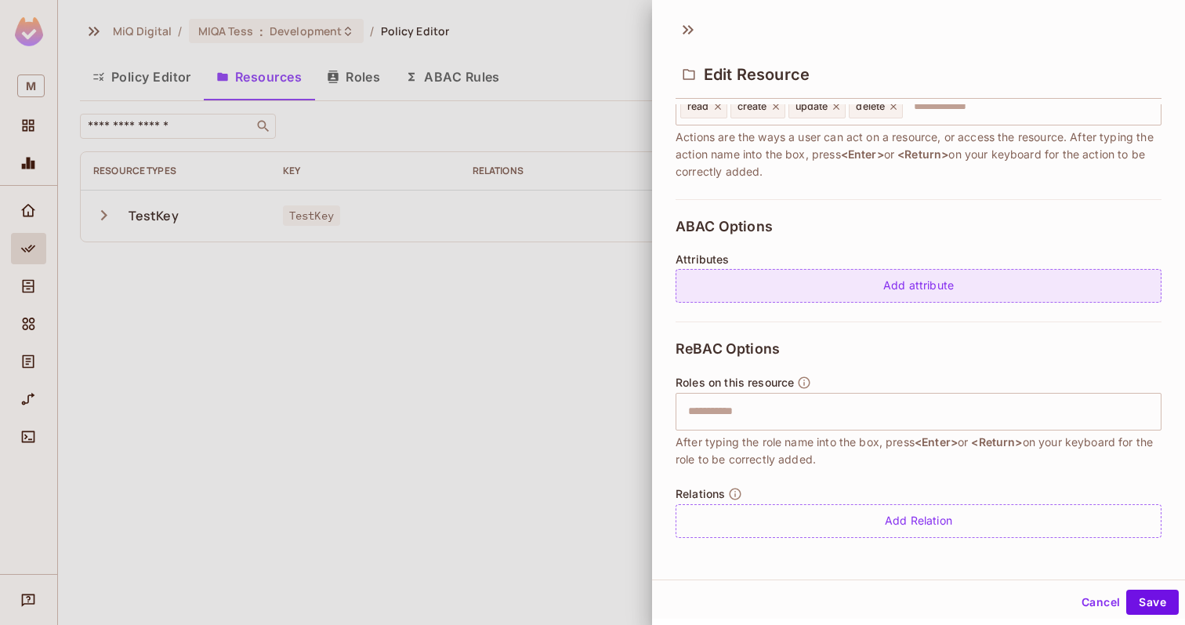
click at [906, 289] on div "Add attribute" at bounding box center [919, 286] width 486 height 34
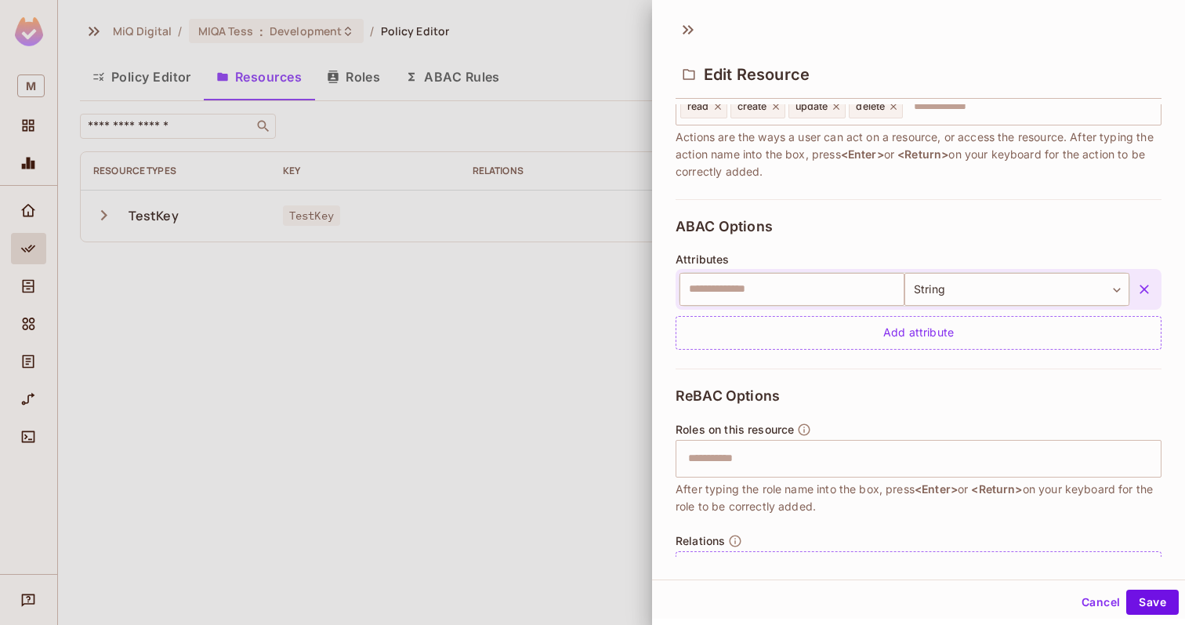
click at [1144, 285] on icon "button" at bounding box center [1145, 289] width 16 height 16
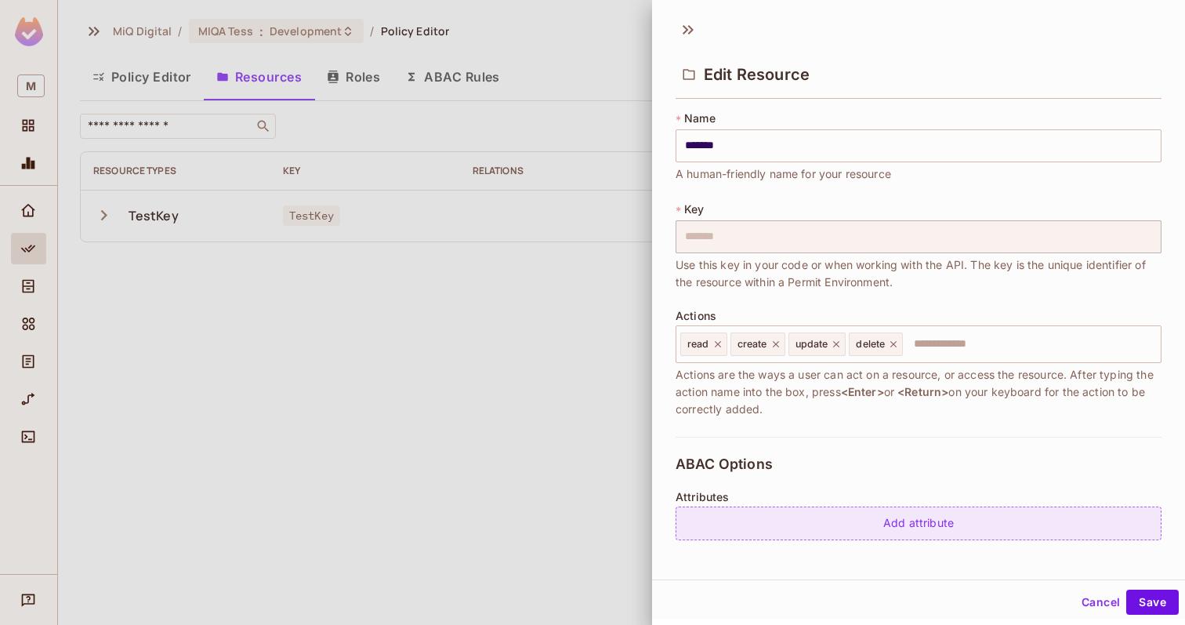
scroll to position [2, 0]
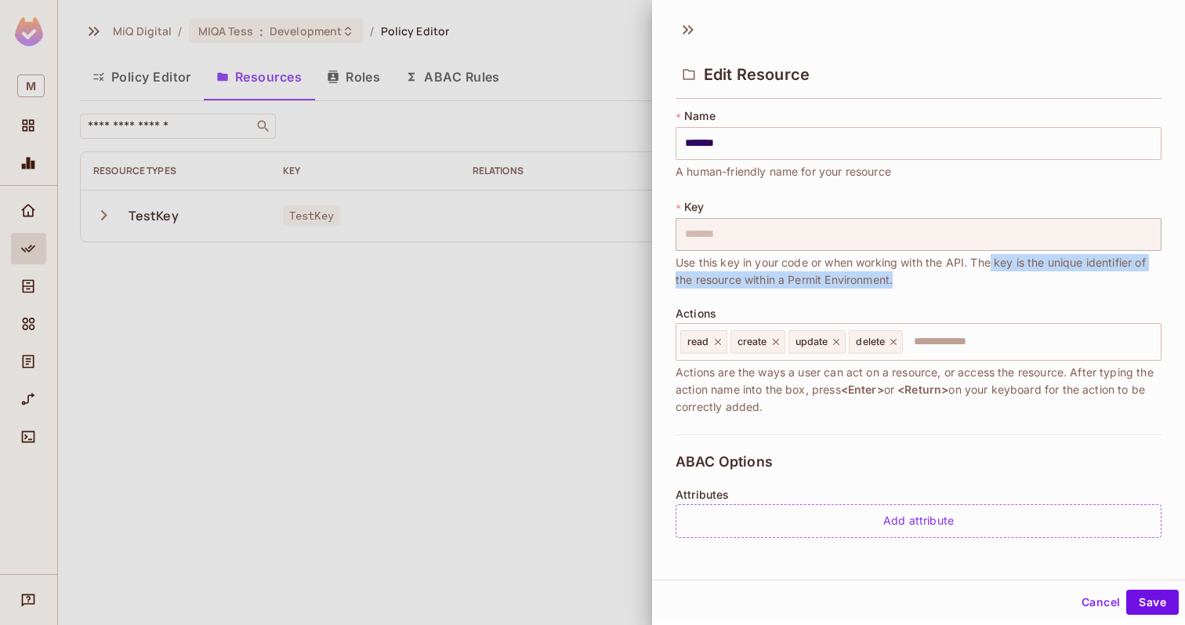
drag, startPoint x: 993, startPoint y: 262, endPoint x: 1068, endPoint y: 277, distance: 76.0
click at [1068, 277] on span "Use this key in your code or when working with the API. The key is the unique i…" at bounding box center [919, 271] width 486 height 34
click at [986, 285] on span "Use this key in your code or when working with the API. The key is the unique i…" at bounding box center [919, 271] width 486 height 34
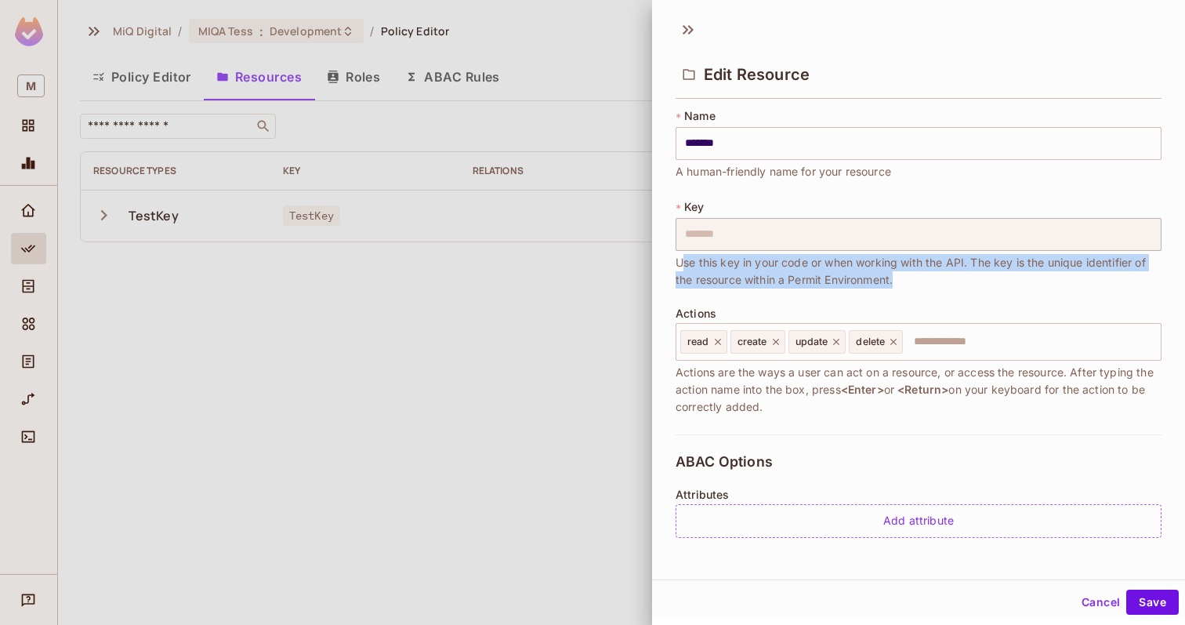
drag, startPoint x: 939, startPoint y: 285, endPoint x: 682, endPoint y: 268, distance: 257.7
click at [682, 268] on span "Use this key in your code or when working with the API. The key is the unique i…" at bounding box center [919, 271] width 486 height 34
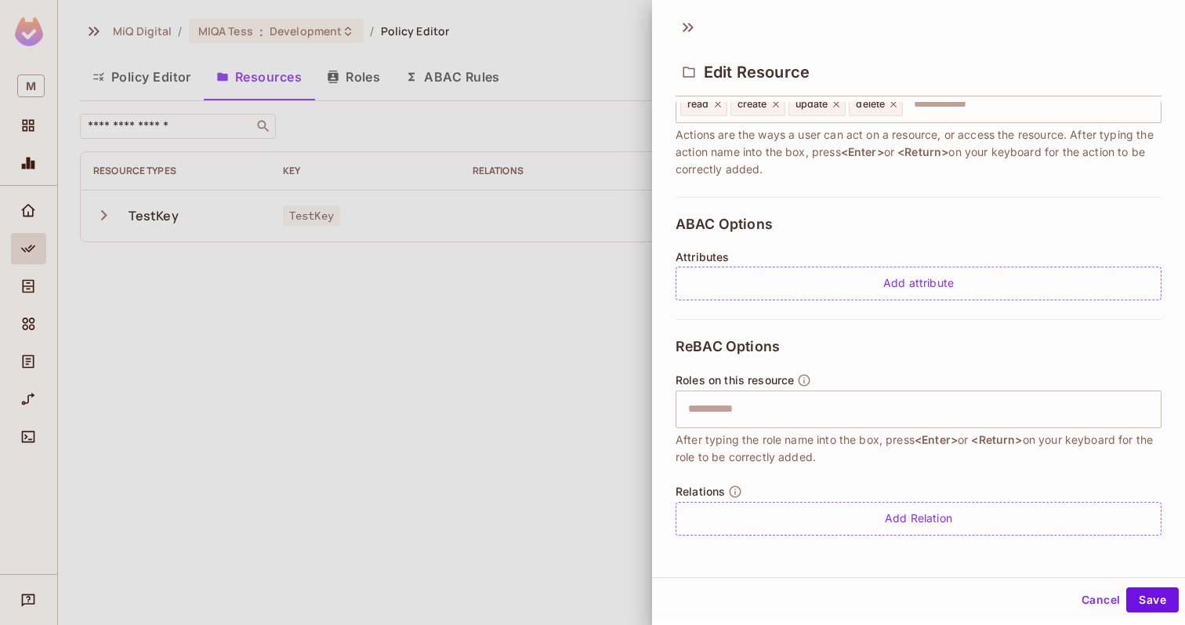
drag, startPoint x: 806, startPoint y: 379, endPoint x: 510, endPoint y: 432, distance: 301.1
click at [510, 432] on div "Edit Resource * Name ******* ​ A human-friendly name for your resource * Key **…" at bounding box center [592, 312] width 1185 height 625
click at [510, 432] on div at bounding box center [592, 312] width 1185 height 625
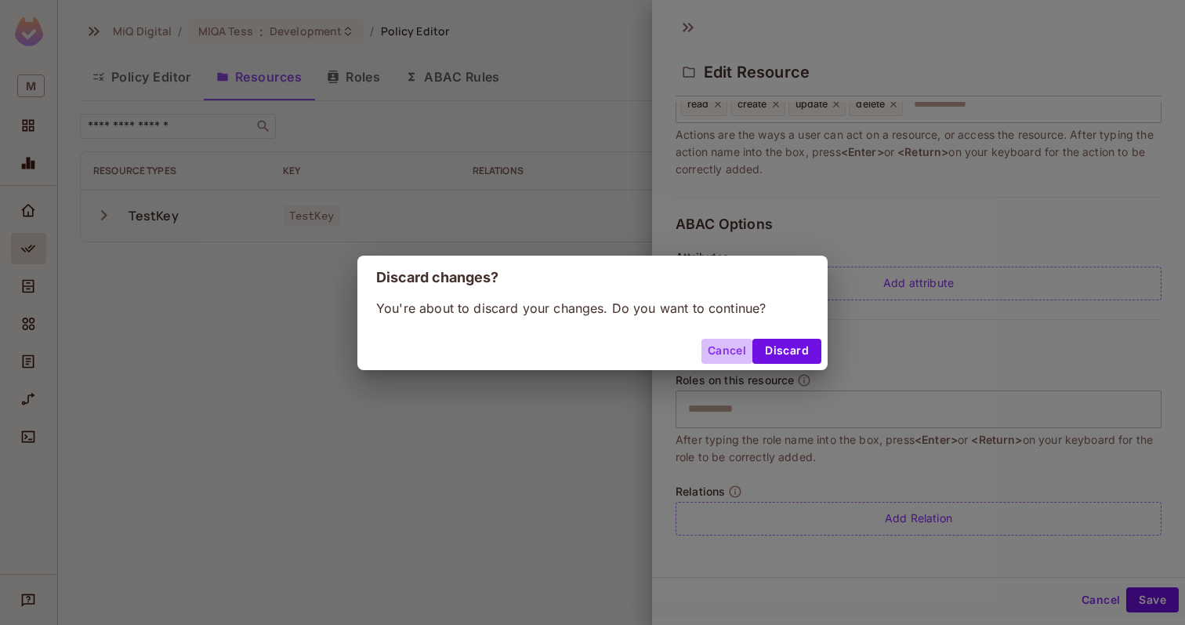
click at [721, 347] on button "Cancel" at bounding box center [727, 351] width 51 height 25
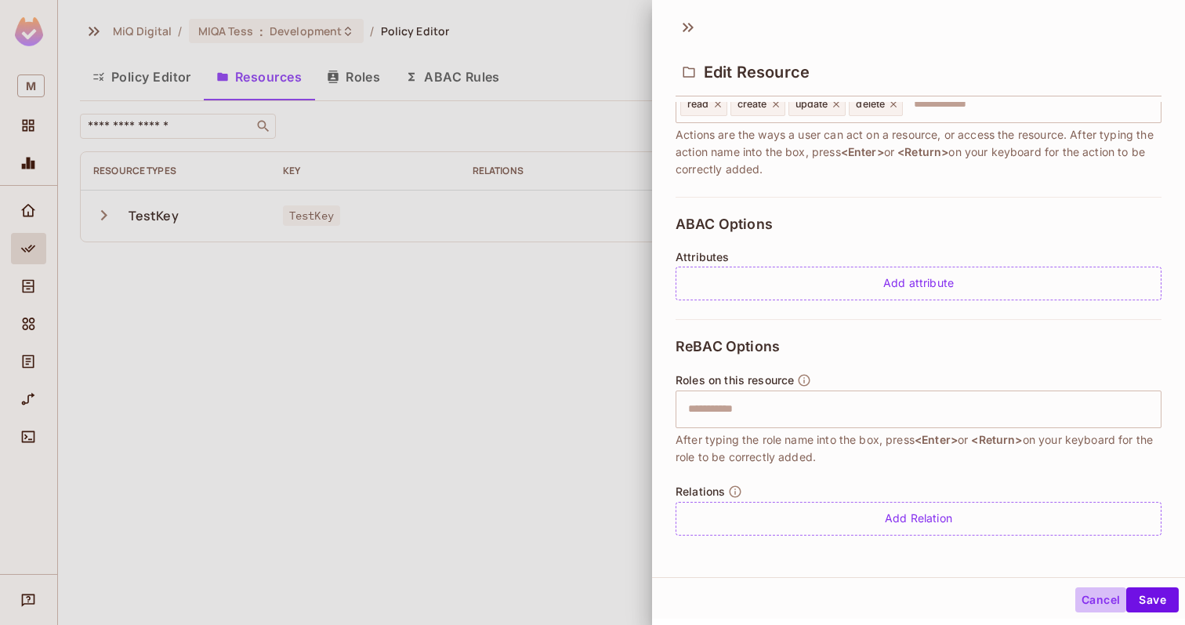
click at [1091, 592] on button "Cancel" at bounding box center [1101, 599] width 51 height 25
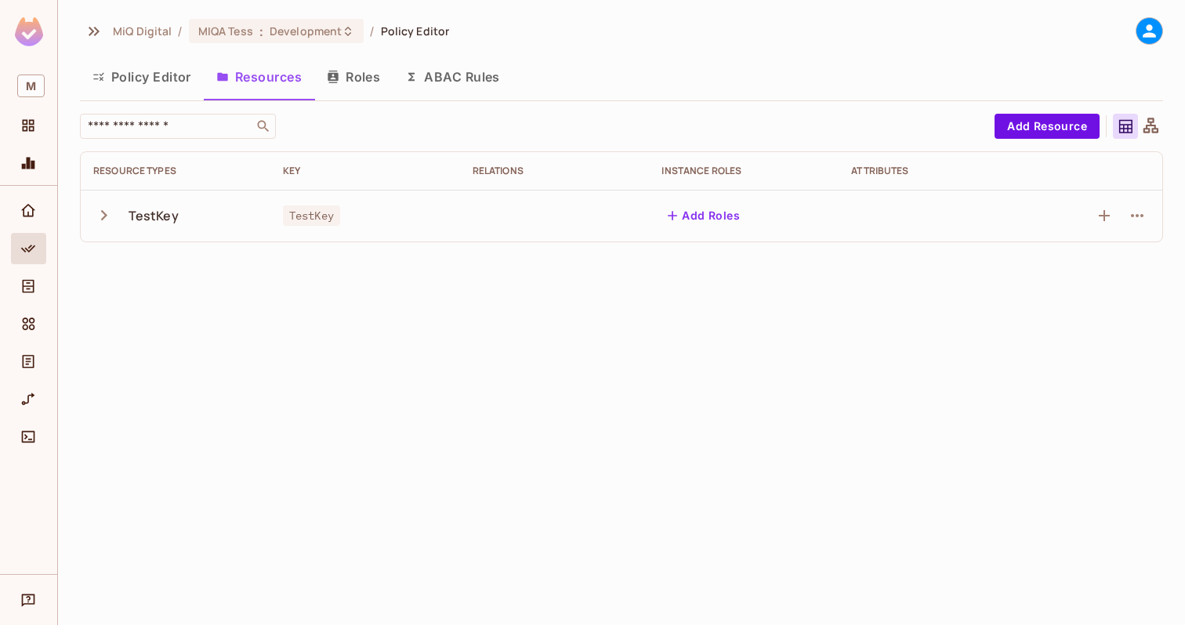
click at [1153, 125] on icon at bounding box center [1151, 125] width 15 height 15
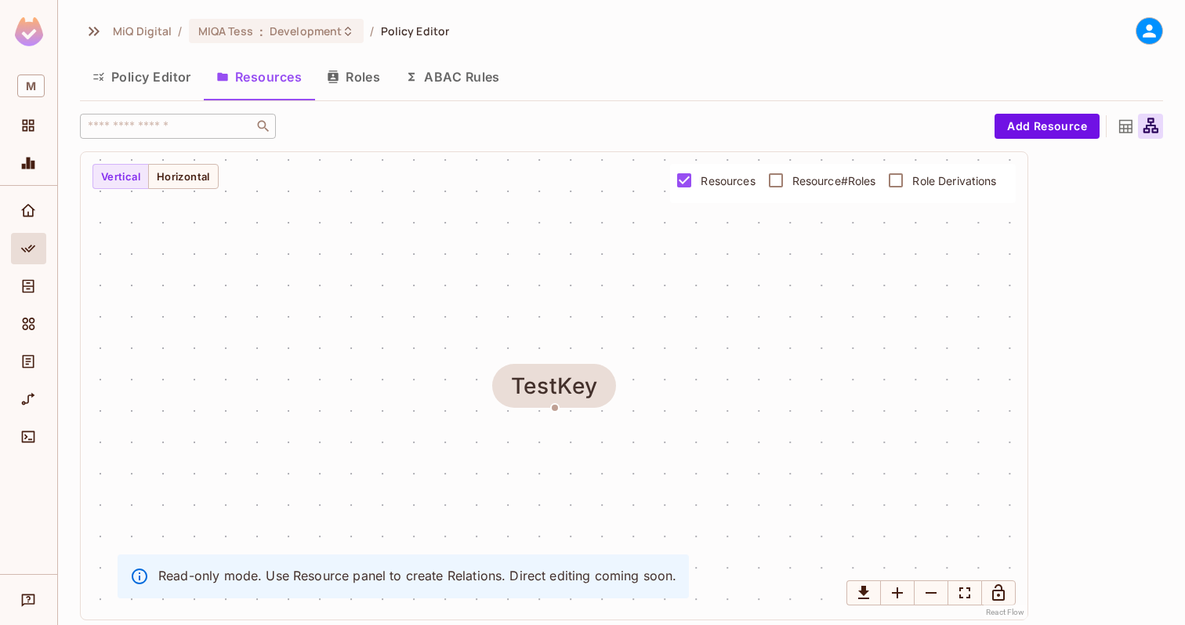
click at [1122, 125] on icon at bounding box center [1126, 126] width 13 height 13
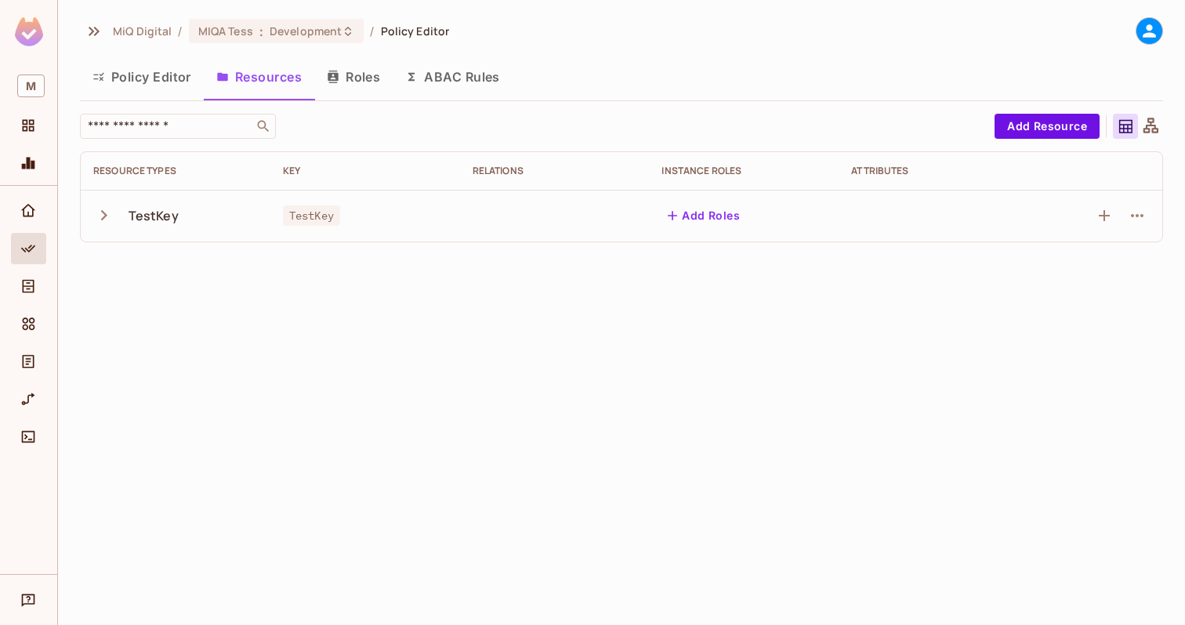
click at [359, 74] on button "Roles" at bounding box center [353, 76] width 78 height 39
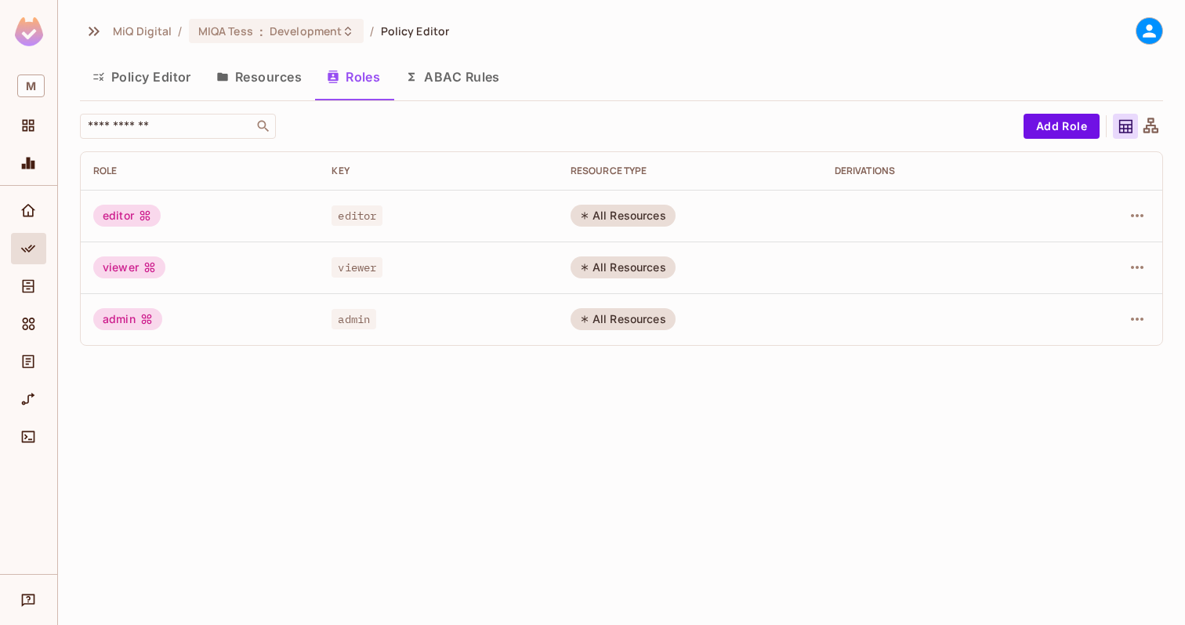
click at [456, 81] on button "ABAC Rules" at bounding box center [453, 76] width 120 height 39
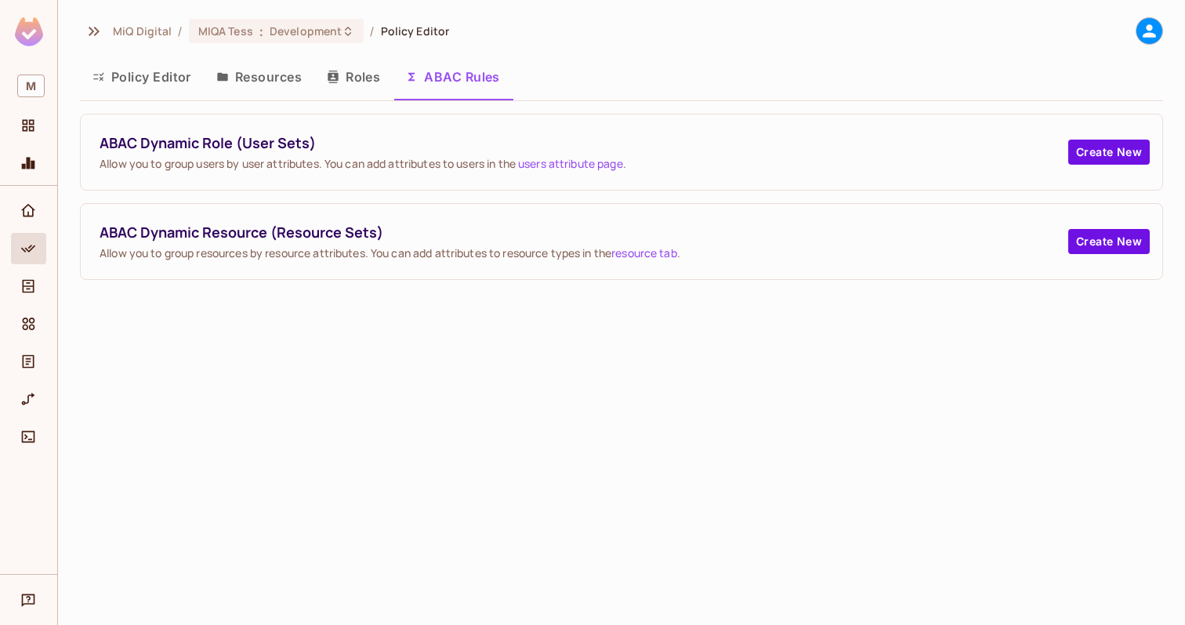
click at [354, 79] on button "Roles" at bounding box center [353, 76] width 78 height 39
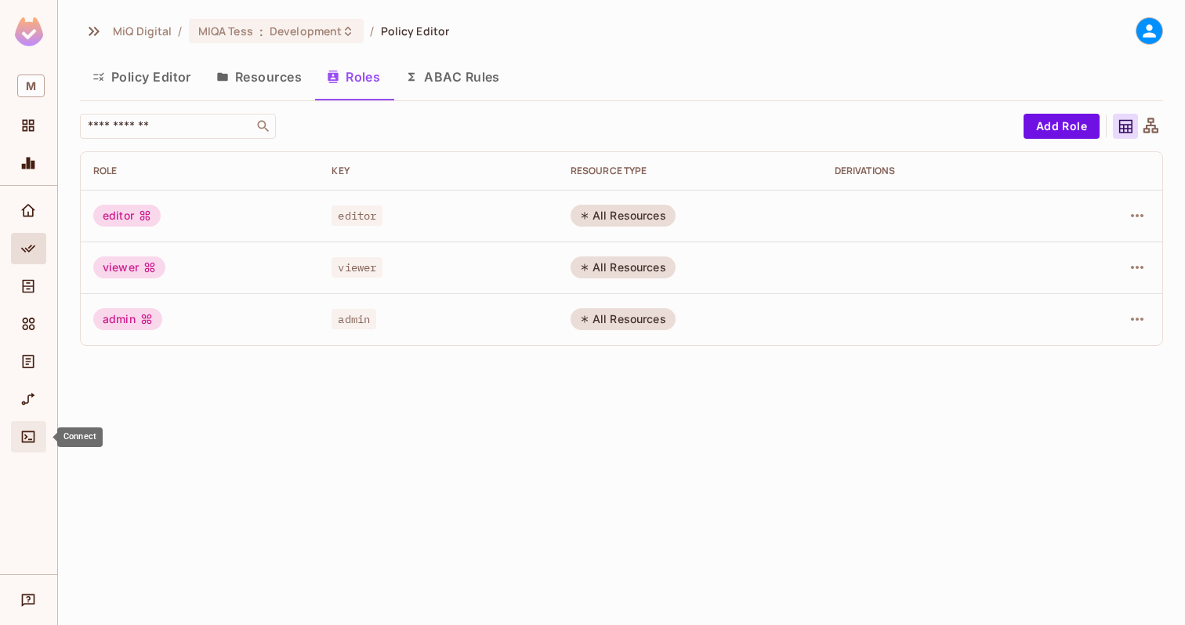
click at [28, 441] on icon "Connect" at bounding box center [28, 437] width 16 height 16
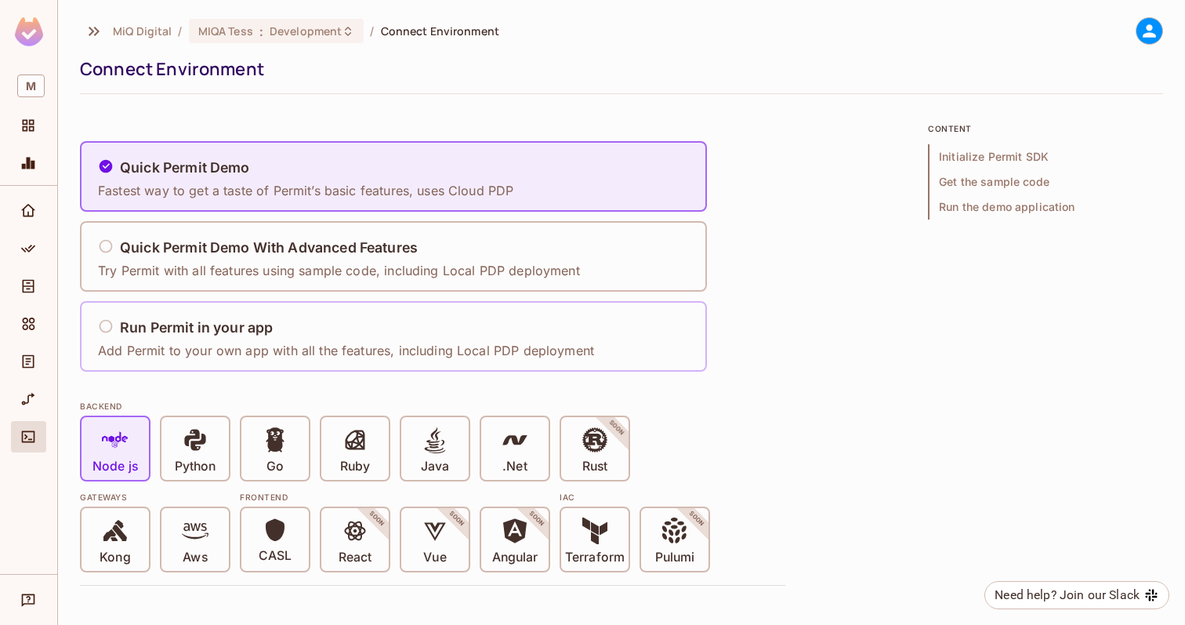
click at [186, 334] on h5 "Run Permit in your app" at bounding box center [196, 328] width 153 height 16
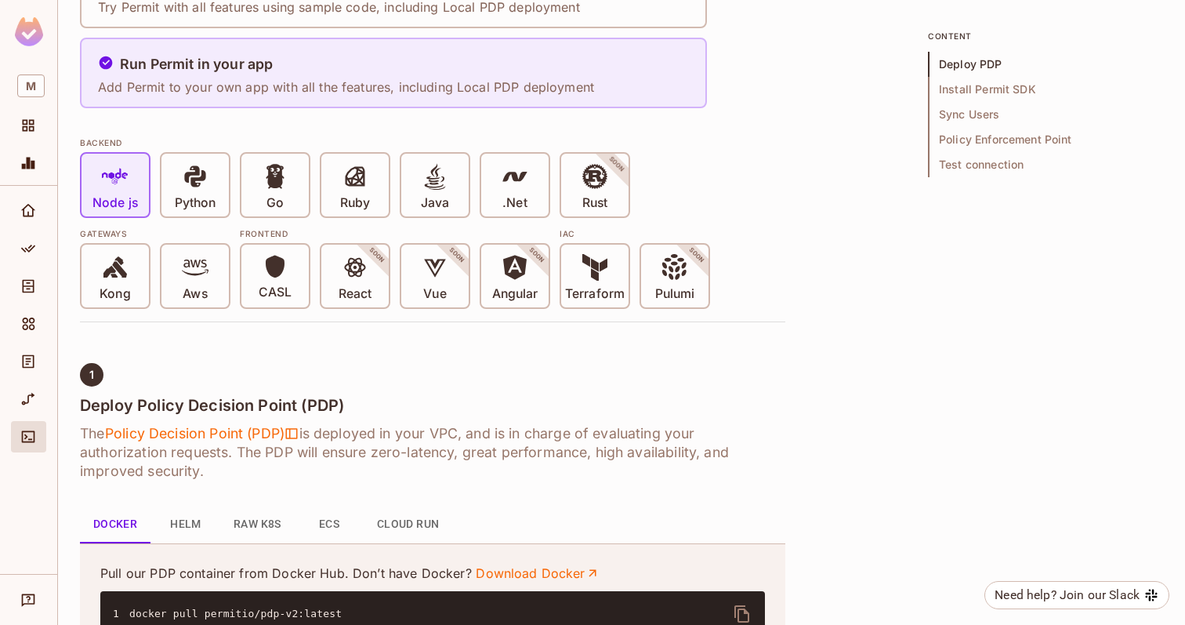
scroll to position [269, 0]
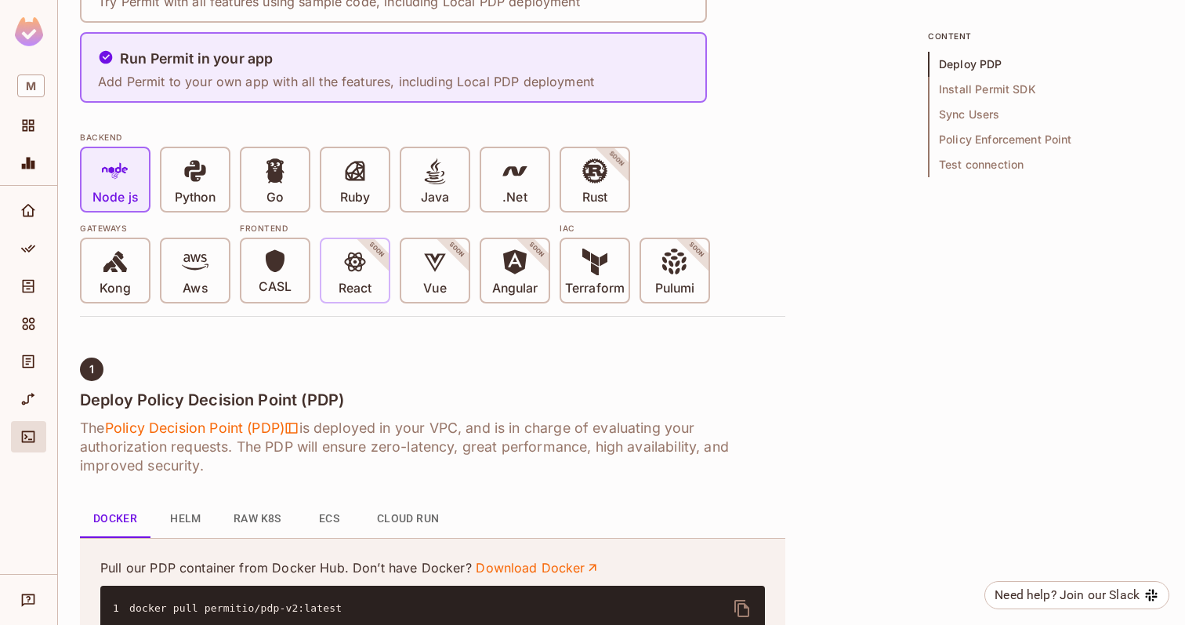
click at [357, 283] on p "React" at bounding box center [355, 289] width 33 height 16
click at [356, 281] on p "React" at bounding box center [355, 289] width 33 height 16
click at [357, 292] on p "React" at bounding box center [355, 289] width 33 height 16
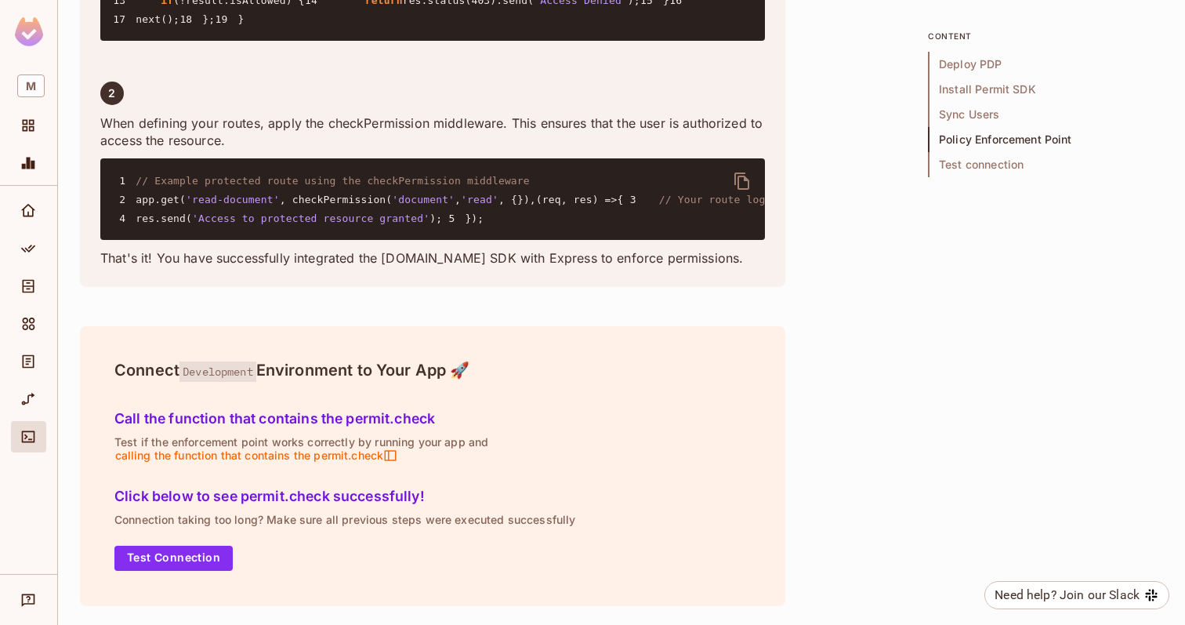
scroll to position [3318, 0]
click at [42, 224] on div "Home" at bounding box center [28, 210] width 35 height 31
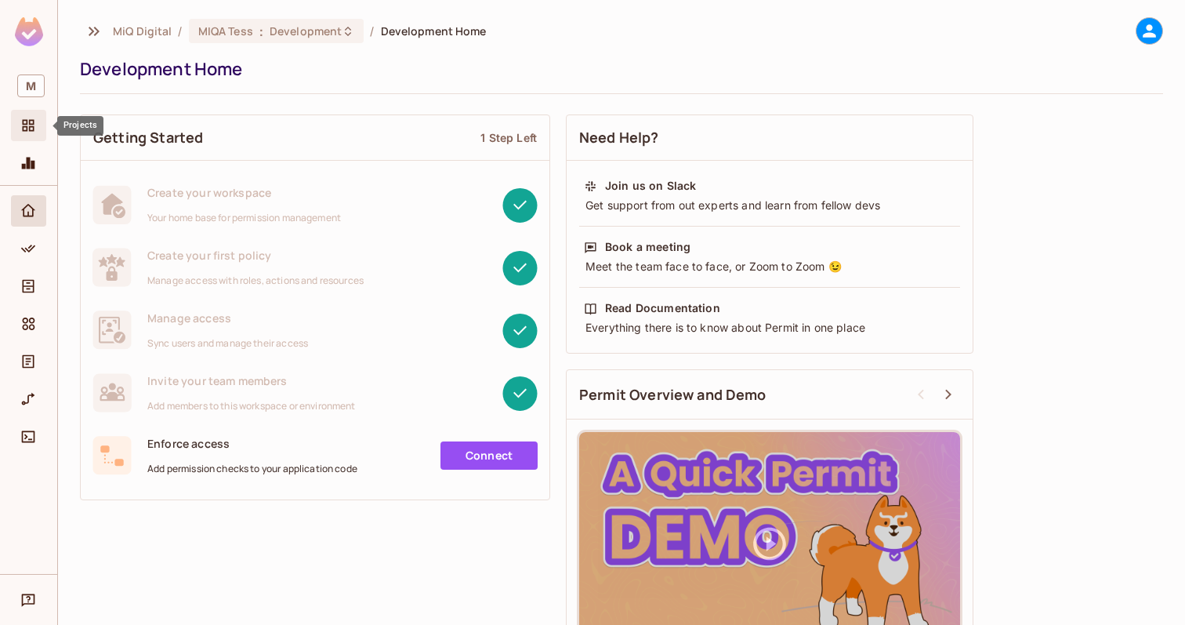
click at [29, 129] on icon "Projects" at bounding box center [29, 126] width 12 height 12
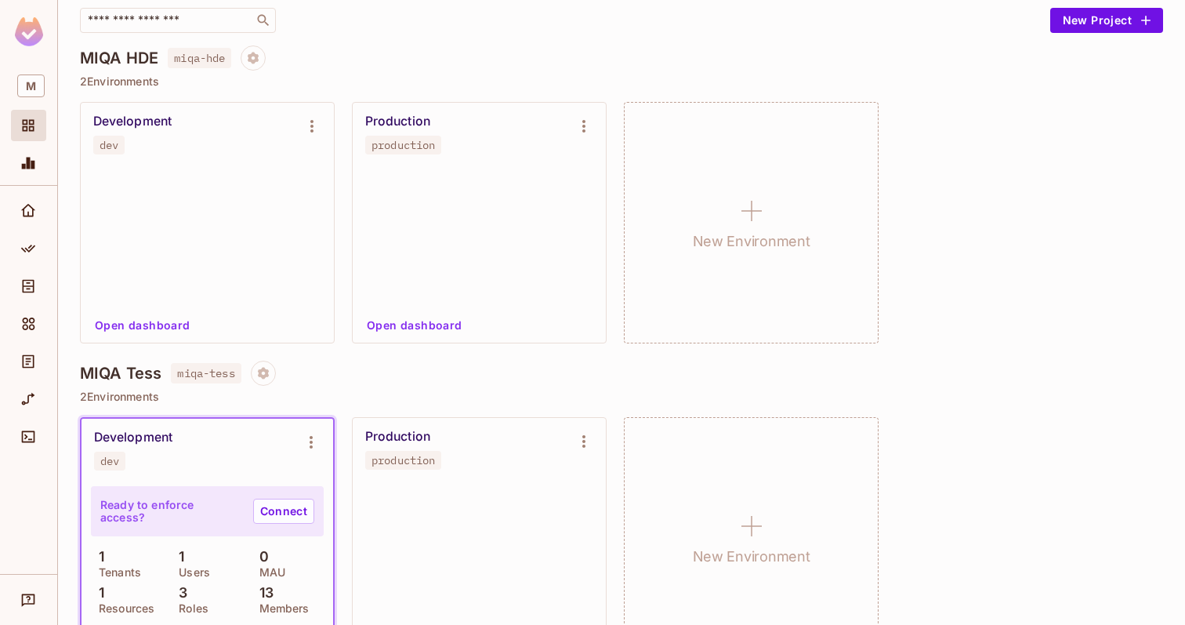
scroll to position [136, 0]
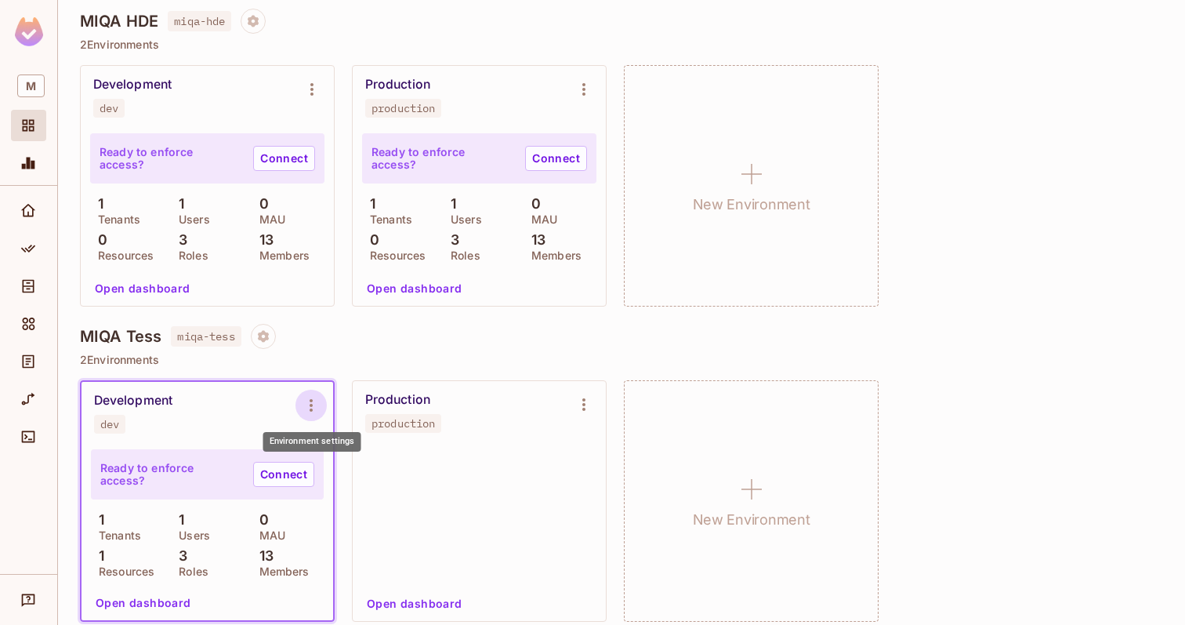
click at [310, 405] on icon "Environment settings" at bounding box center [311, 405] width 3 height 13
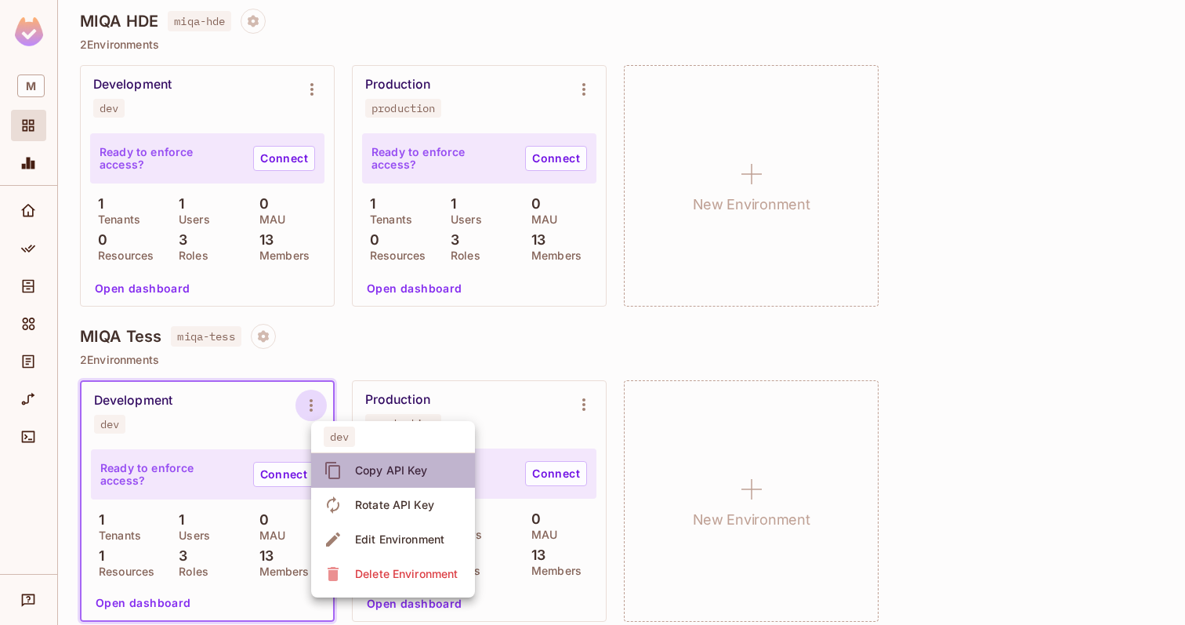
click at [372, 467] on div "Copy API Key" at bounding box center [391, 471] width 73 height 16
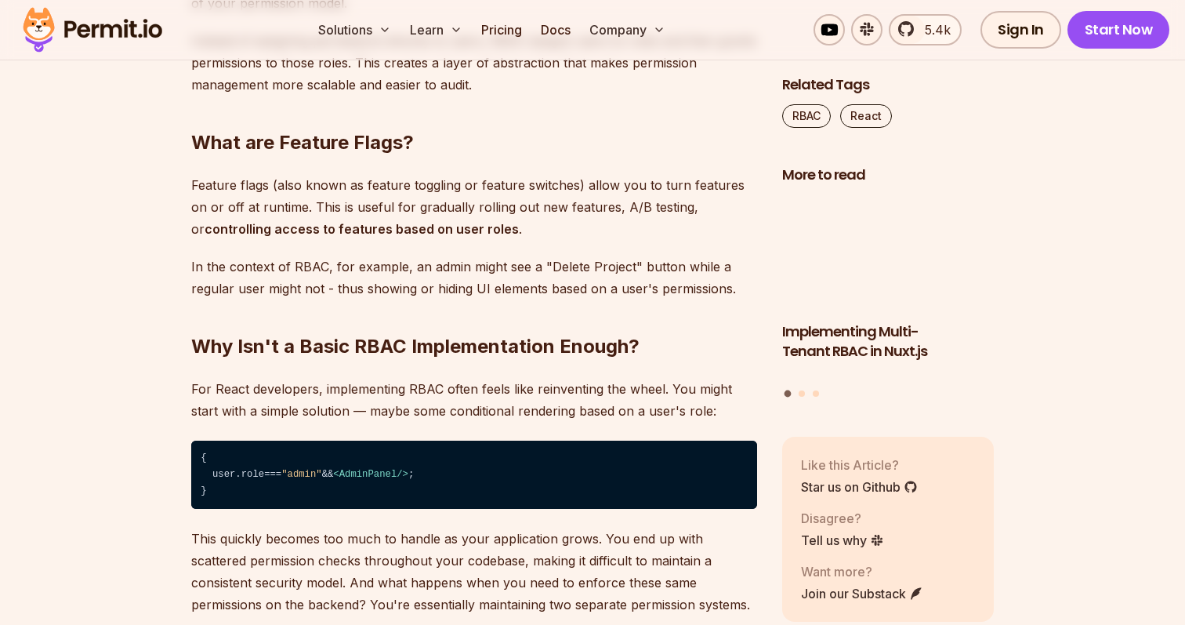
scroll to position [1791, 0]
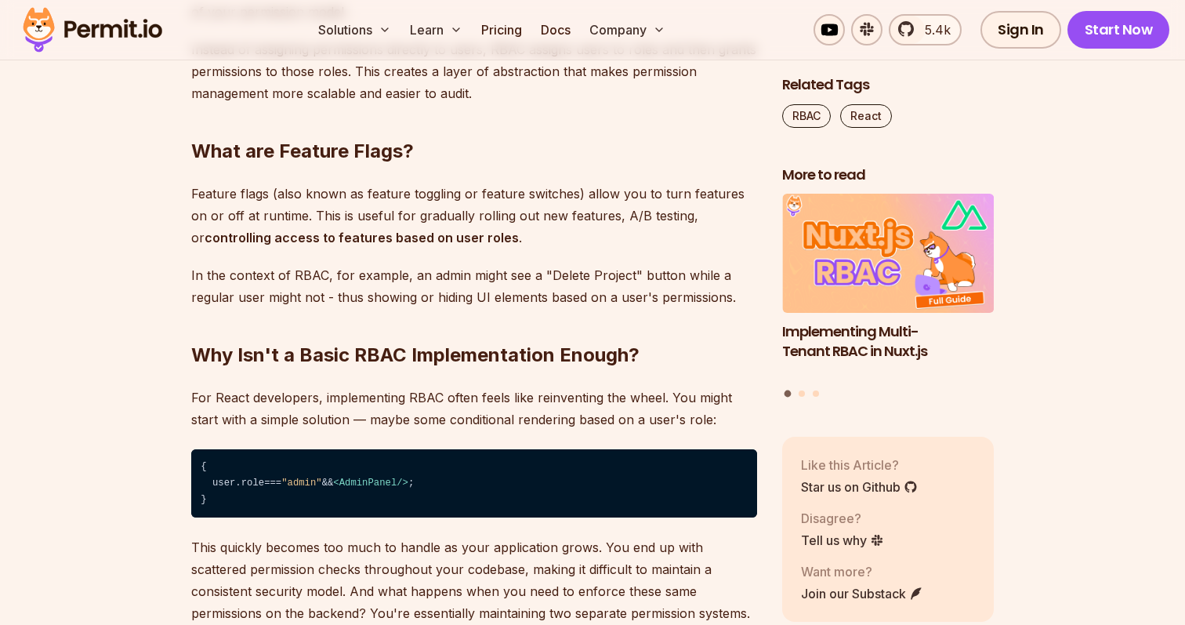
drag, startPoint x: 259, startPoint y: 486, endPoint x: 434, endPoint y: 484, distance: 175.6
click at [301, 486] on code "{ user. role === "admin" && < AdminPanel /> ; }" at bounding box center [474, 483] width 566 height 69
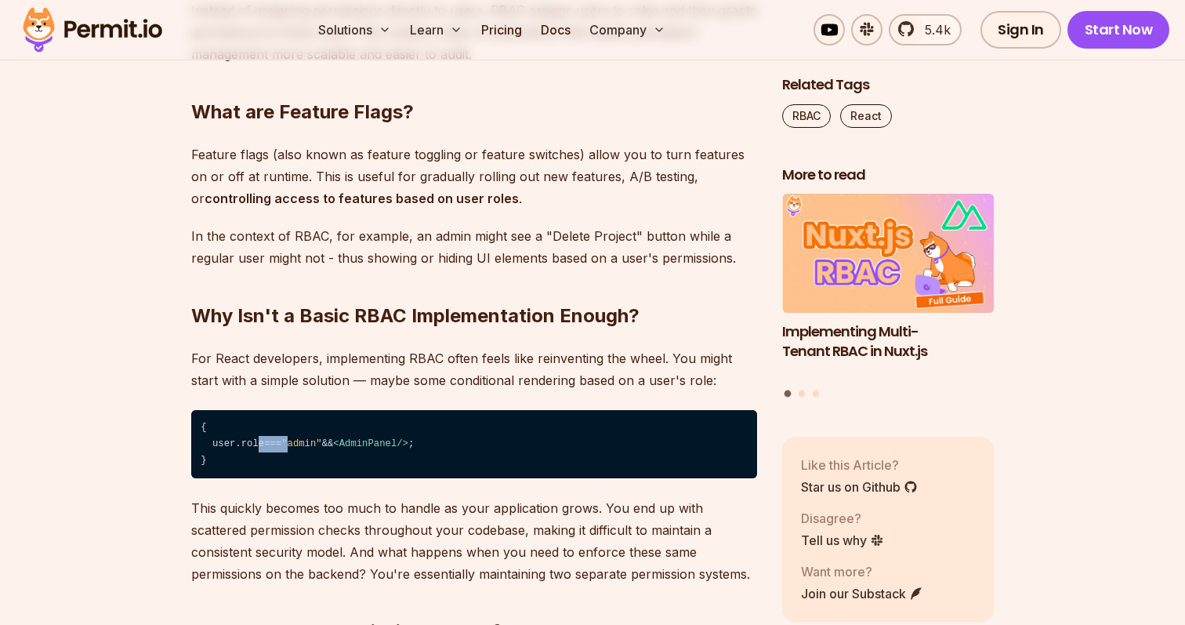
scroll to position [1838, 0]
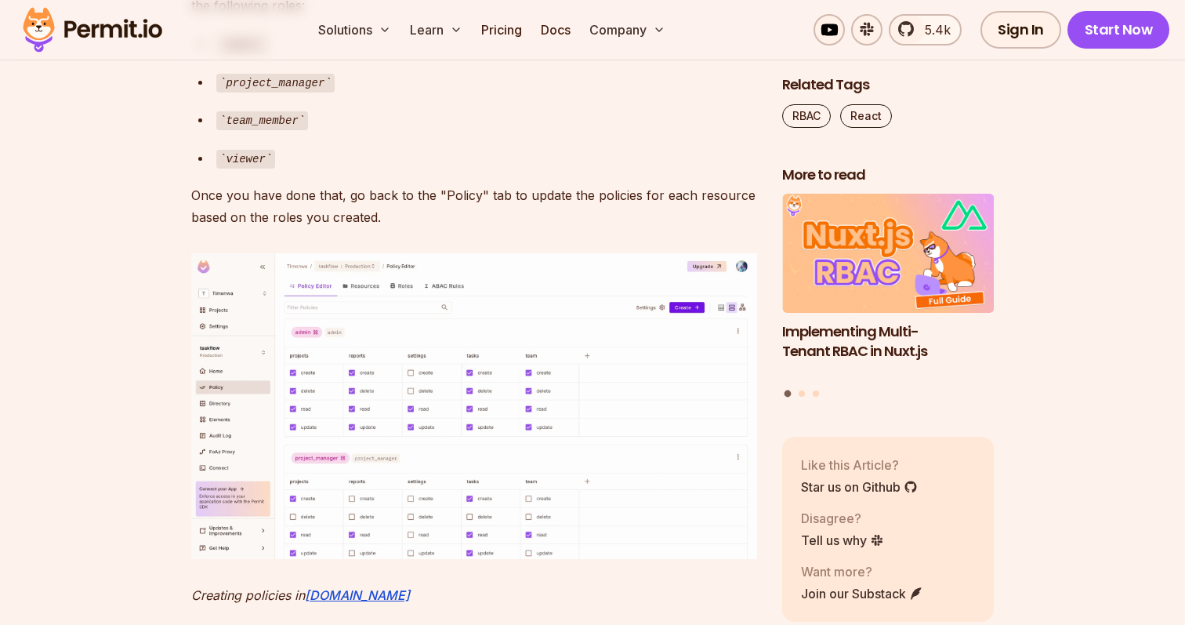
scroll to position [6754, 0]
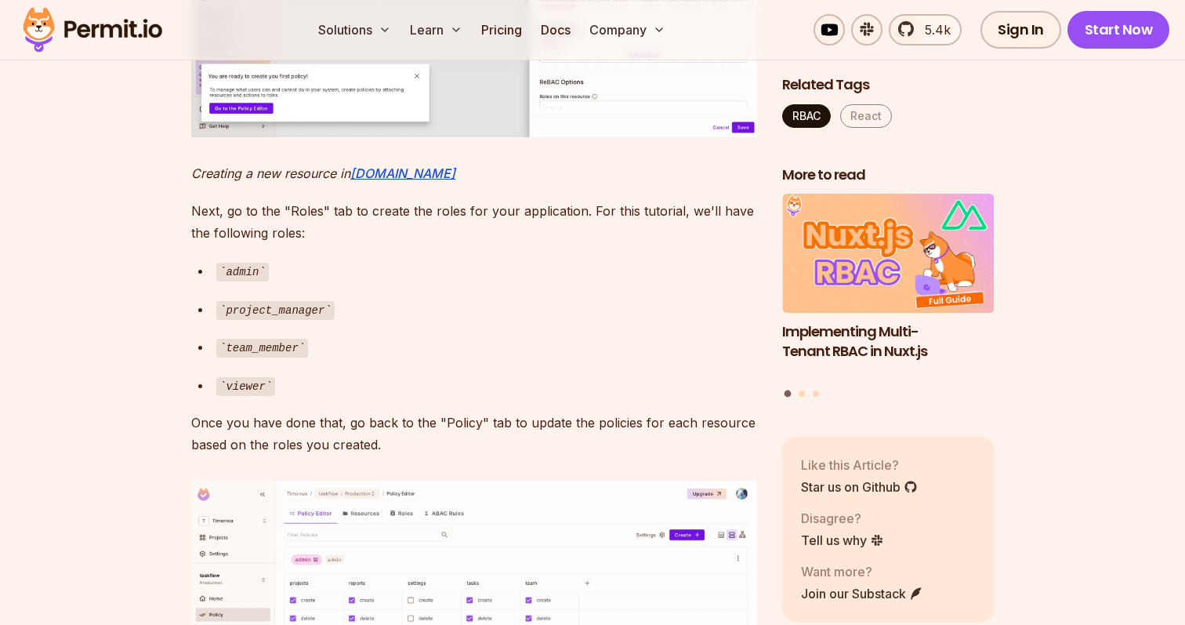
click at [801, 114] on link "RBAC" at bounding box center [806, 116] width 49 height 24
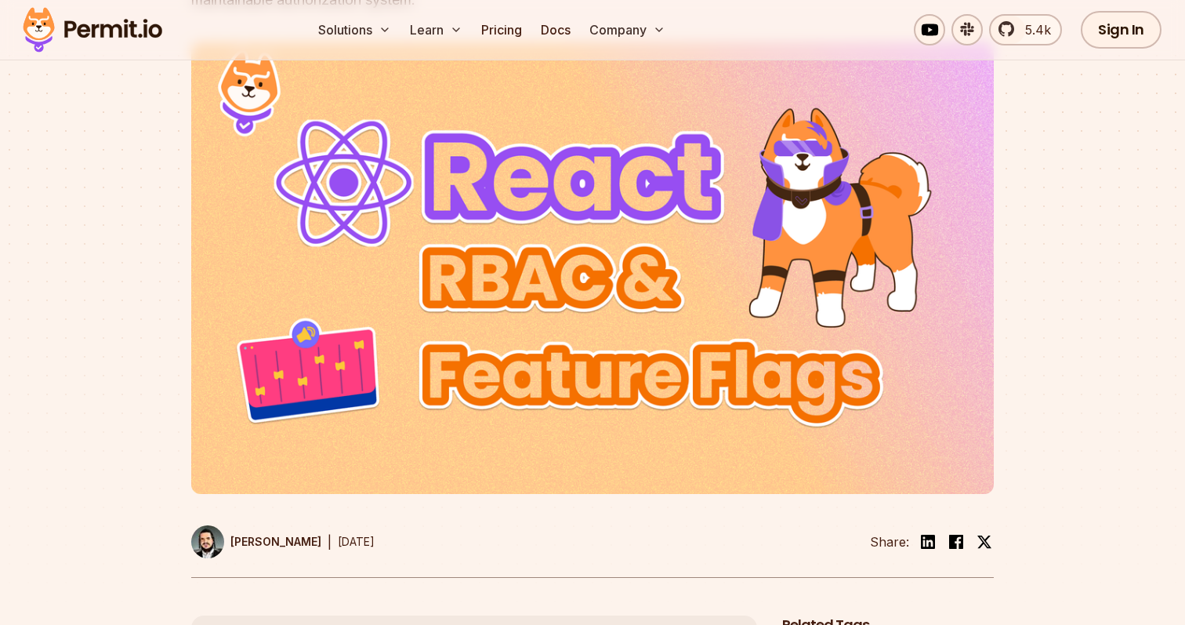
scroll to position [2081, 0]
